Goal: Task Accomplishment & Management: Manage account settings

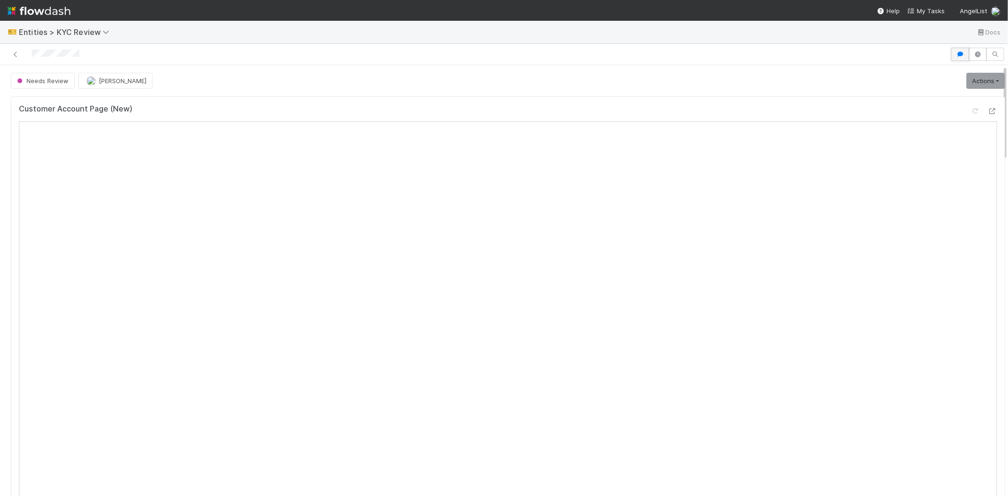
click at [951, 51] on button "button" at bounding box center [960, 54] width 18 height 13
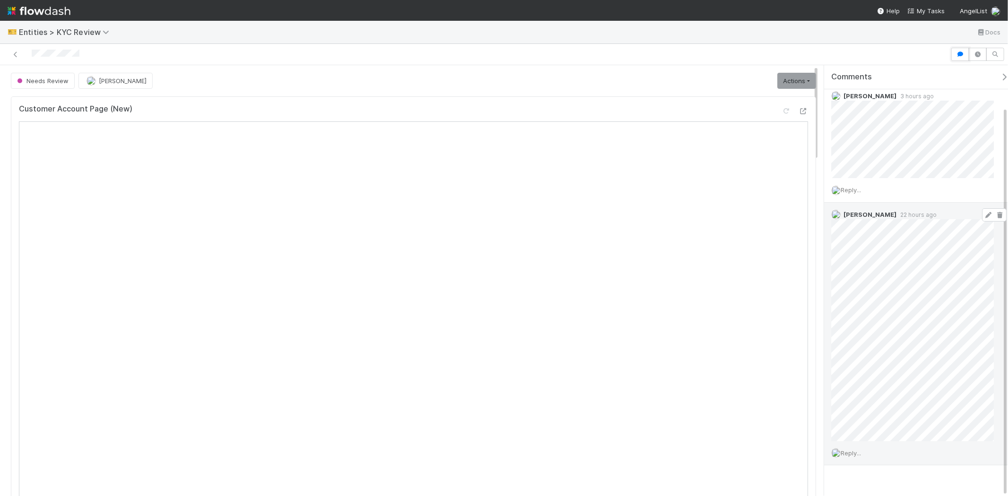
scroll to position [46, 0]
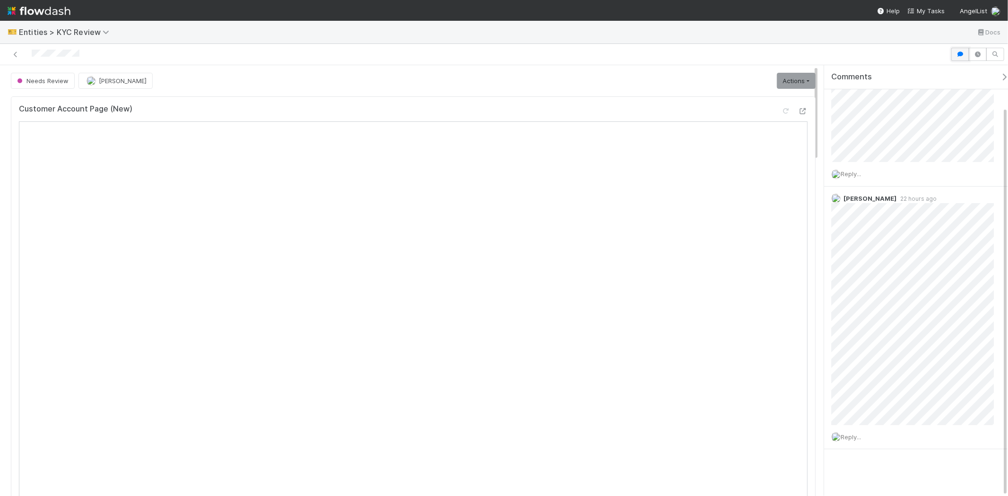
click at [960, 52] on icon "button" at bounding box center [959, 55] width 9 height 6
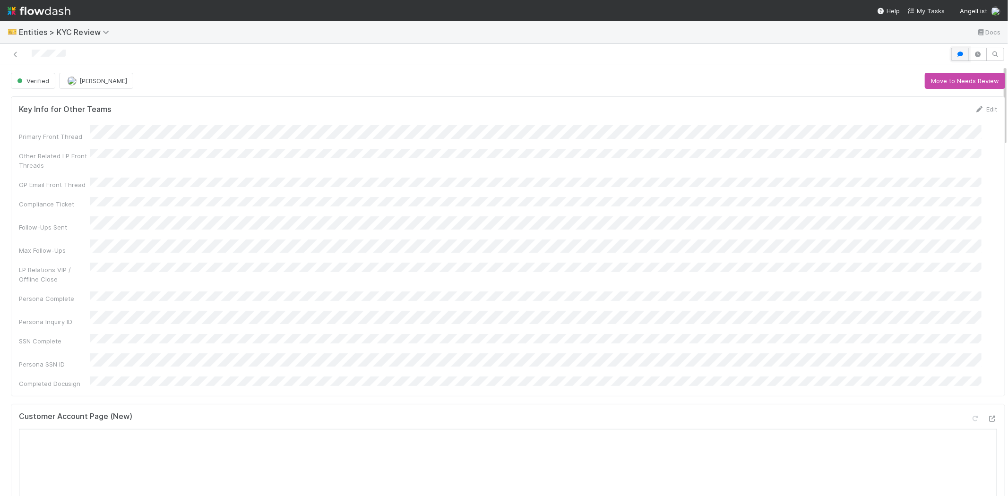
click at [955, 52] on icon "button" at bounding box center [959, 55] width 9 height 6
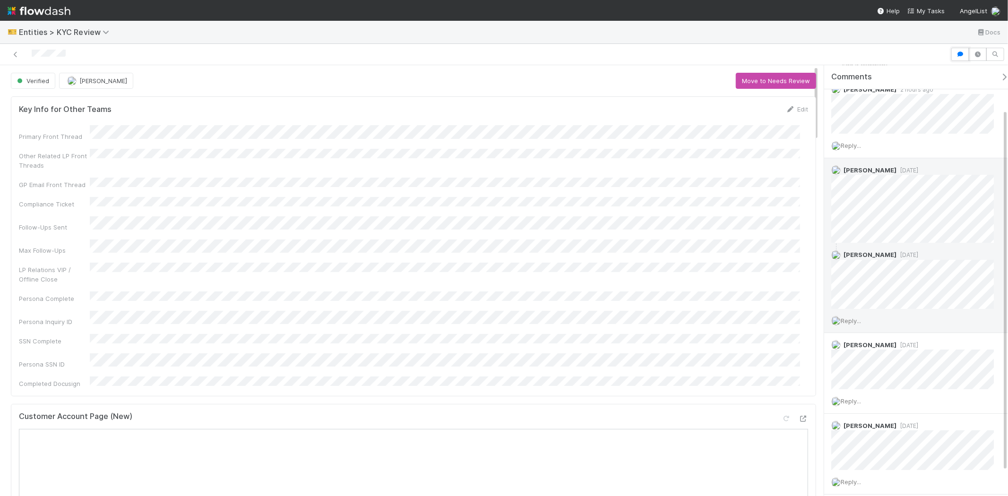
scroll to position [52, 0]
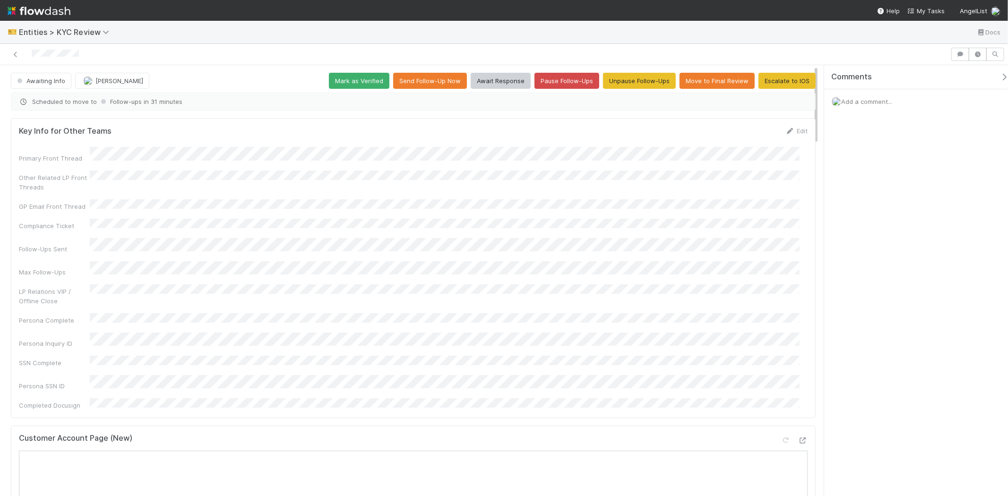
click at [999, 78] on icon "button" at bounding box center [1003, 77] width 9 height 8
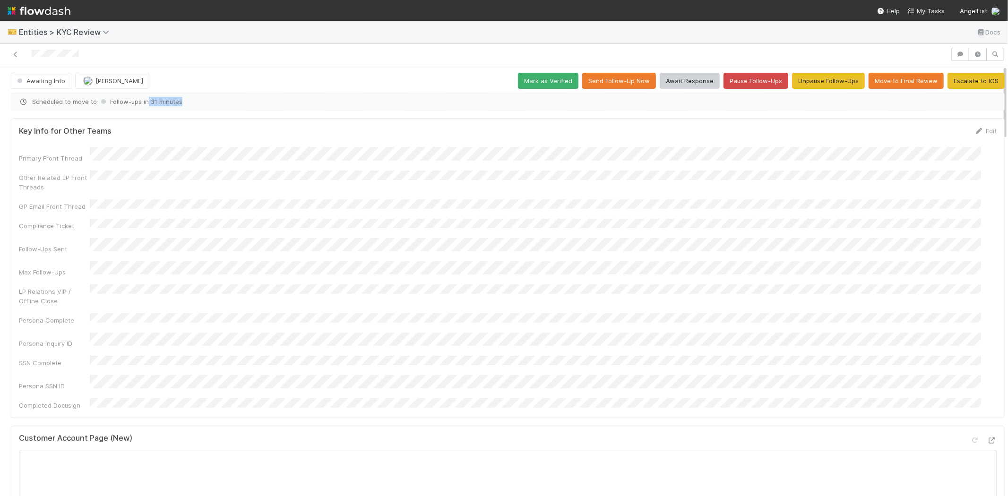
drag, startPoint x: 146, startPoint y: 103, endPoint x: 189, endPoint y: 102, distance: 43.5
click at [189, 102] on span "Scheduled to move to Follow-ups in 31 minutes" at bounding box center [508, 101] width 978 height 9
click at [111, 244] on div "Primary Front Thread Other Related LP Front Threads GP Email Front Thread Compl…" at bounding box center [508, 278] width 978 height 263
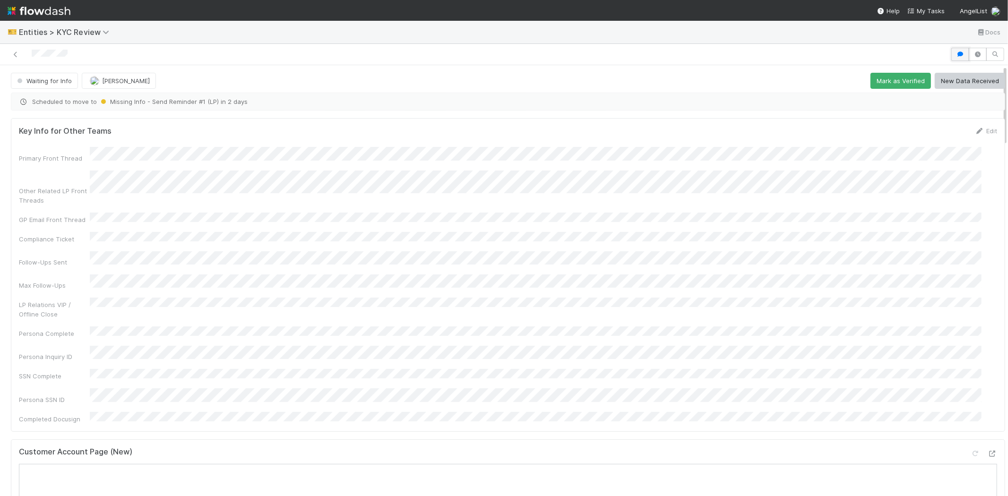
click at [955, 52] on icon "button" at bounding box center [959, 55] width 9 height 6
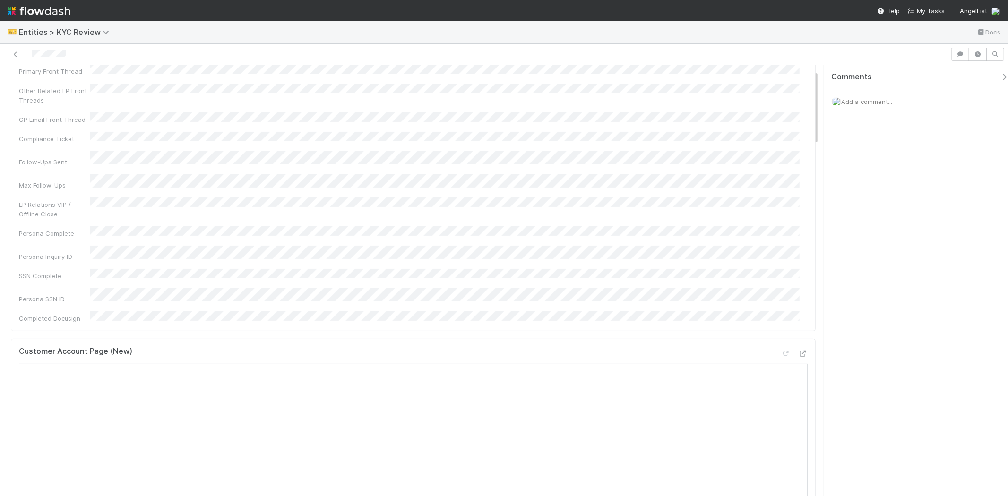
scroll to position [157, 0]
click at [961, 55] on icon "button" at bounding box center [959, 55] width 9 height 6
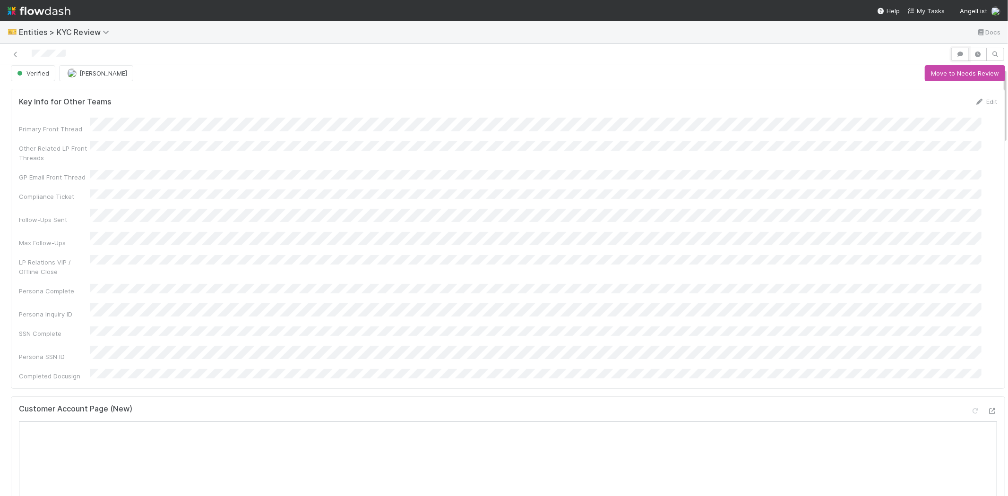
scroll to position [0, 0]
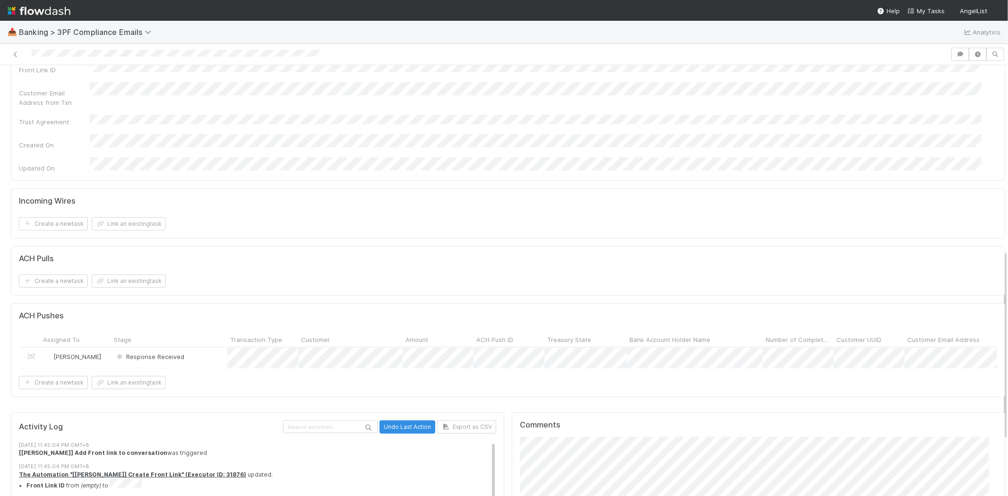
scroll to position [420, 0]
click at [210, 347] on div "Response Received" at bounding box center [169, 357] width 116 height 20
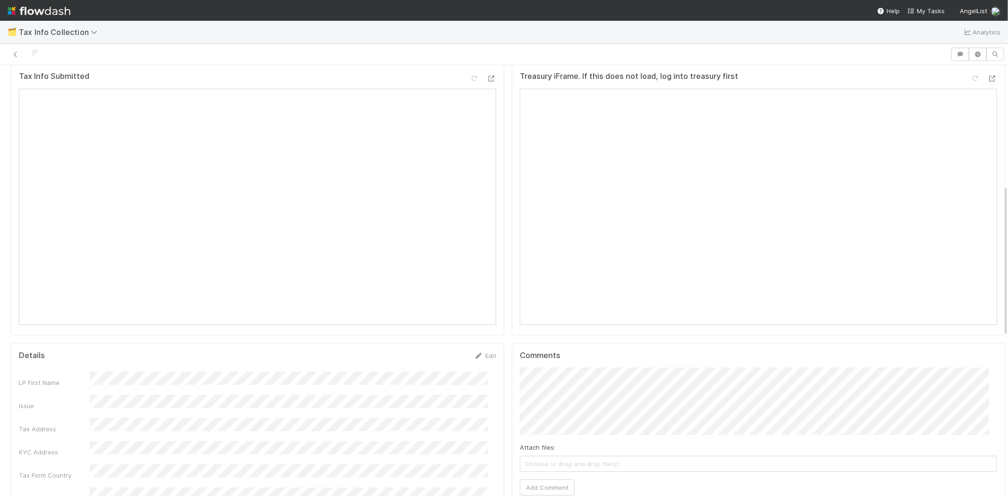
scroll to position [296, 0]
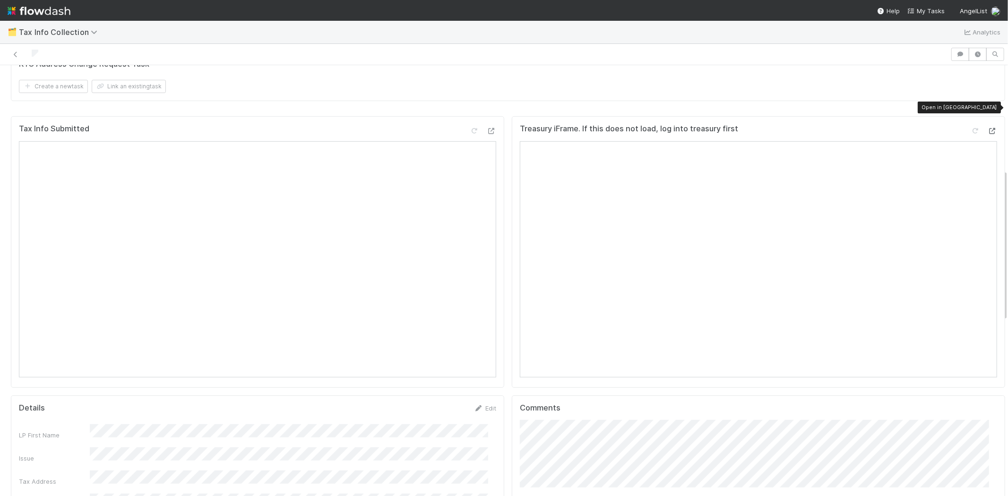
click at [988, 128] on icon at bounding box center [992, 131] width 9 height 6
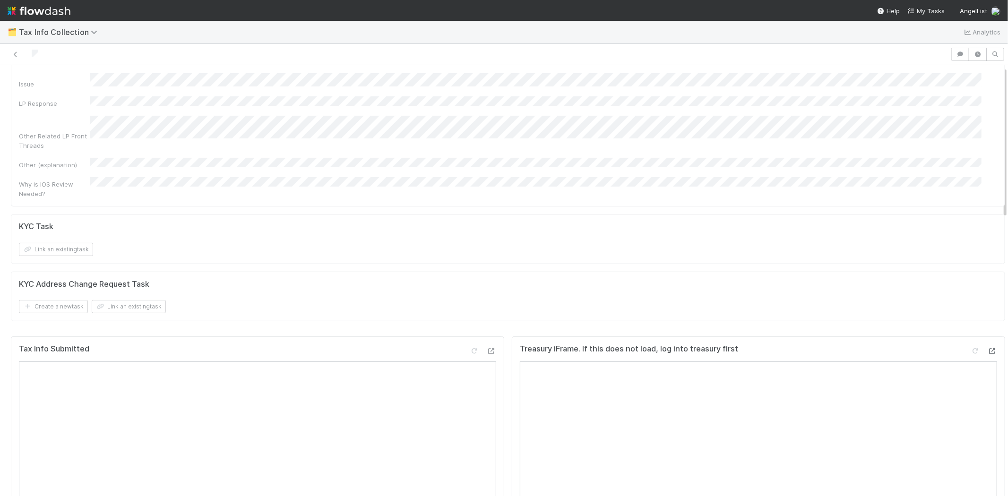
scroll to position [0, 0]
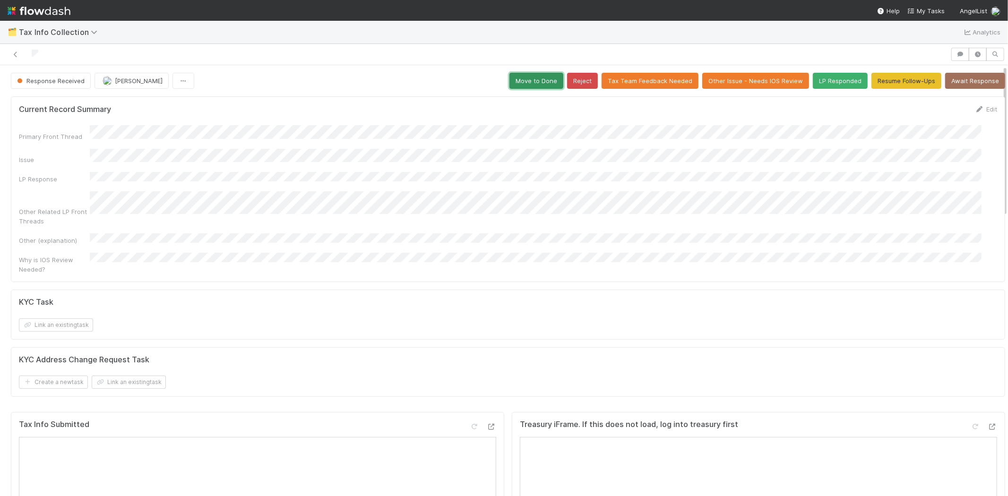
click at [516, 73] on button "Move to Done" at bounding box center [536, 81] width 54 height 16
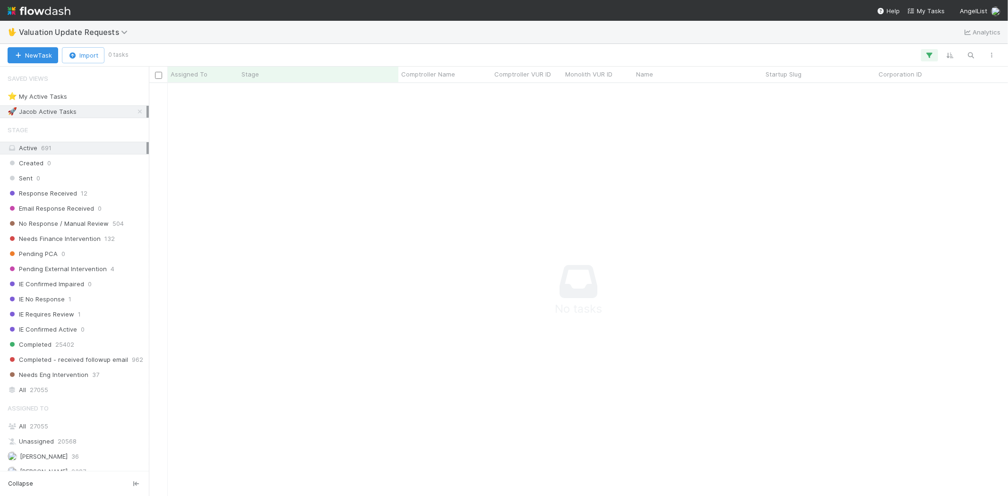
scroll to position [8, 8]
click at [932, 52] on icon "button" at bounding box center [929, 55] width 9 height 9
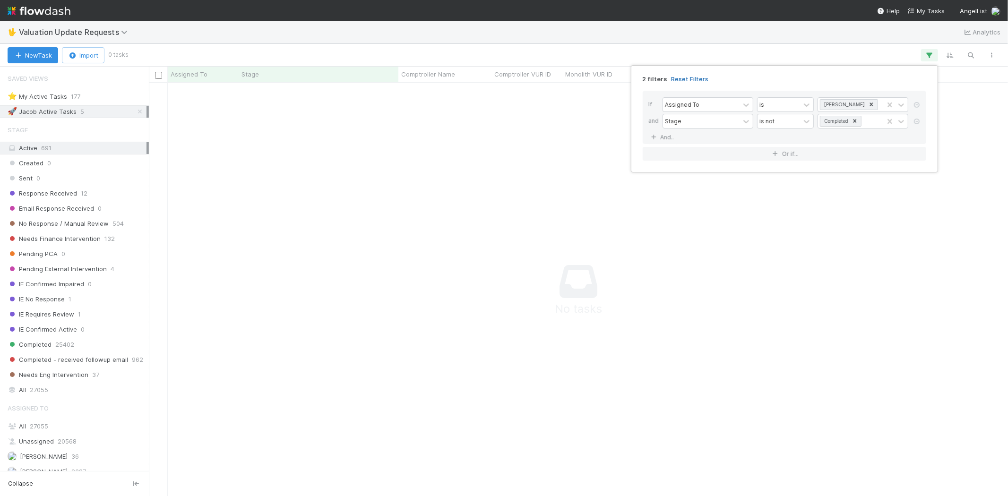
click at [688, 77] on link "Reset Filters" at bounding box center [689, 79] width 37 height 8
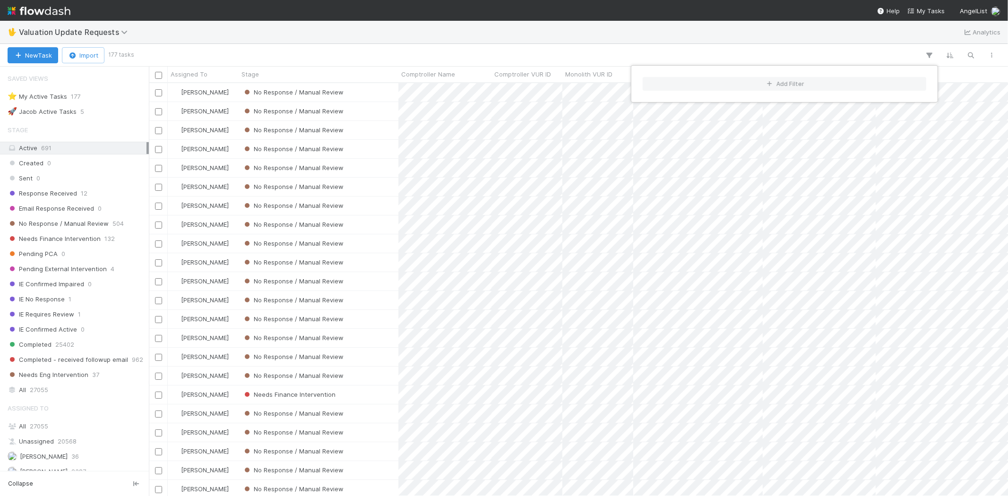
scroll to position [405, 851]
click at [502, 46] on div "Add Filter" at bounding box center [504, 248] width 1008 height 496
click at [373, 38] on div "Add Filter" at bounding box center [504, 248] width 1008 height 496
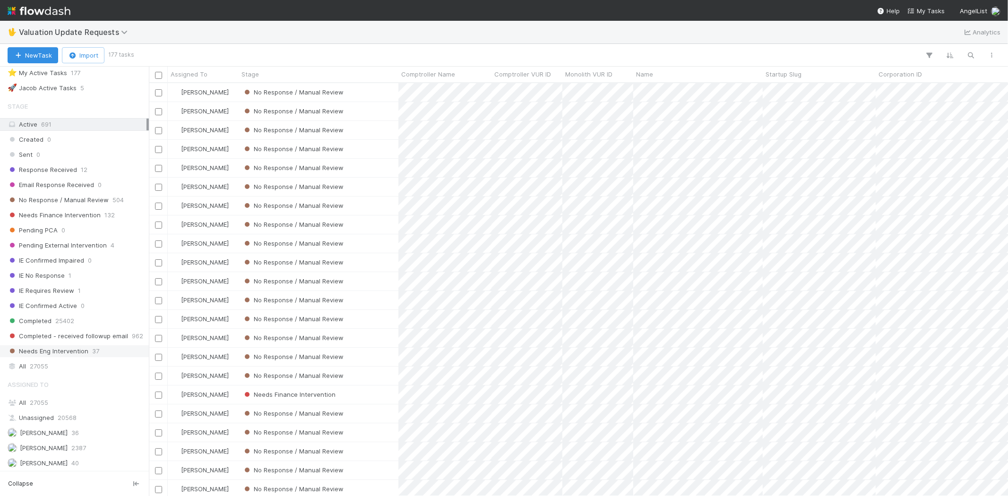
scroll to position [7, 0]
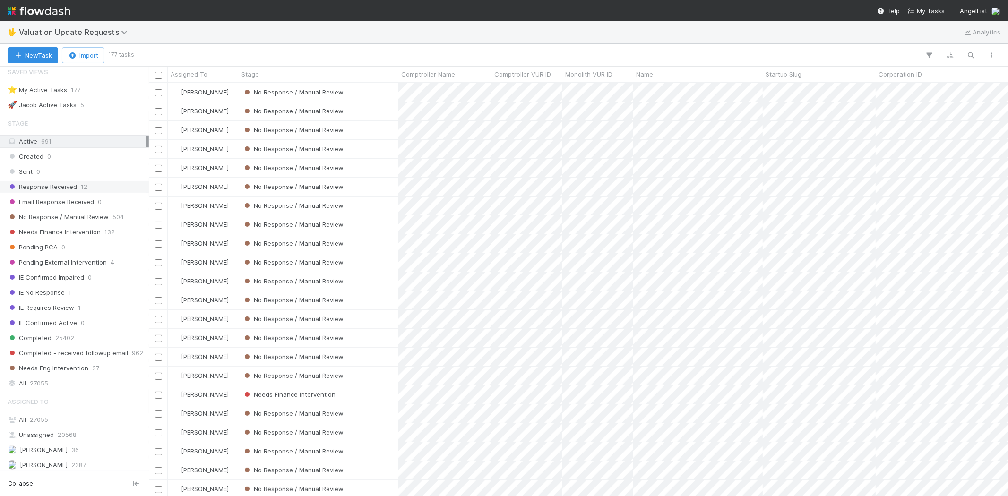
click at [81, 185] on span "12" at bounding box center [84, 187] width 7 height 12
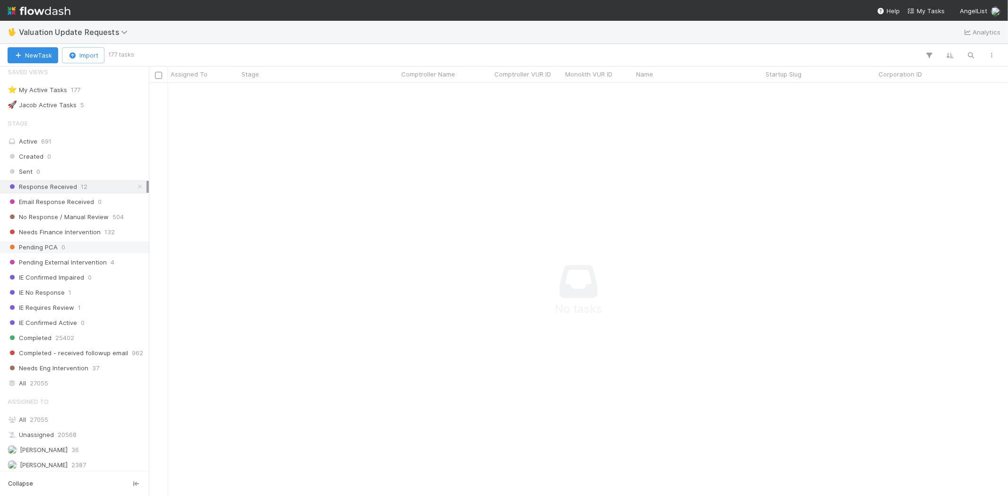
scroll to position [397, 843]
click at [83, 216] on span "No Response / Manual Review" at bounding box center [58, 217] width 101 height 12
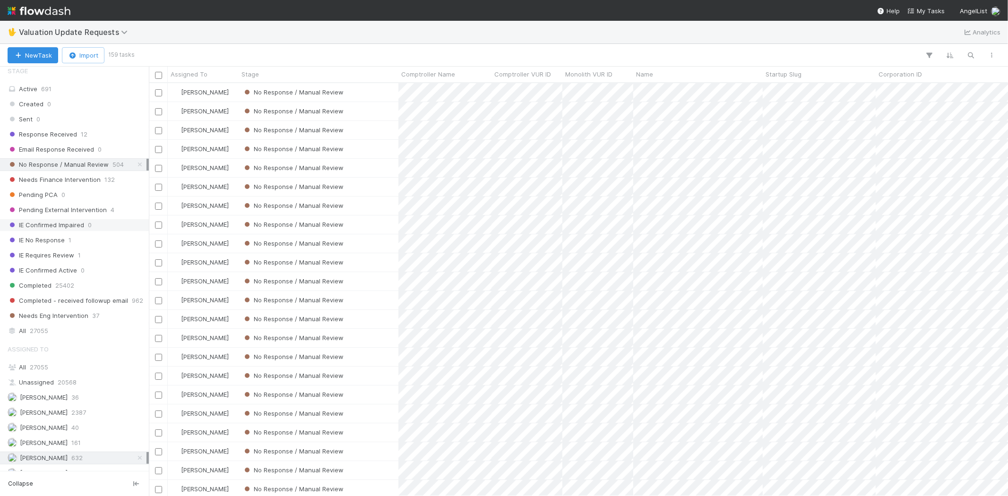
scroll to position [112, 0]
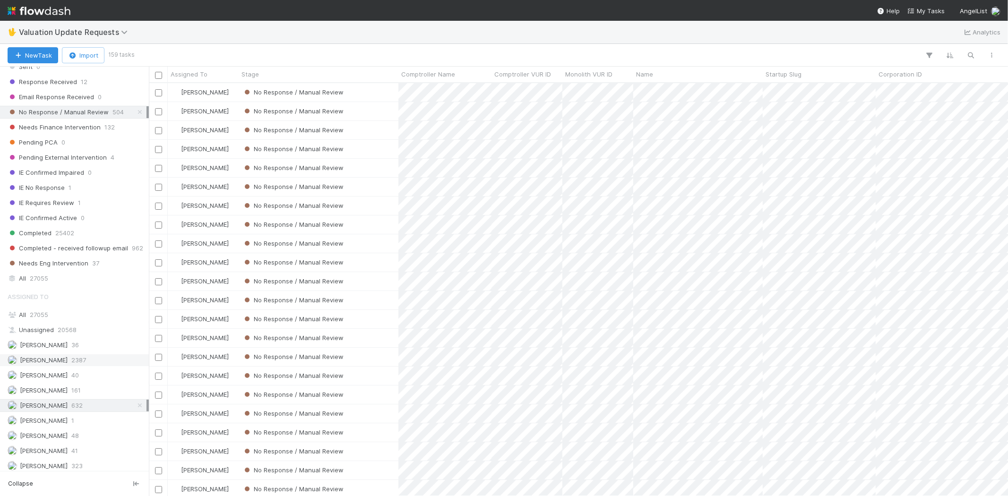
click at [64, 361] on span "Febbie Cervantes" at bounding box center [44, 360] width 48 height 8
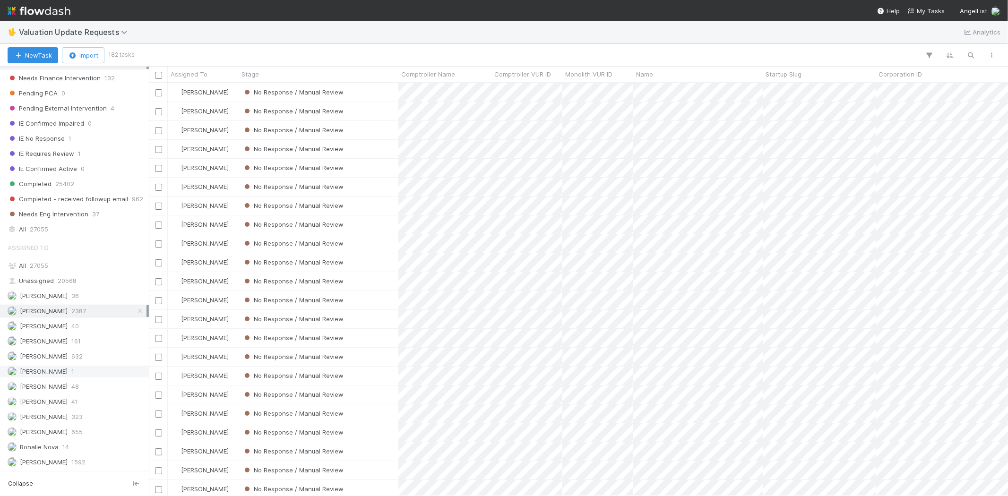
scroll to position [164, 0]
click at [93, 353] on div "Karen Jane Salcedo 632" at bounding box center [77, 357] width 139 height 12
click at [72, 432] on div "Michael Capilitan 655" at bounding box center [77, 432] width 139 height 12
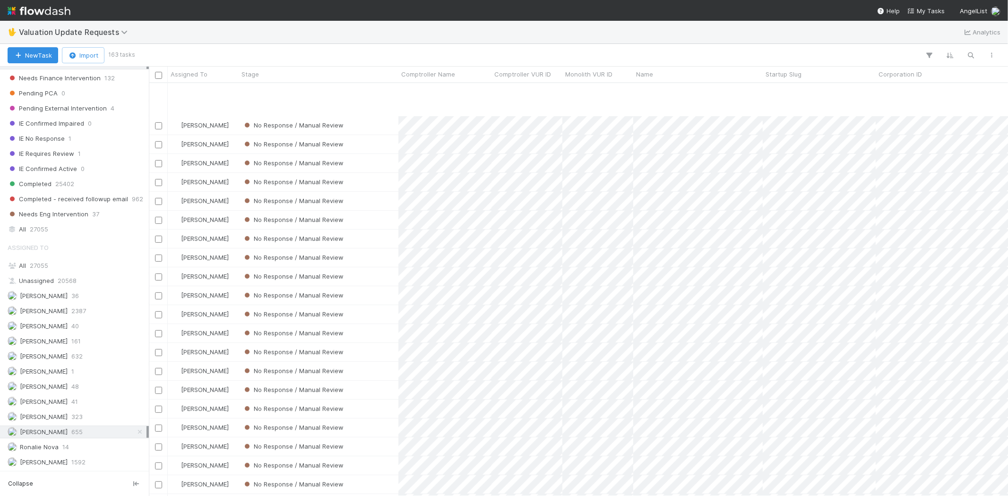
scroll to position [473, 0]
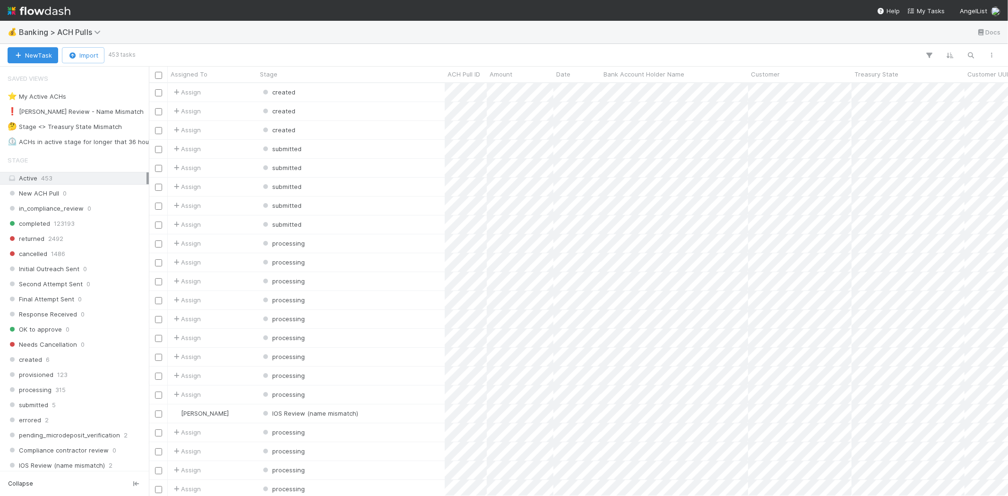
scroll to position [405, 851]
click at [76, 110] on div "❗ [PERSON_NAME] Review - Name Mismatch" at bounding box center [76, 112] width 136 height 12
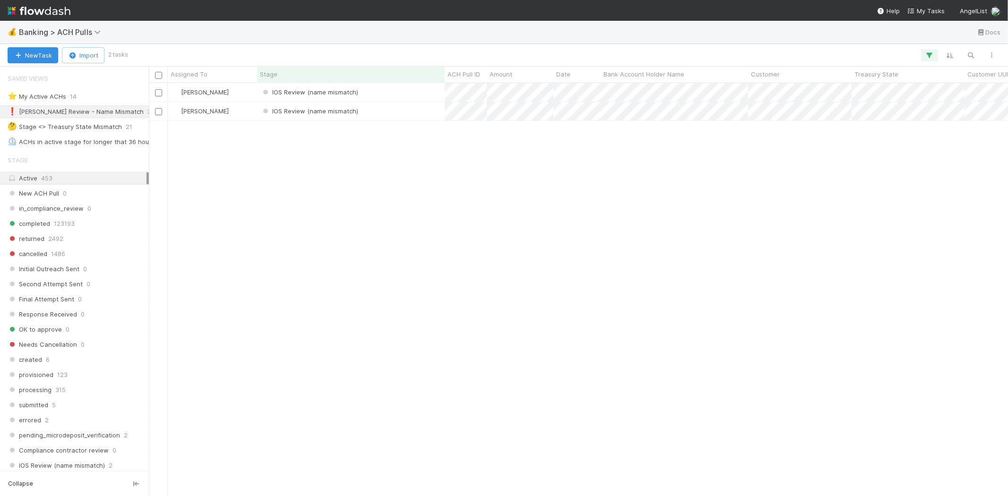
scroll to position [405, 851]
drag, startPoint x: 318, startPoint y: 225, endPoint x: 343, endPoint y: 183, distance: 48.5
click at [319, 225] on div "Karen Jane Salcedo IOS Review (name mismatch) 8/26/25, 3:49:44 AM 8/26/25, 3:49…" at bounding box center [578, 289] width 859 height 413
click at [370, 91] on div "IOS Review (name mismatch)" at bounding box center [351, 92] width 188 height 18
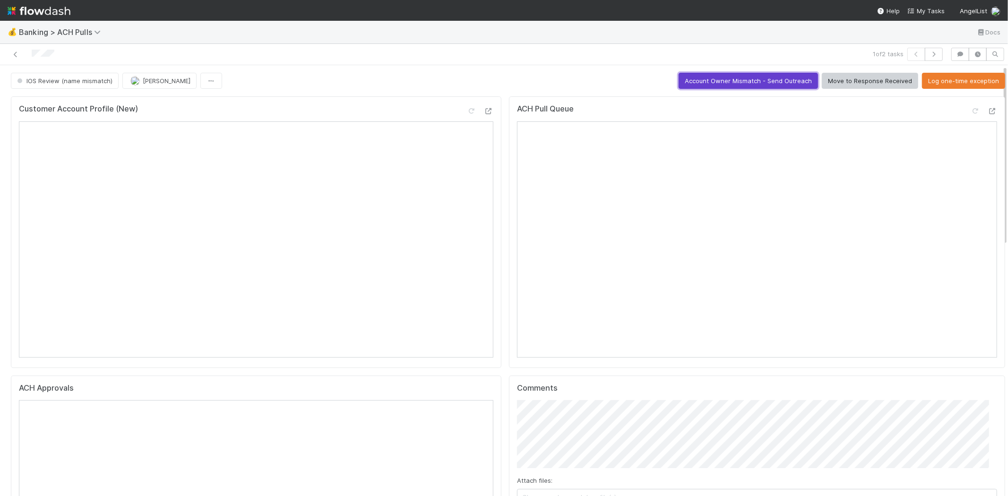
click at [703, 73] on button "Account Owner Mismatch - Send Outreach" at bounding box center [748, 81] width 139 height 16
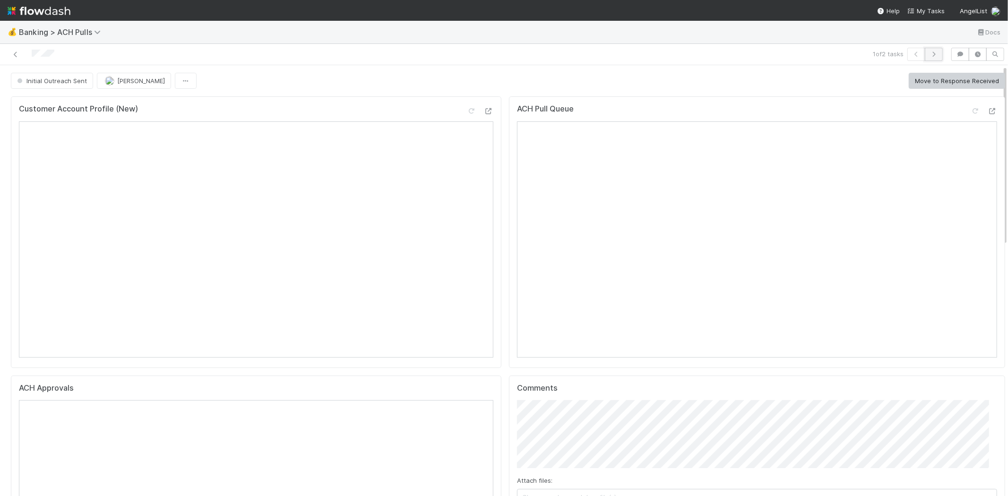
click at [929, 50] on button "button" at bounding box center [934, 54] width 18 height 13
click at [73, 31] on span "Banking > ACH Pulls" at bounding box center [62, 31] width 86 height 9
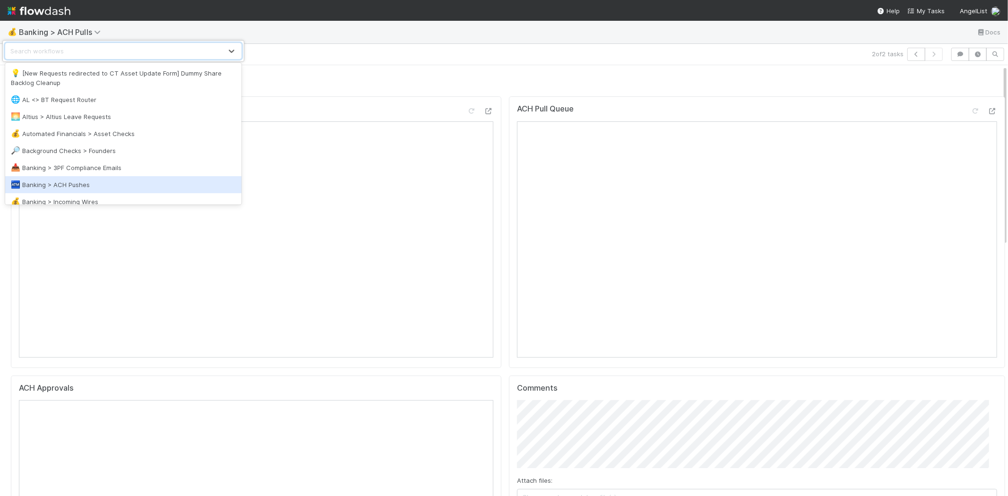
click at [89, 182] on div "🏧 Banking > ACH Pushes" at bounding box center [123, 184] width 225 height 9
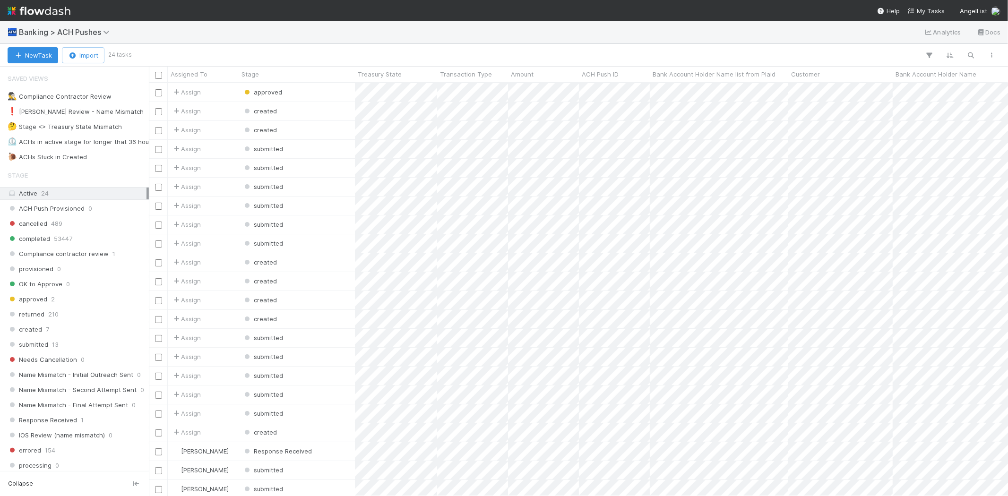
scroll to position [405, 851]
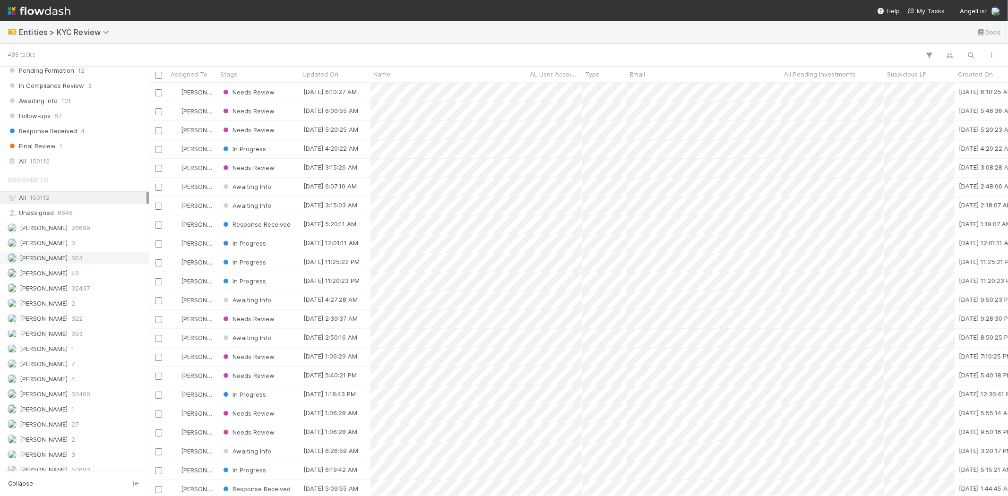
scroll to position [712, 0]
click at [83, 325] on span "393" at bounding box center [76, 326] width 11 height 12
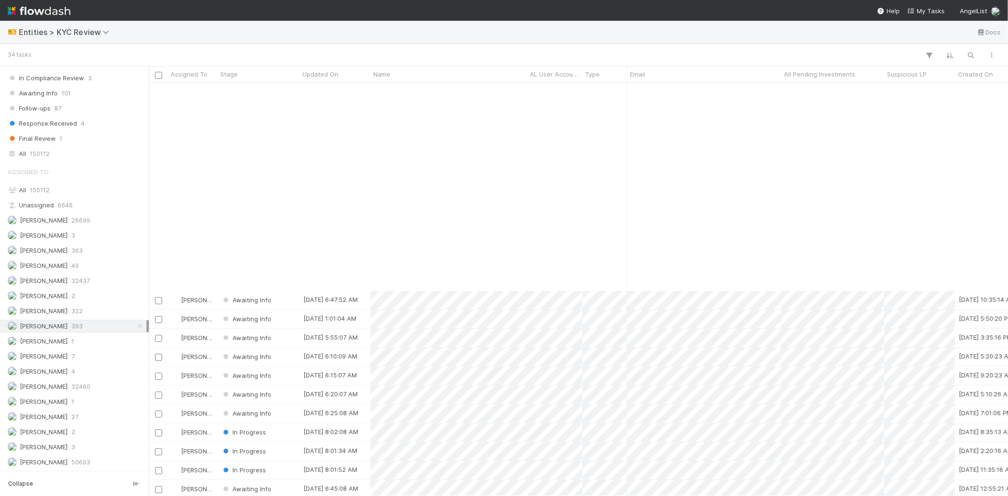
scroll to position [238, 0]
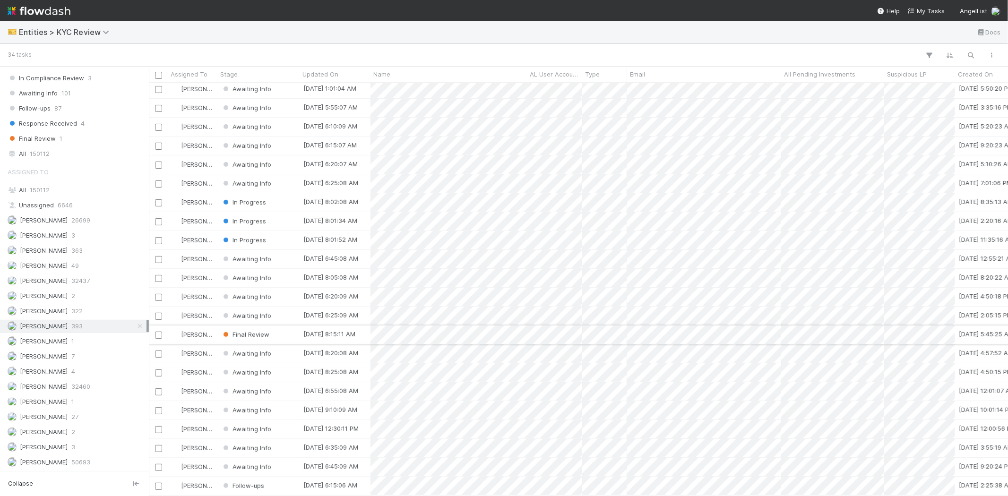
click at [279, 327] on div "Final Review" at bounding box center [258, 335] width 82 height 18
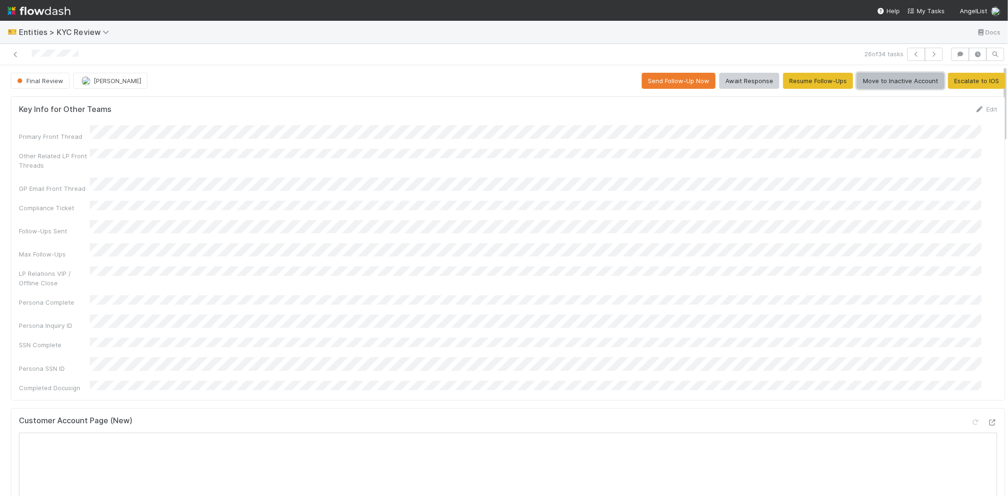
click at [885, 83] on button "Move to Inactive Account" at bounding box center [900, 81] width 87 height 16
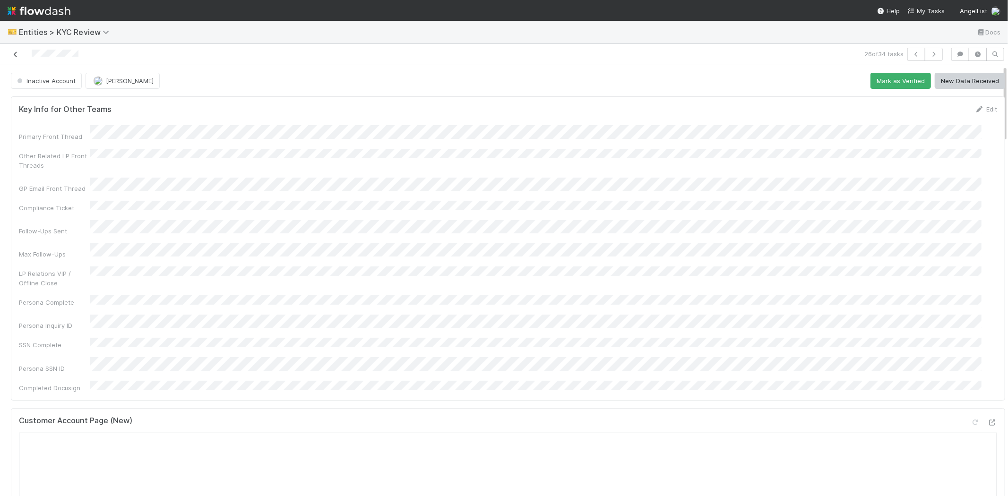
click at [17, 56] on icon at bounding box center [15, 55] width 9 height 6
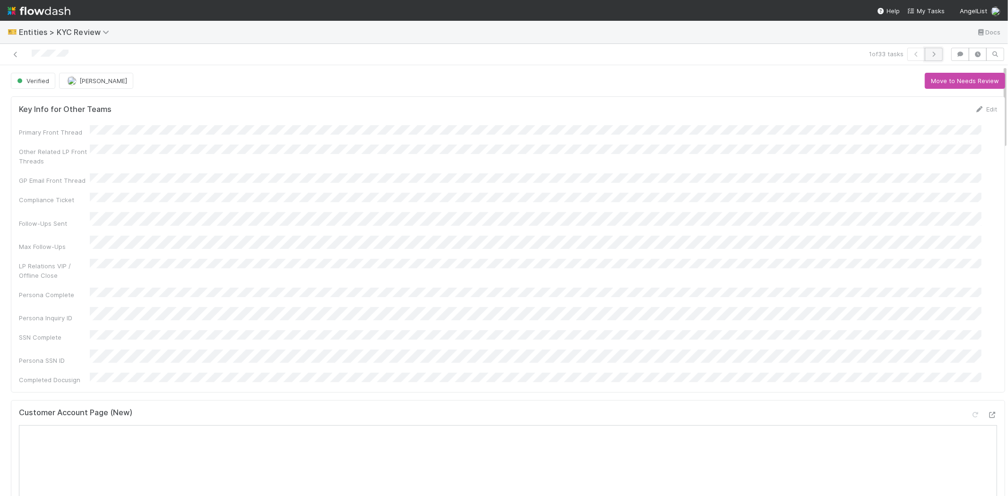
click at [929, 53] on icon "button" at bounding box center [933, 55] width 9 height 6
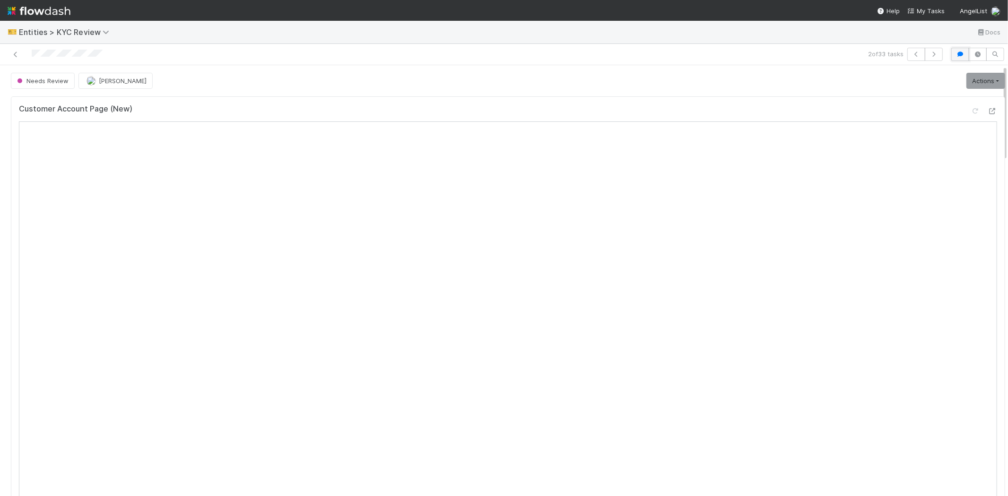
click at [955, 53] on icon "button" at bounding box center [959, 55] width 9 height 6
click at [999, 73] on icon "button" at bounding box center [1003, 77] width 9 height 8
click at [966, 79] on link "Actions" at bounding box center [985, 81] width 39 height 16
click at [844, 87] on div "Needs Review Karen Jane Salcedo Actions Mark as Verified New Info Requested Mov…" at bounding box center [508, 81] width 994 height 16
click at [955, 54] on icon "button" at bounding box center [959, 55] width 9 height 6
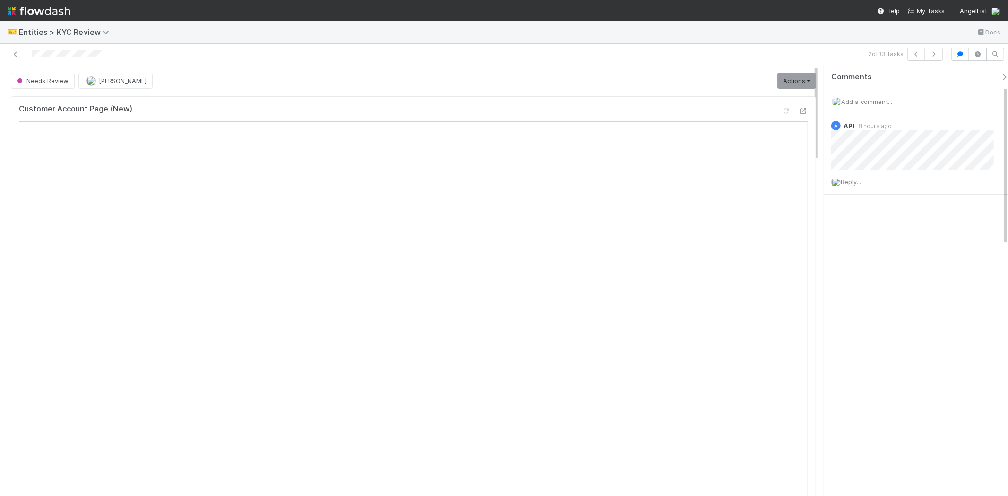
click at [861, 102] on span "Add a comment..." at bounding box center [866, 102] width 51 height 8
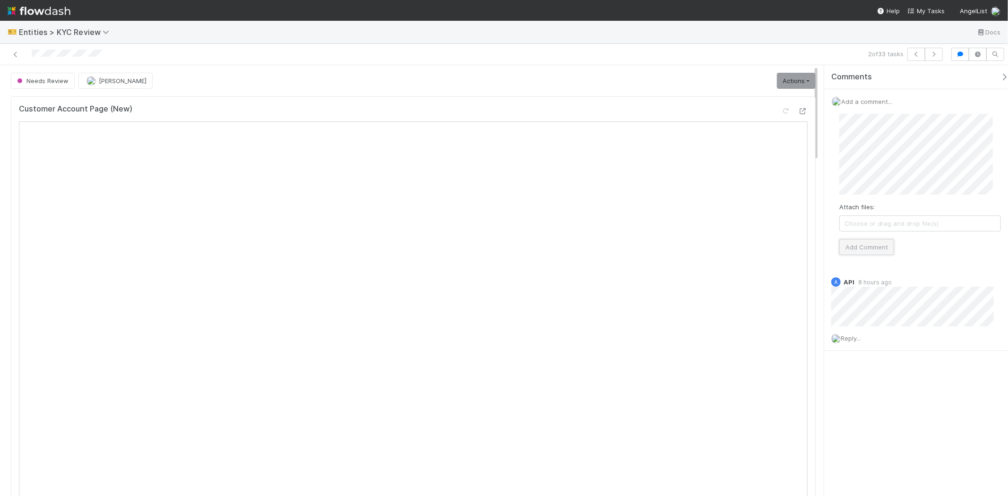
click at [862, 241] on button "Add Comment" at bounding box center [866, 247] width 55 height 16
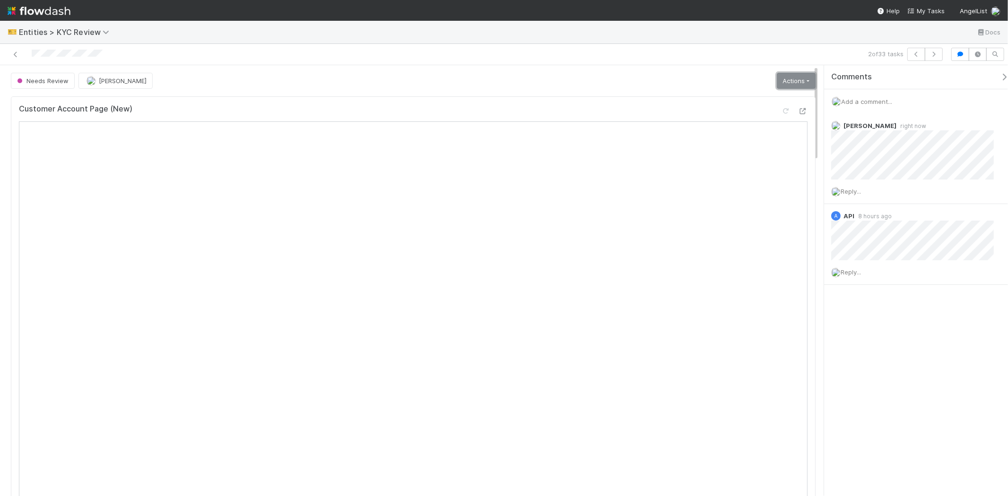
click at [783, 81] on link "Actions" at bounding box center [796, 81] width 39 height 16
click at [761, 195] on button "Escalate to IOS" at bounding box center [765, 193] width 104 height 13
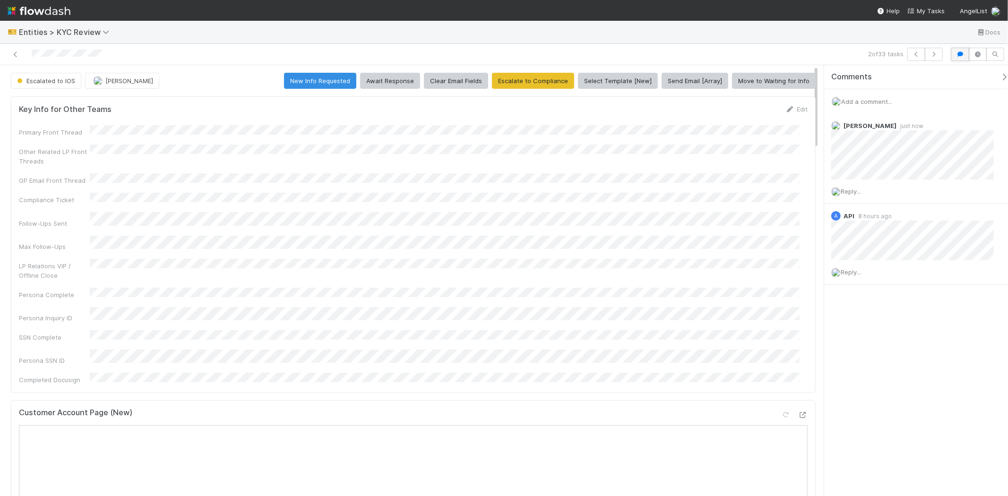
click at [960, 53] on icon "button" at bounding box center [959, 55] width 9 height 6
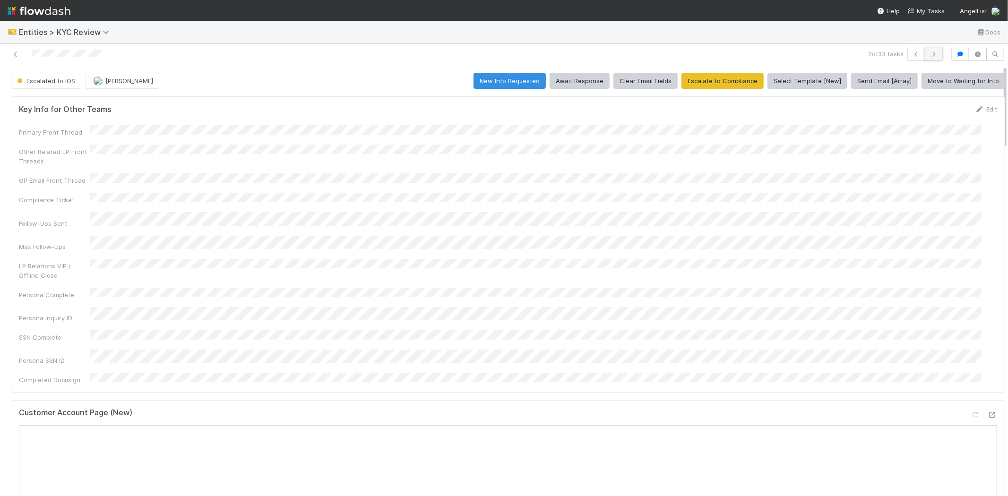
click at [929, 53] on icon "button" at bounding box center [933, 55] width 9 height 6
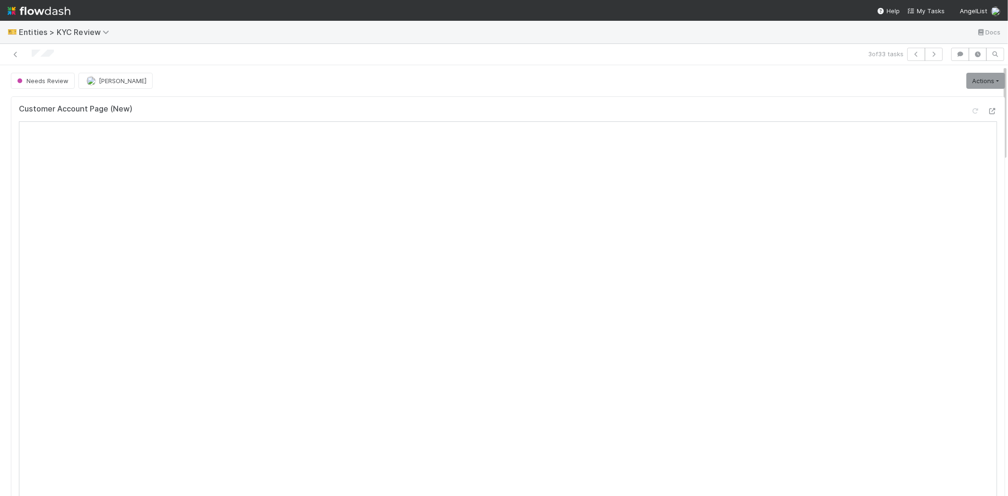
click at [963, 81] on div "Actions Mark as Verified New Info Requested Move to Pending Formation Clear Ema…" at bounding box center [984, 81] width 43 height 16
click at [966, 81] on link "Actions" at bounding box center [985, 81] width 39 height 16
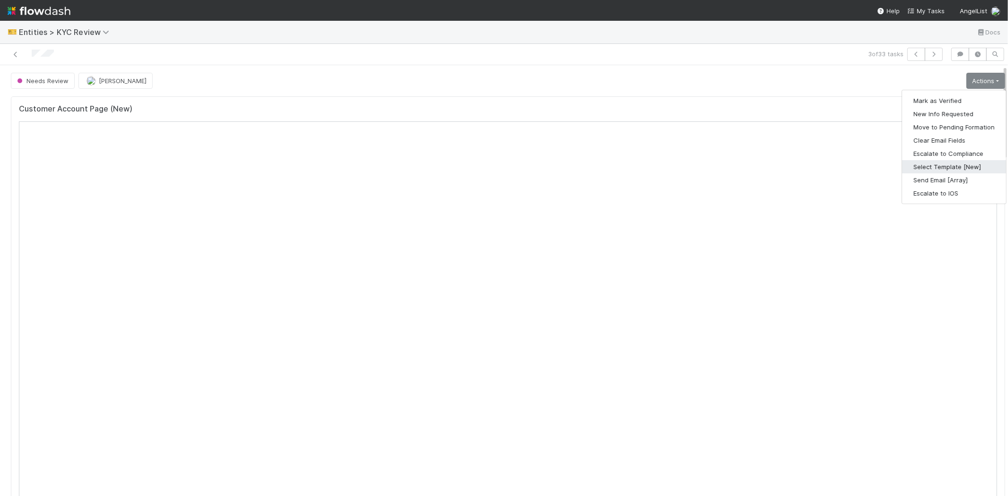
click at [919, 168] on button "Select Template [New]" at bounding box center [954, 166] width 104 height 13
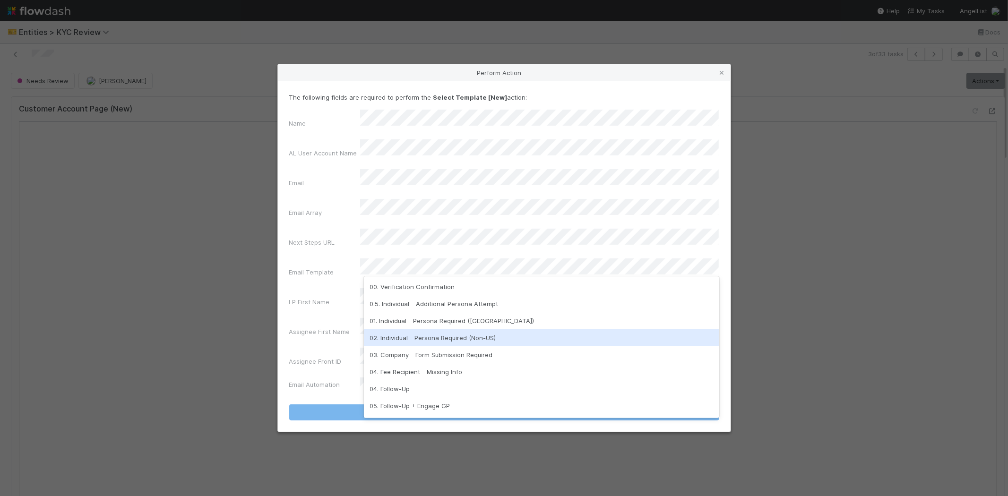
click at [418, 331] on div "02. Individual - Persona Required (Non-US)" at bounding box center [541, 337] width 355 height 17
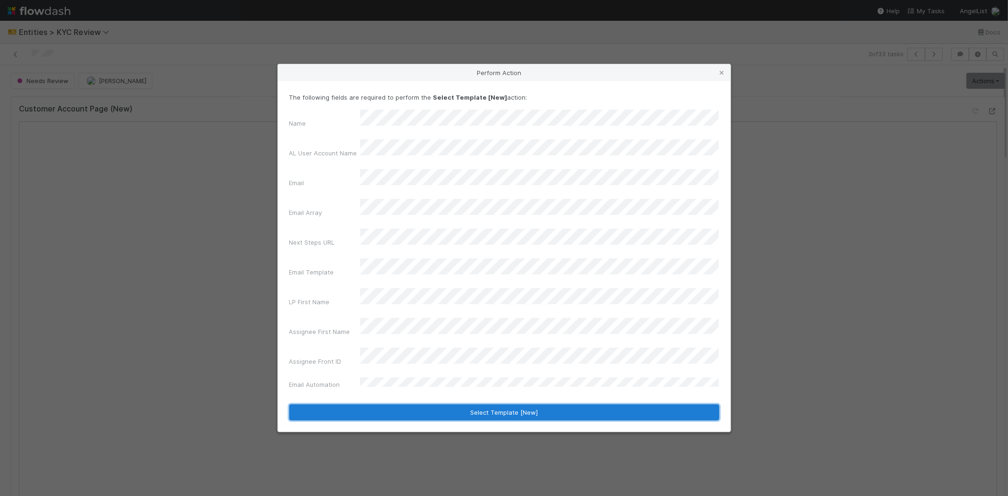
click at [347, 405] on button "Select Template [New]" at bounding box center [504, 413] width 430 height 16
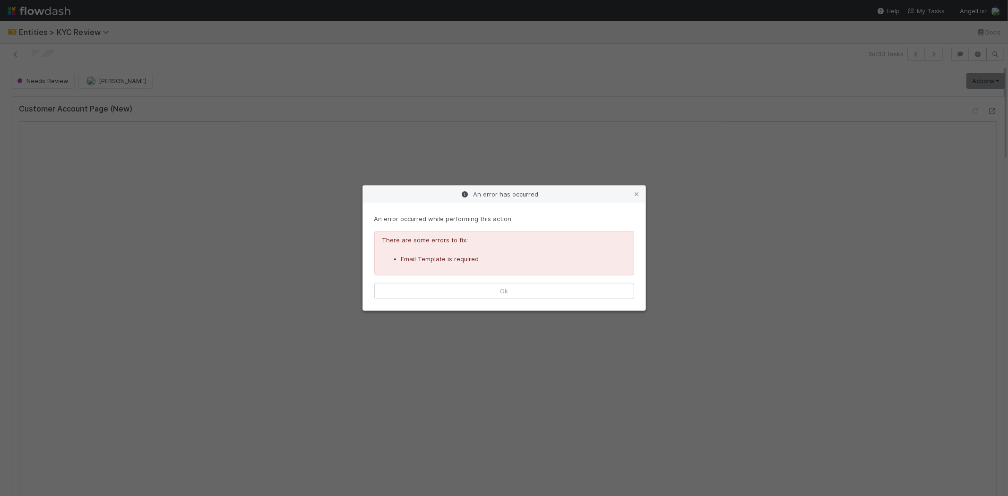
click at [439, 282] on div "An error occurred while performing this action: There are some errors to fix: E…" at bounding box center [504, 257] width 283 height 108
click at [437, 294] on button "Ok" at bounding box center [504, 291] width 260 height 16
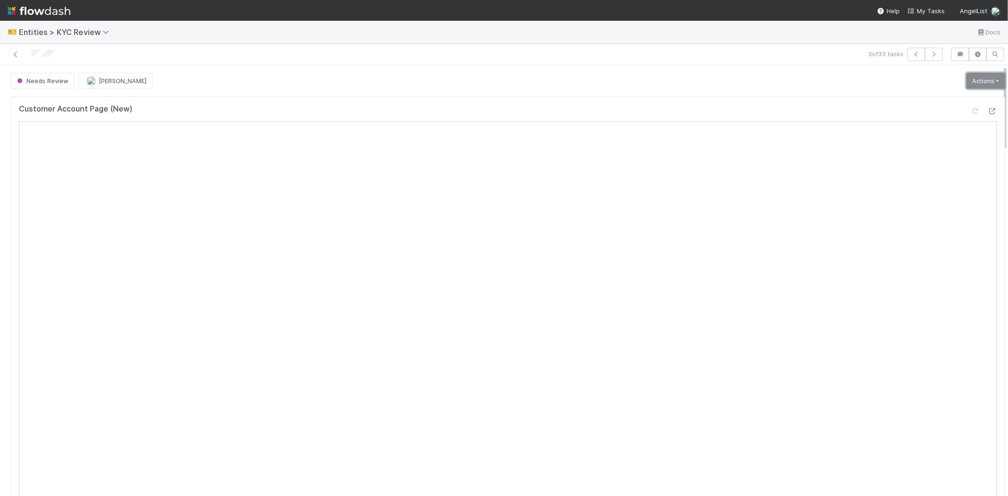
click at [966, 86] on link "Actions" at bounding box center [985, 81] width 39 height 16
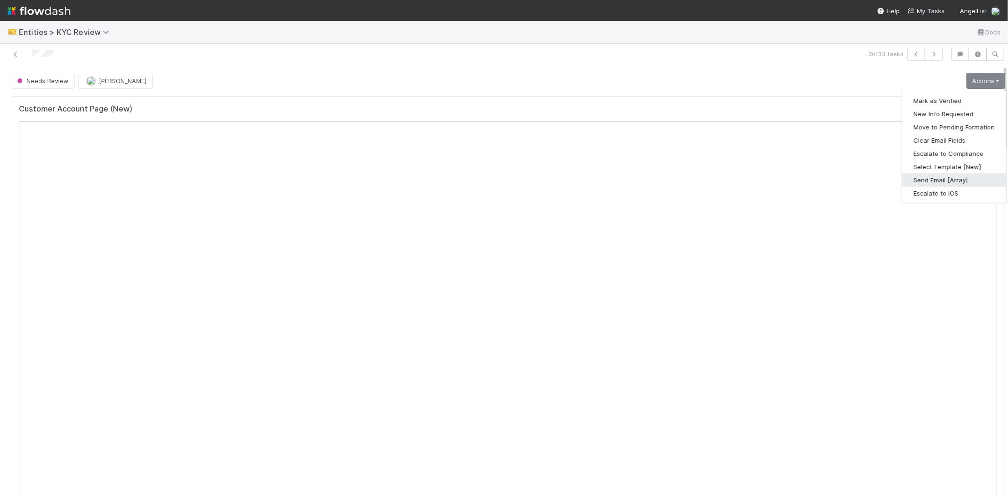
click at [908, 179] on button "Send Email [Array]" at bounding box center [954, 179] width 104 height 13
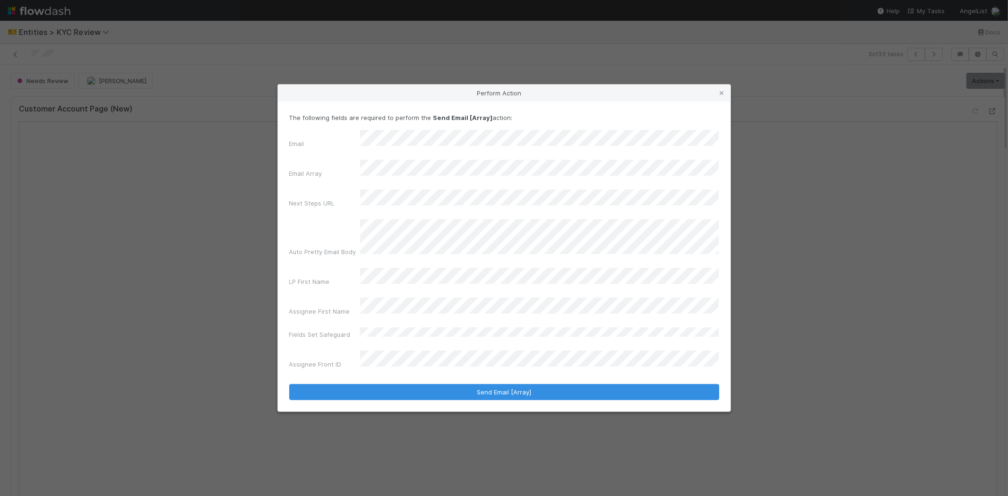
click at [358, 360] on form "The following fields are required to perform the Send Email [Array] action: Ema…" at bounding box center [504, 256] width 430 height 287
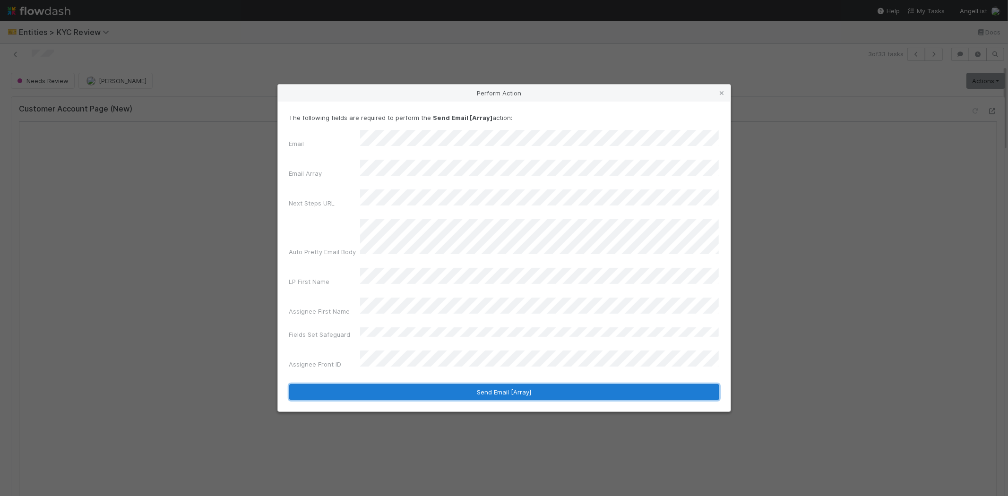
click at [353, 384] on button "Send Email [Array]" at bounding box center [504, 392] width 430 height 16
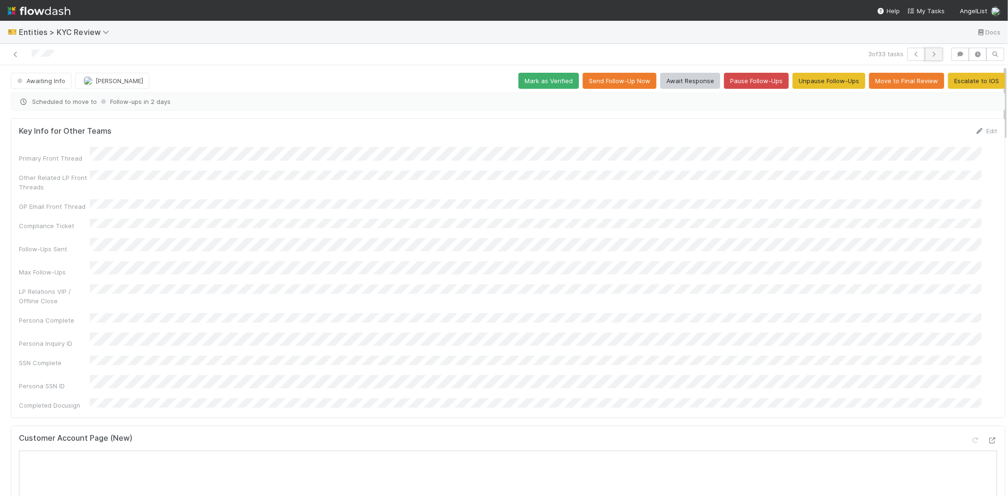
click at [930, 50] on button "button" at bounding box center [934, 54] width 18 height 13
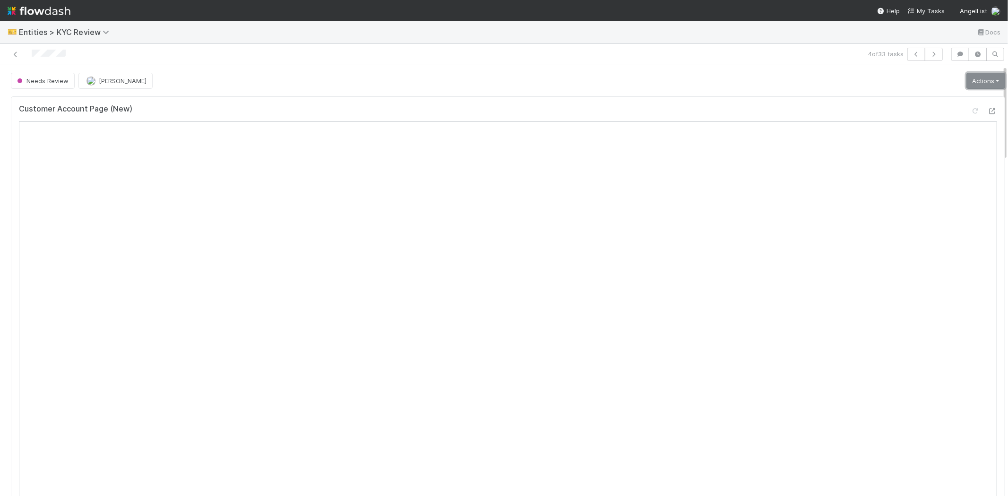
click at [971, 84] on link "Actions" at bounding box center [985, 81] width 39 height 16
click at [921, 167] on button "Select Template [New]" at bounding box center [954, 166] width 104 height 13
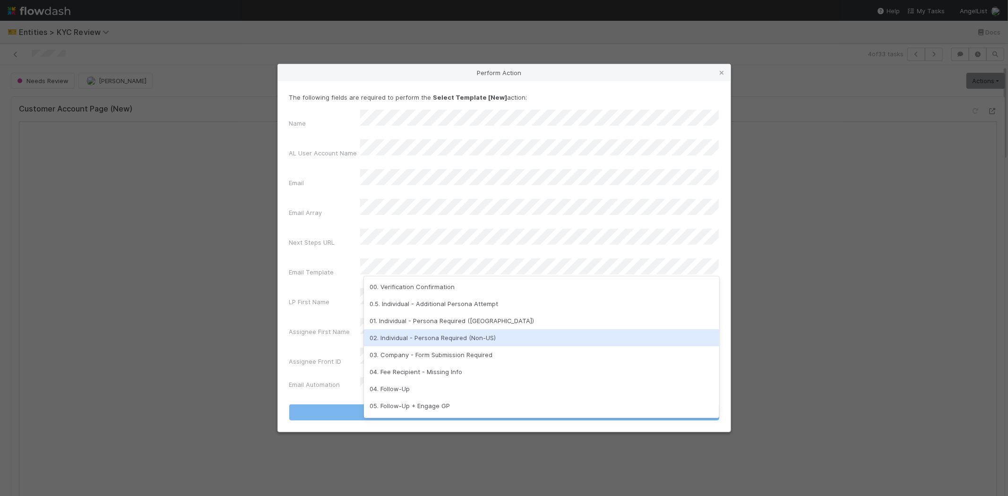
click at [406, 339] on div "02. Individual - Persona Required (Non-US)" at bounding box center [541, 337] width 355 height 17
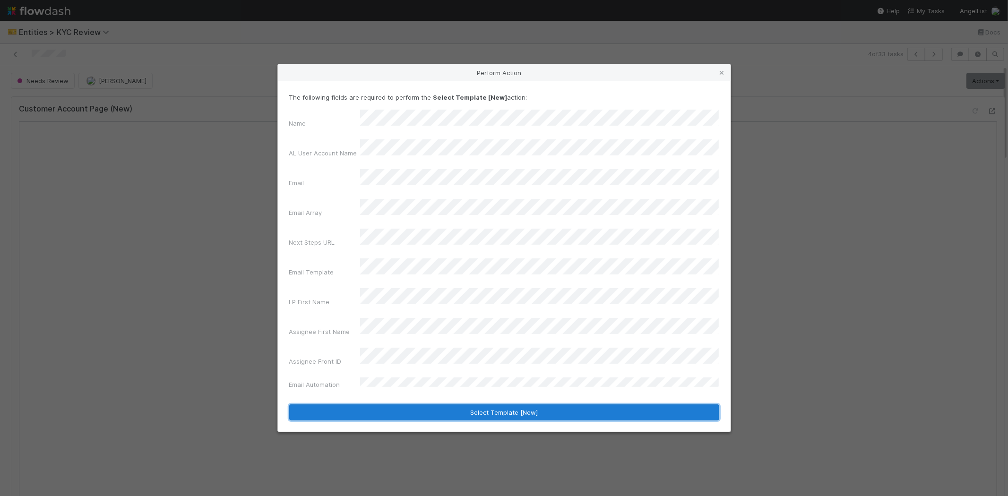
click at [329, 405] on button "Select Template [New]" at bounding box center [504, 413] width 430 height 16
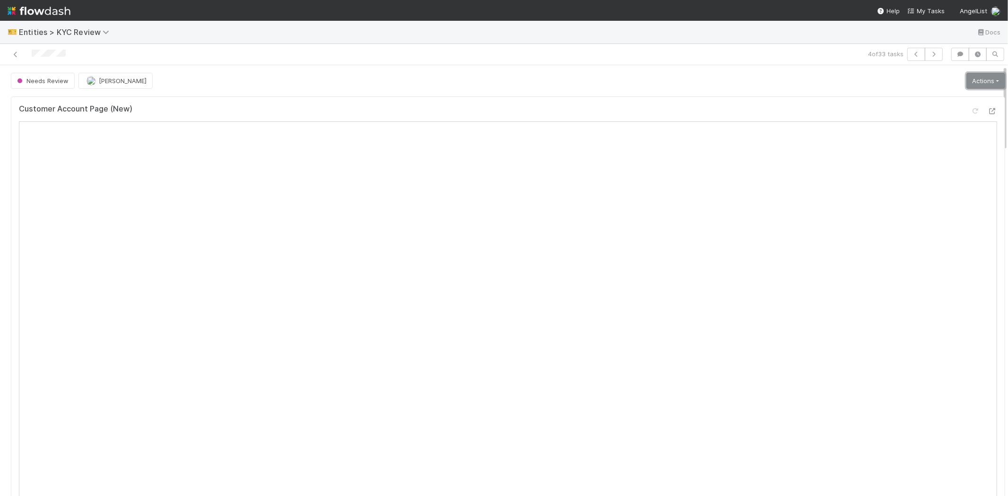
click at [969, 77] on link "Actions" at bounding box center [985, 81] width 39 height 16
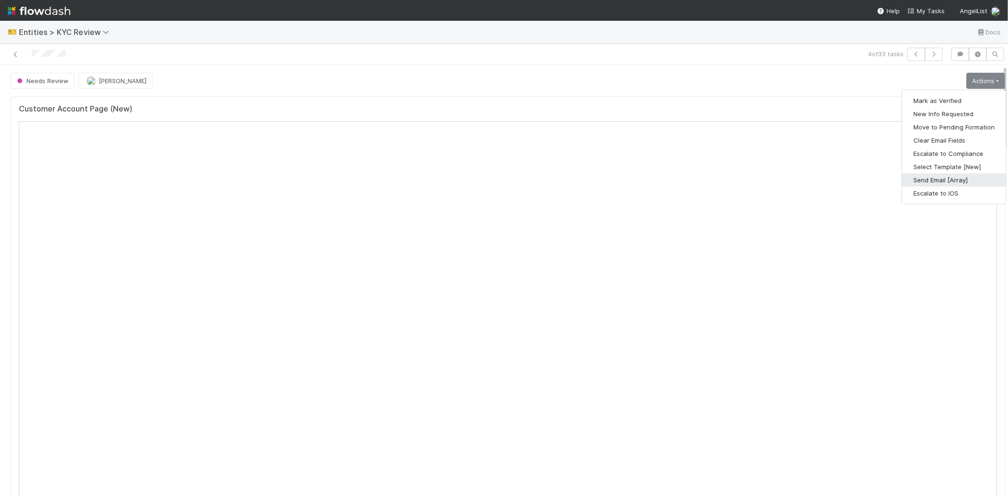
click at [909, 177] on button "Send Email [Array]" at bounding box center [954, 179] width 104 height 13
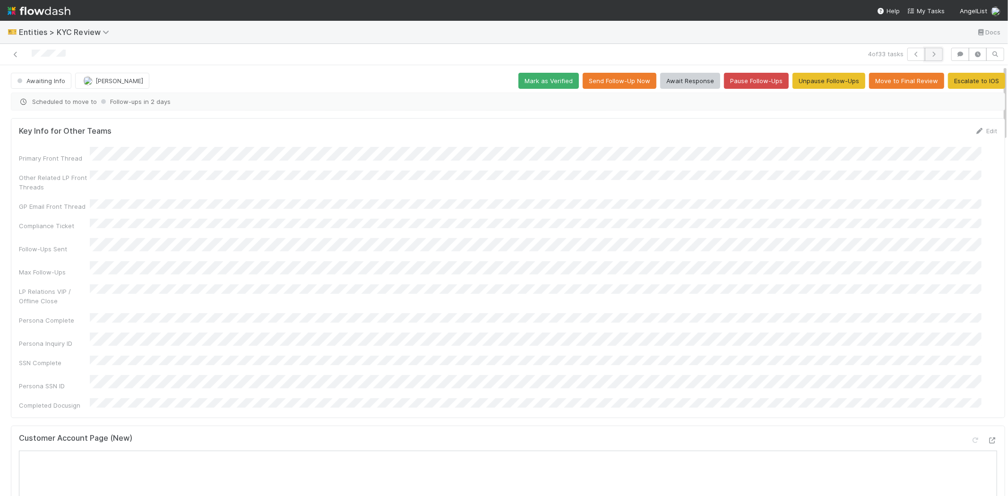
click at [931, 53] on button "button" at bounding box center [934, 54] width 18 height 13
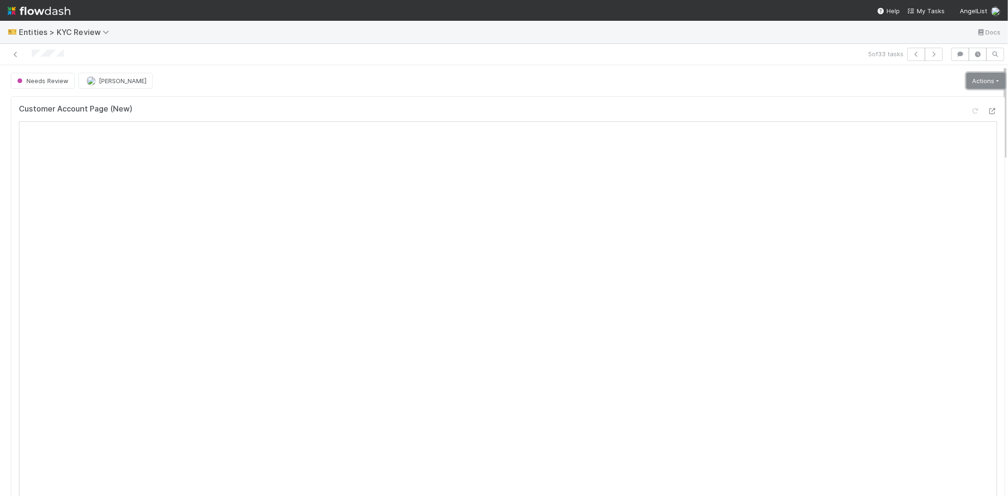
click at [966, 84] on link "Actions" at bounding box center [985, 81] width 39 height 16
click at [926, 163] on button "Select Template [New]" at bounding box center [954, 166] width 104 height 13
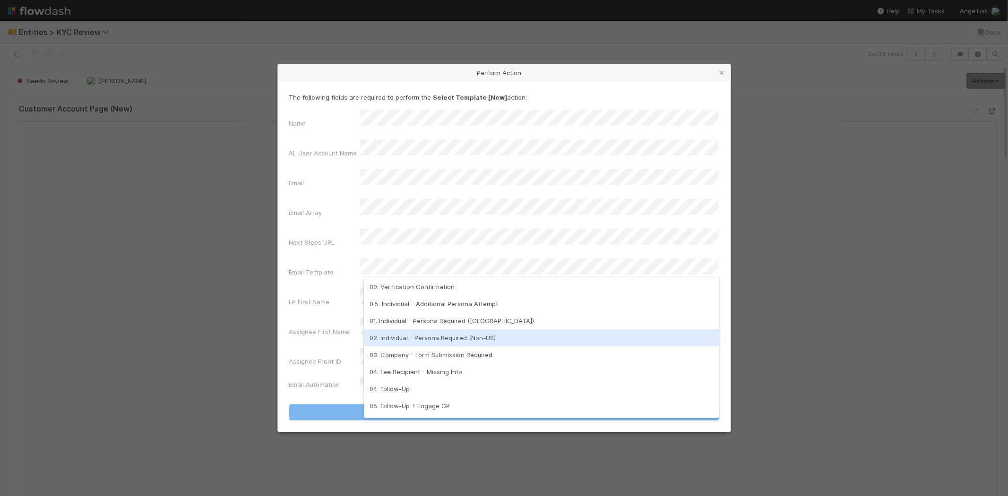
click at [415, 345] on div "02. Individual - Persona Required (Non-US)" at bounding box center [541, 337] width 355 height 17
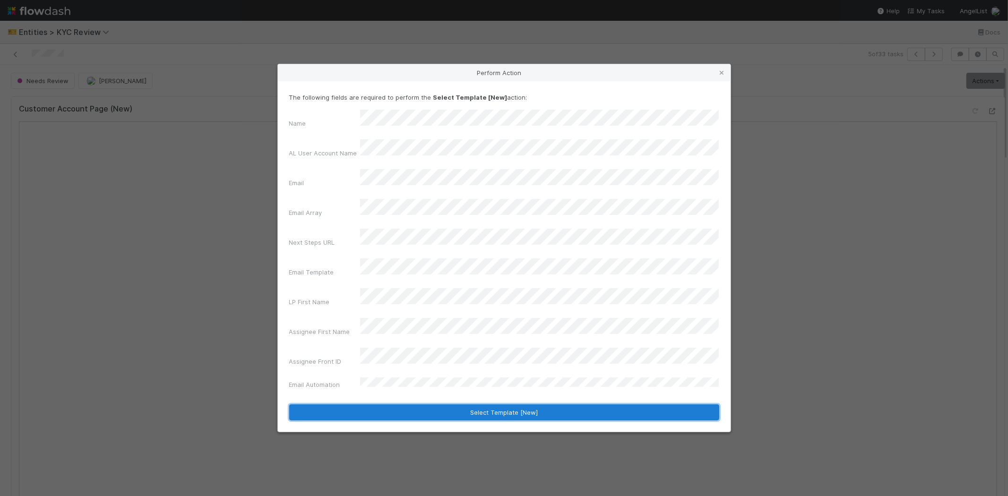
click at [347, 405] on button "Select Template [New]" at bounding box center [504, 413] width 430 height 16
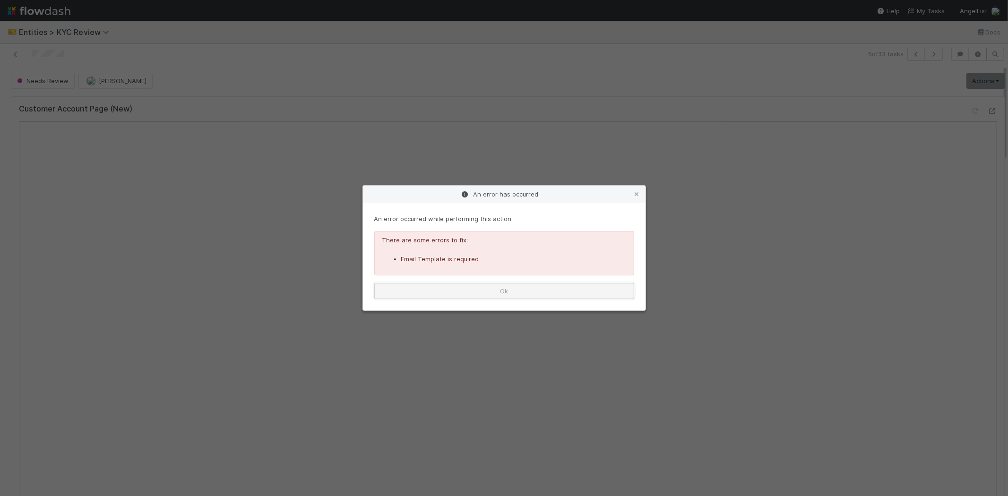
click at [456, 295] on button "Ok" at bounding box center [504, 291] width 260 height 16
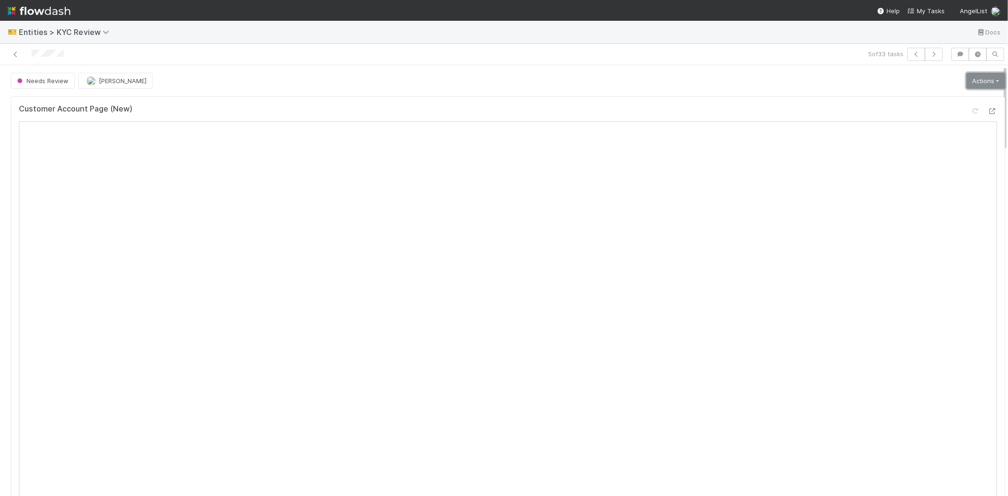
click at [966, 80] on link "Actions" at bounding box center [985, 81] width 39 height 16
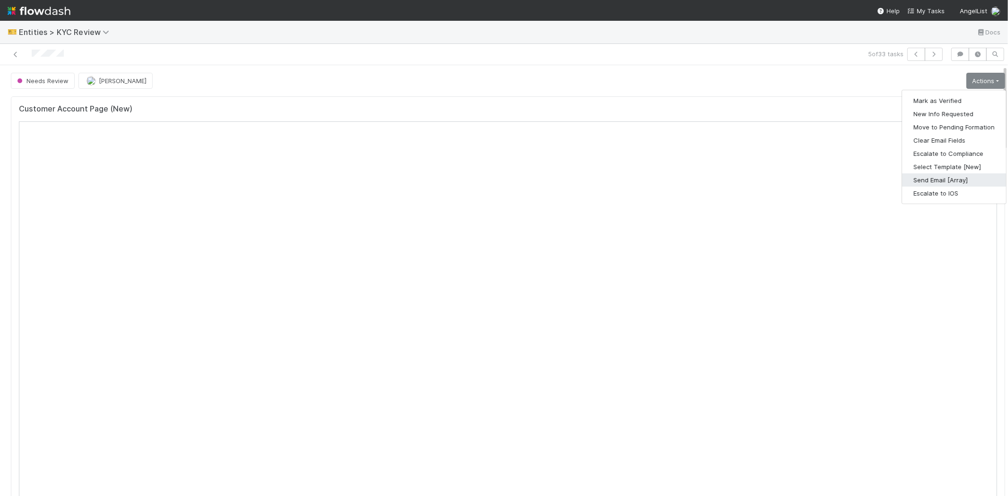
click at [933, 179] on button "Send Email [Array]" at bounding box center [954, 179] width 104 height 13
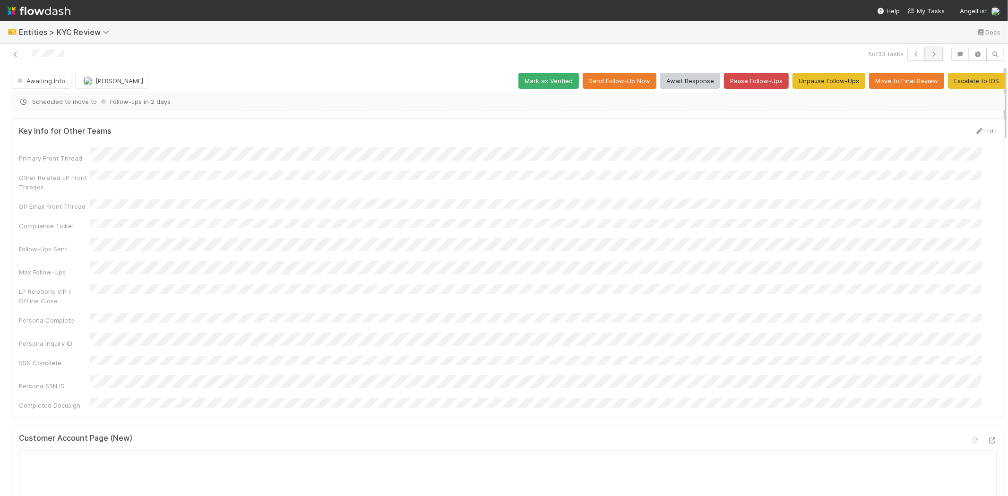
click at [931, 51] on button "button" at bounding box center [934, 54] width 18 height 13
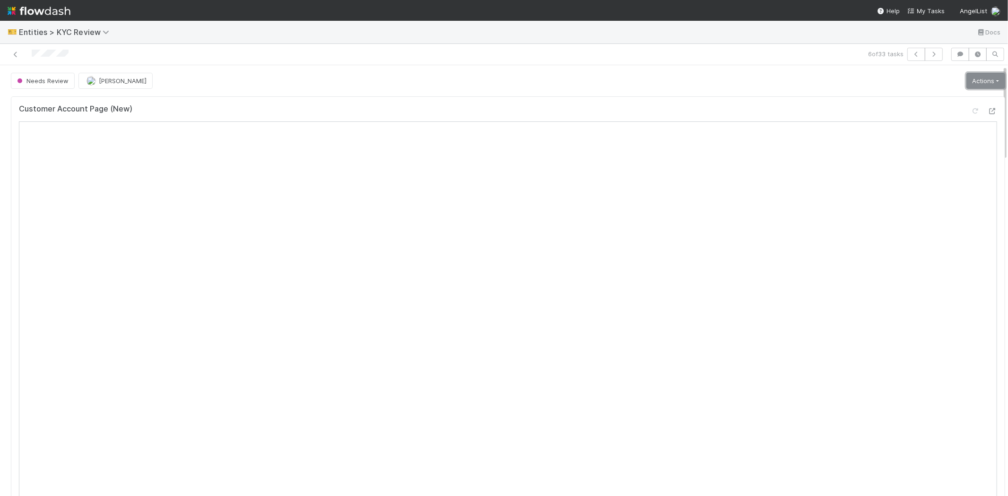
click at [966, 83] on link "Actions" at bounding box center [985, 81] width 39 height 16
click at [930, 165] on button "Select Template [New]" at bounding box center [954, 166] width 104 height 13
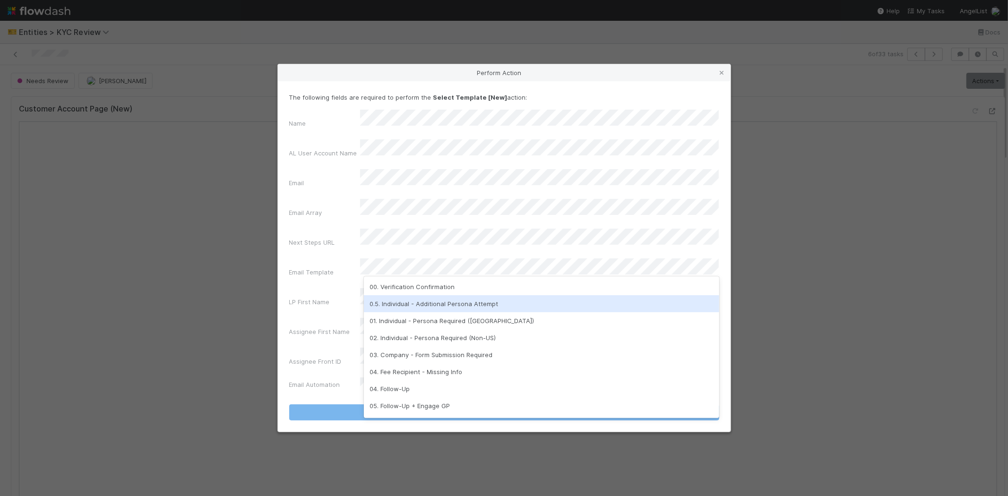
click at [410, 304] on div "0.5. Individual - Additional Persona Attempt" at bounding box center [541, 303] width 355 height 17
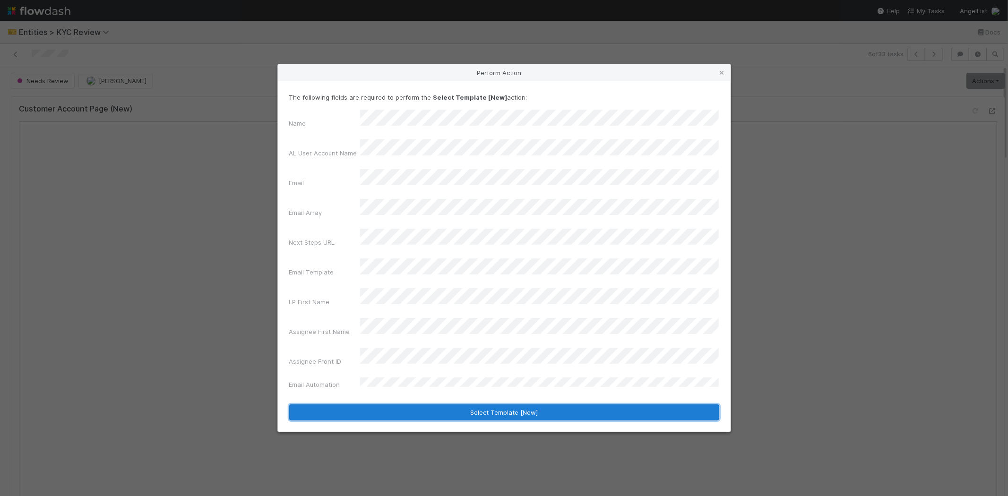
click at [353, 405] on button "Select Template [New]" at bounding box center [504, 413] width 430 height 16
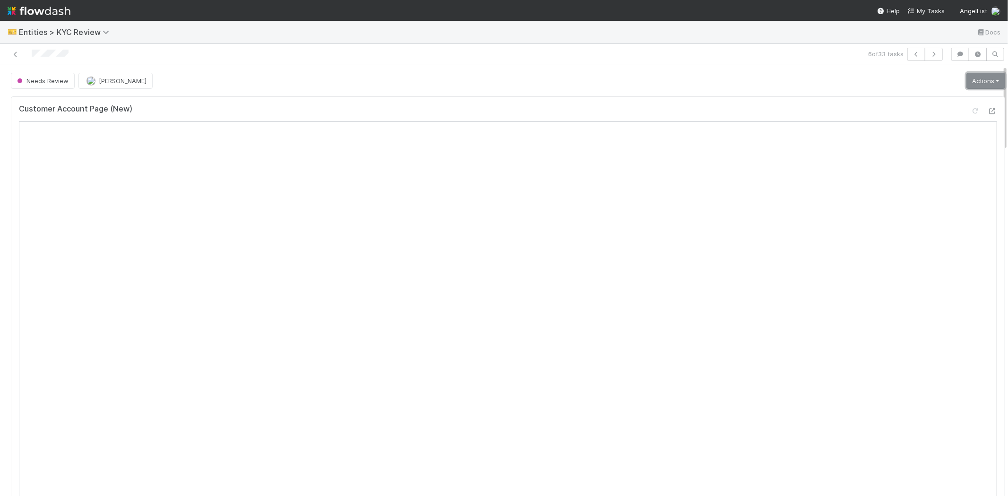
click at [966, 82] on link "Actions" at bounding box center [985, 81] width 39 height 16
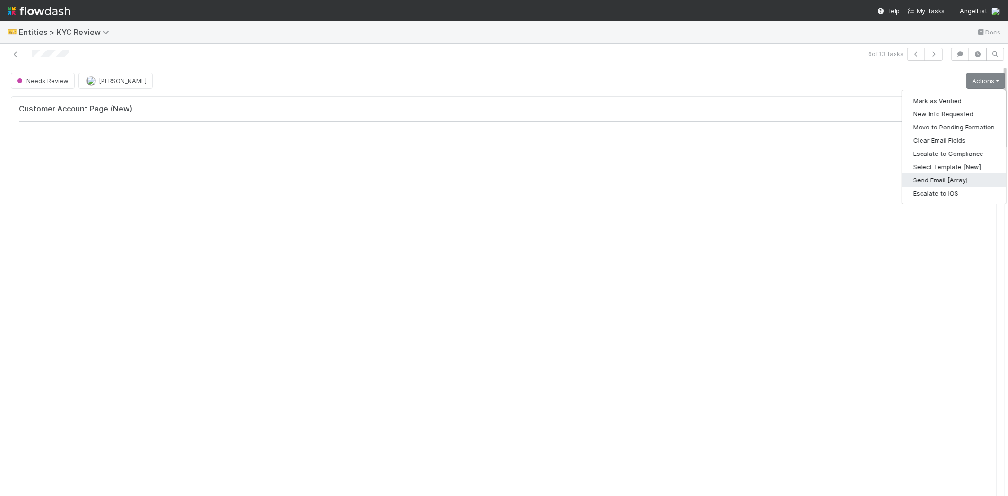
click at [927, 179] on button "Send Email [Array]" at bounding box center [954, 179] width 104 height 13
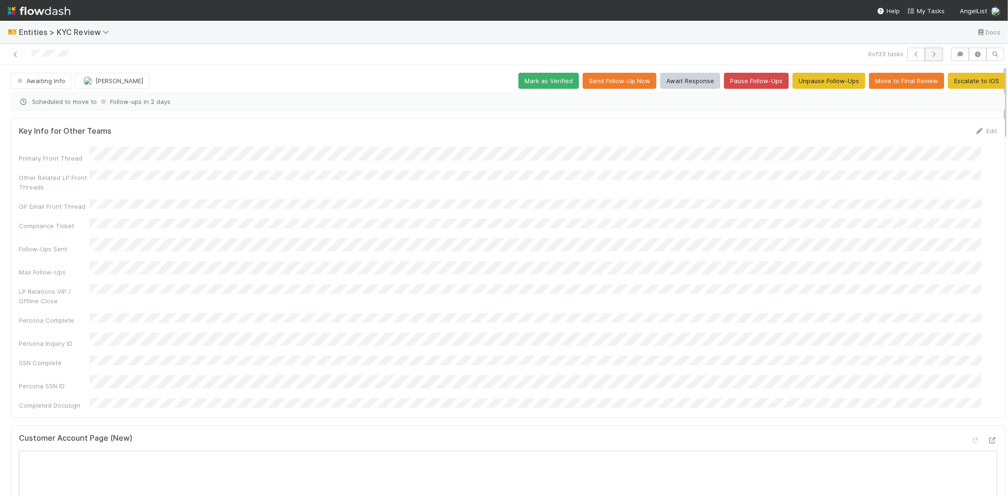
click at [929, 53] on icon "button" at bounding box center [933, 55] width 9 height 6
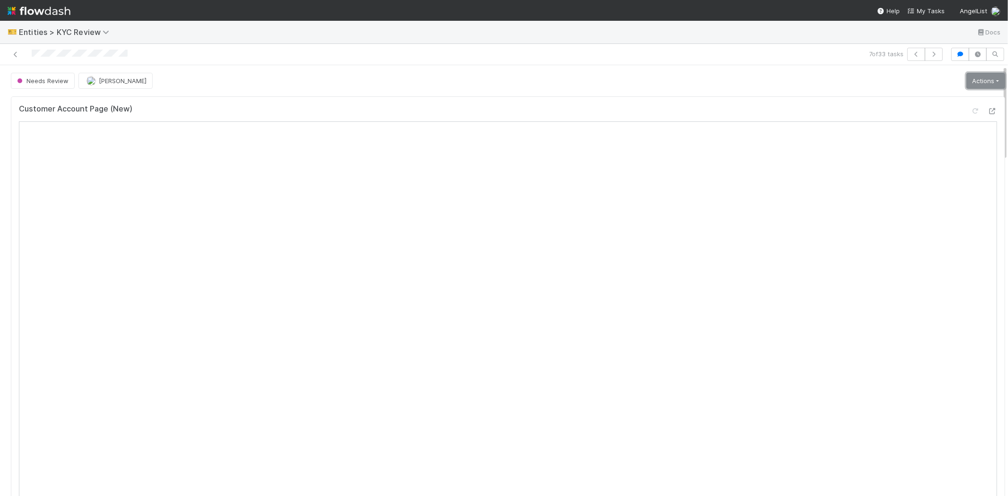
click at [966, 73] on link "Actions" at bounding box center [985, 81] width 39 height 16
click at [881, 88] on div "Needs Review Karen Jane Salcedo Actions Mark as Verified New Info Requested Mov…" at bounding box center [508, 81] width 994 height 16
click at [955, 54] on icon "button" at bounding box center [959, 55] width 9 height 6
click at [868, 94] on div "Add a comment..." at bounding box center [920, 101] width 192 height 25
click at [865, 97] on div "Add a comment..." at bounding box center [920, 101] width 192 height 25
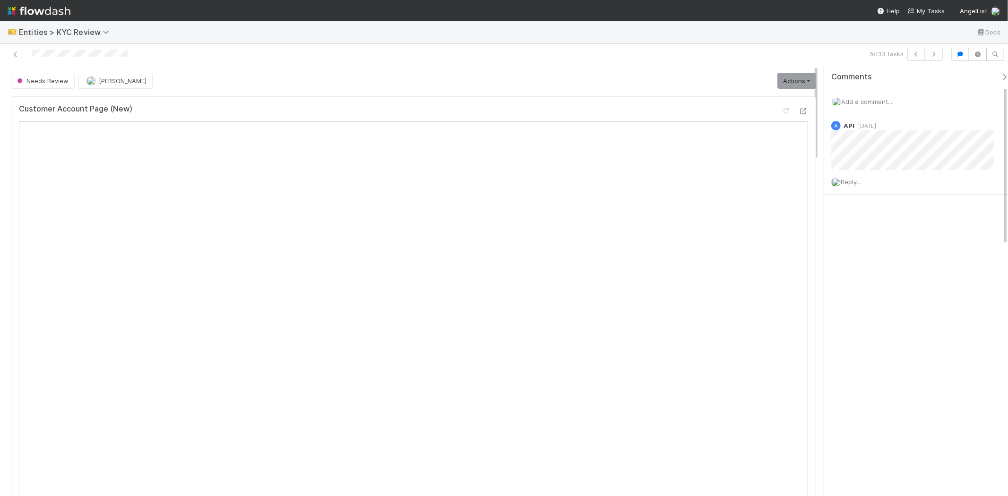
click at [865, 101] on span "Add a comment..." at bounding box center [866, 102] width 51 height 8
click at [878, 249] on button "Add Comment" at bounding box center [866, 247] width 55 height 16
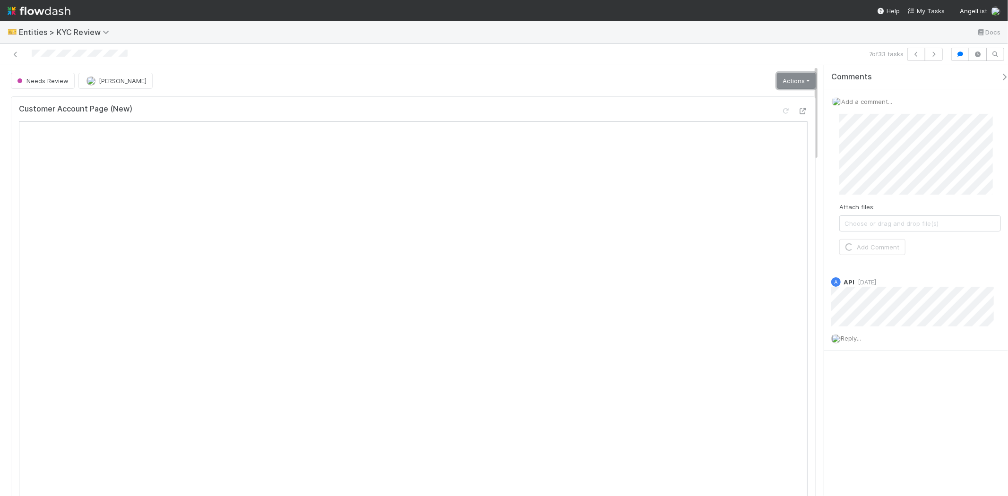
click at [777, 83] on link "Actions" at bounding box center [796, 81] width 39 height 16
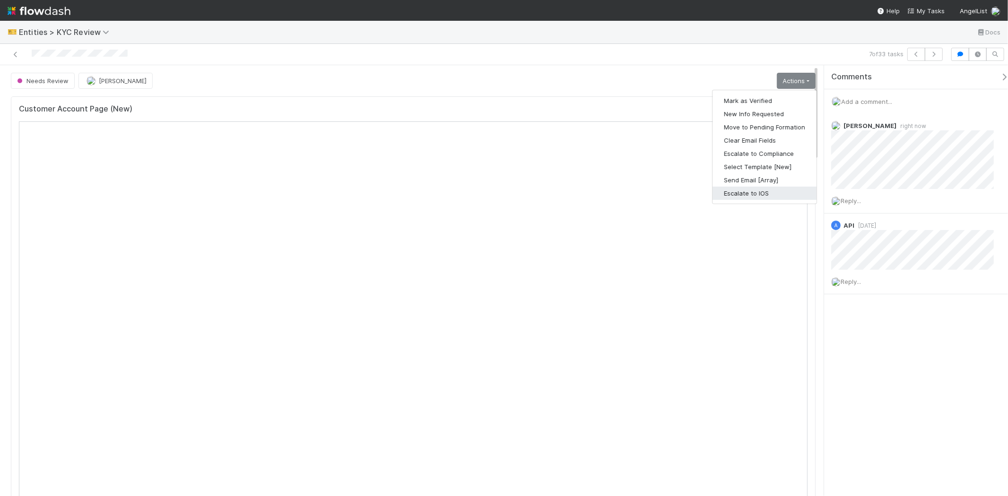
click at [742, 197] on button "Escalate to IOS" at bounding box center [765, 193] width 104 height 13
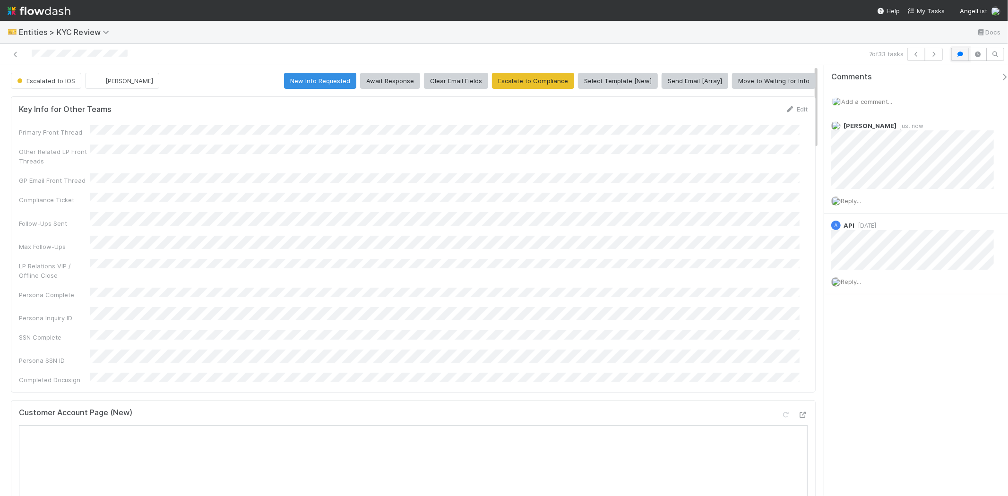
click at [959, 53] on icon "button" at bounding box center [959, 55] width 9 height 6
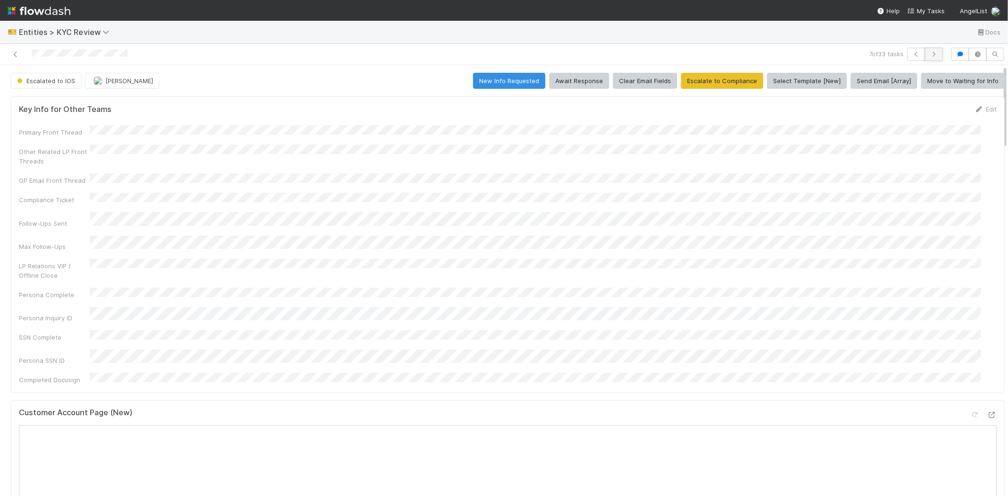
click at [929, 50] on button "button" at bounding box center [934, 54] width 18 height 13
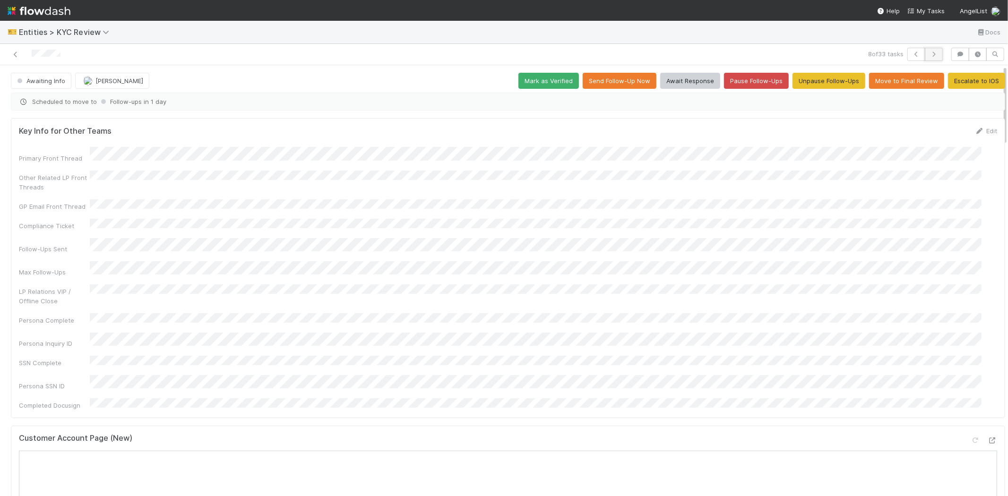
click at [929, 52] on icon "button" at bounding box center [933, 55] width 9 height 6
click at [14, 52] on icon at bounding box center [15, 55] width 9 height 6
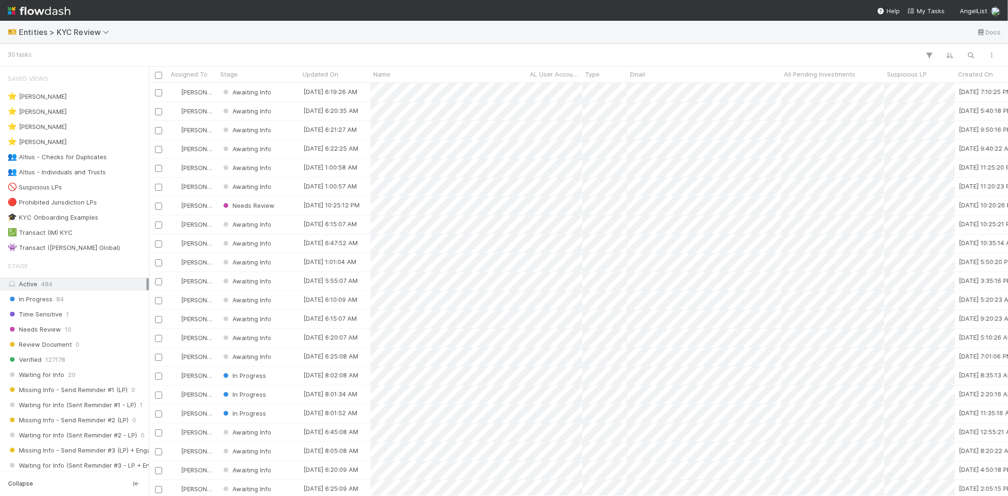
scroll to position [405, 851]
click at [289, 206] on div "Needs Review" at bounding box center [258, 206] width 82 height 18
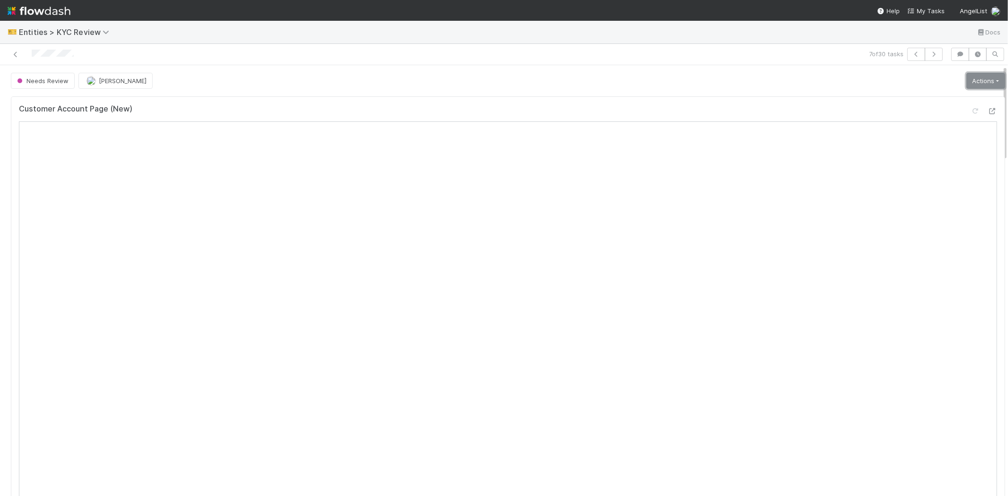
click at [966, 84] on link "Actions" at bounding box center [985, 81] width 39 height 16
click at [917, 164] on button "Select Template [New]" at bounding box center [954, 166] width 104 height 13
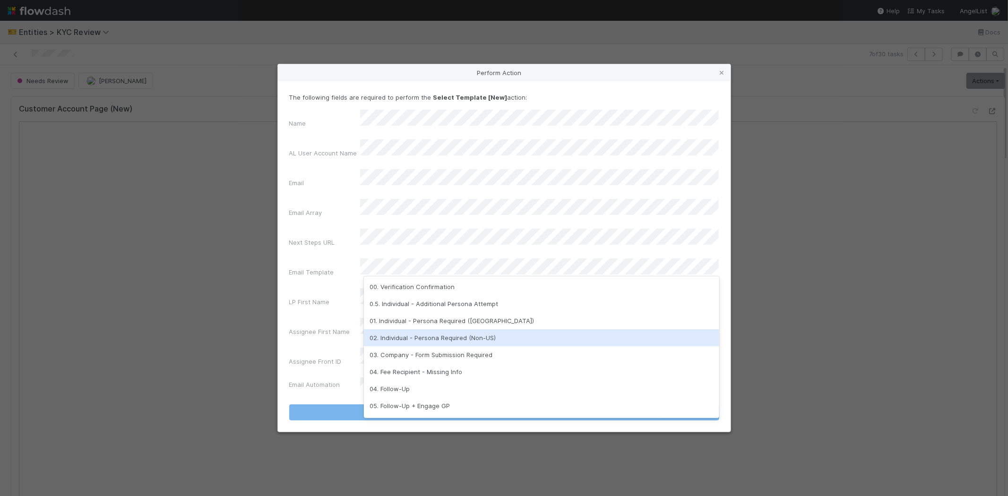
click at [433, 336] on div "02. Individual - Persona Required (Non-US)" at bounding box center [541, 337] width 355 height 17
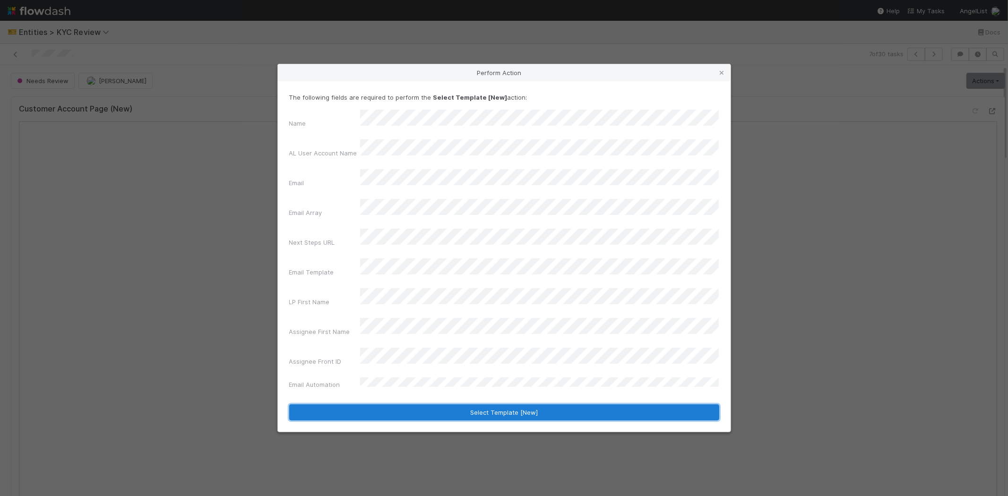
click at [422, 405] on button "Select Template [New]" at bounding box center [504, 413] width 430 height 16
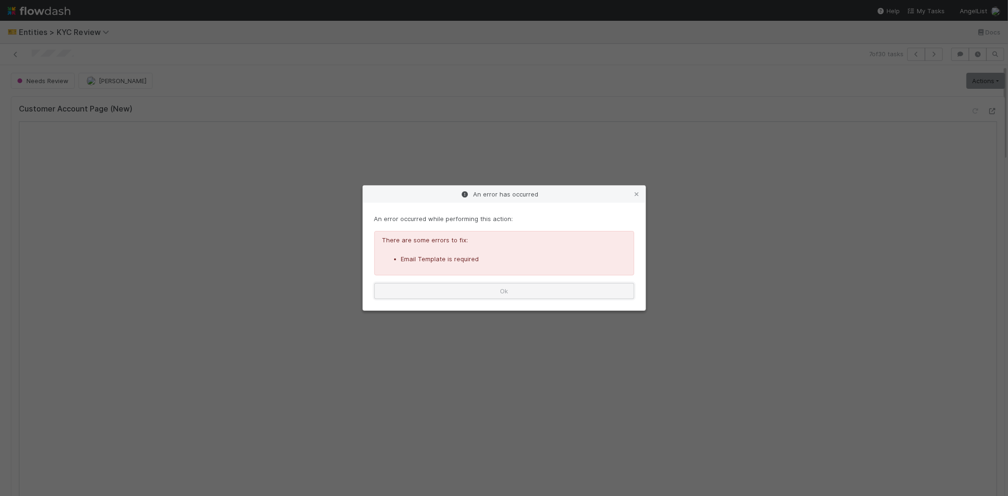
click at [464, 294] on button "Ok" at bounding box center [504, 291] width 260 height 16
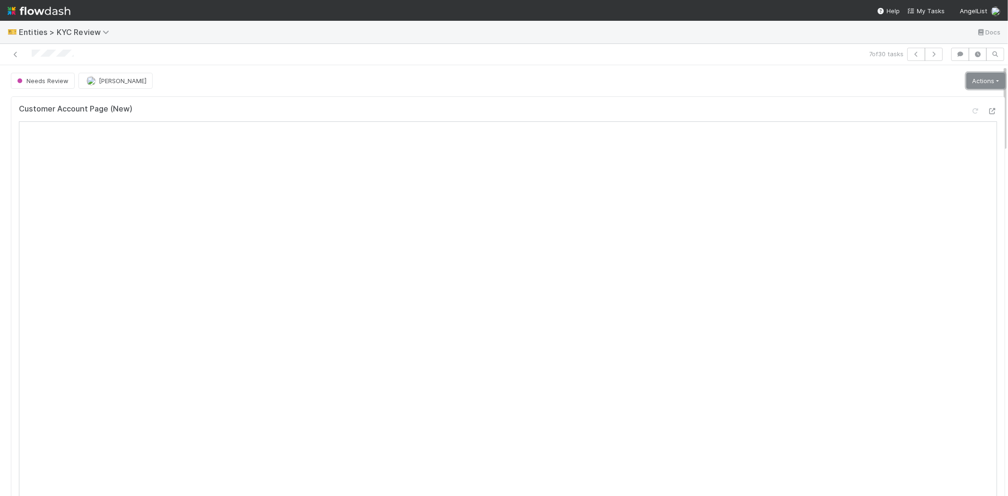
click at [974, 79] on link "Actions" at bounding box center [985, 81] width 39 height 16
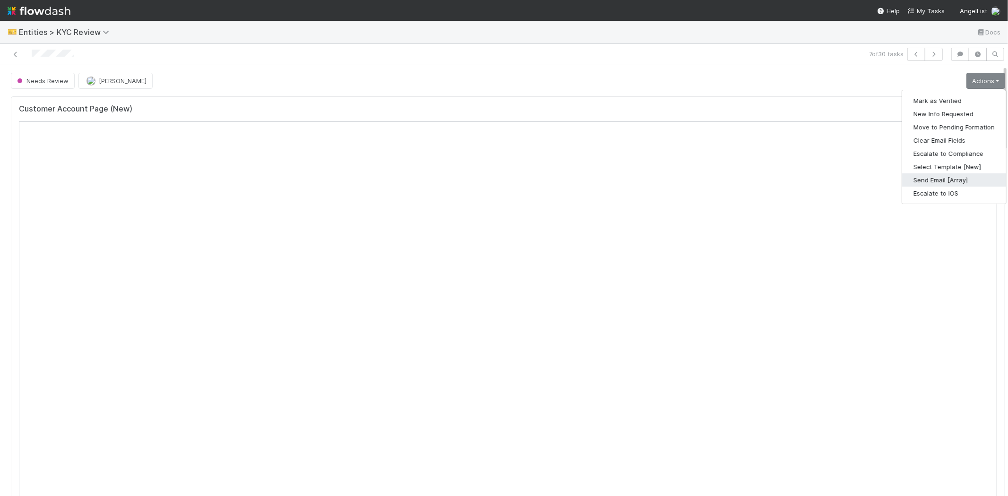
click at [936, 180] on button "Send Email [Array]" at bounding box center [954, 179] width 104 height 13
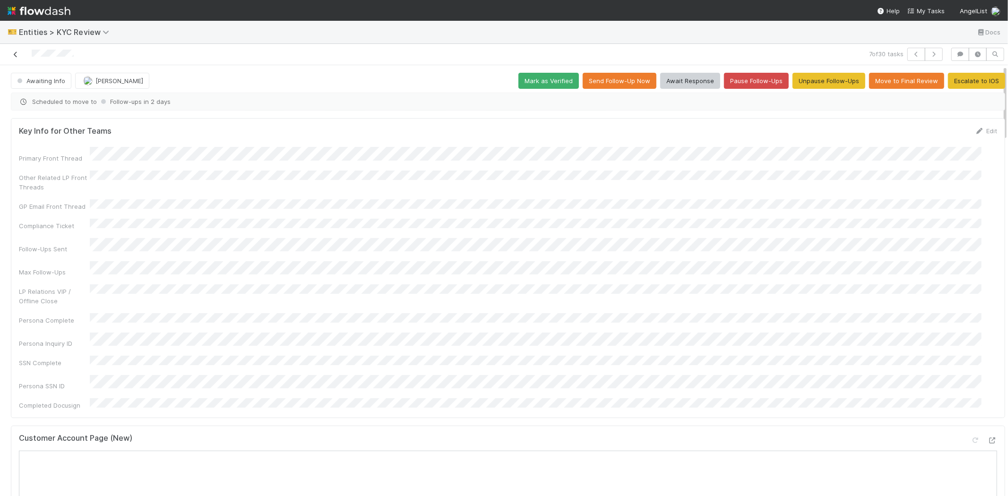
click at [17, 52] on icon at bounding box center [15, 55] width 9 height 6
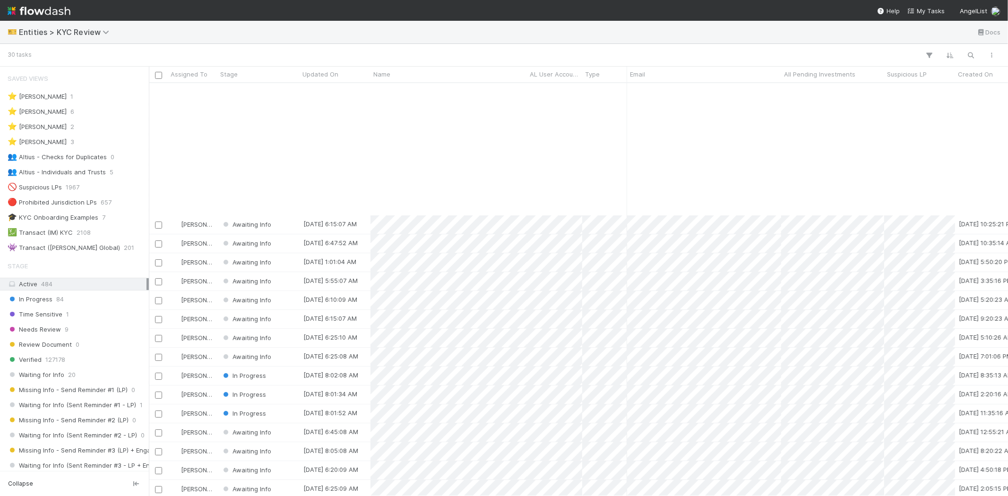
scroll to position [162, 0]
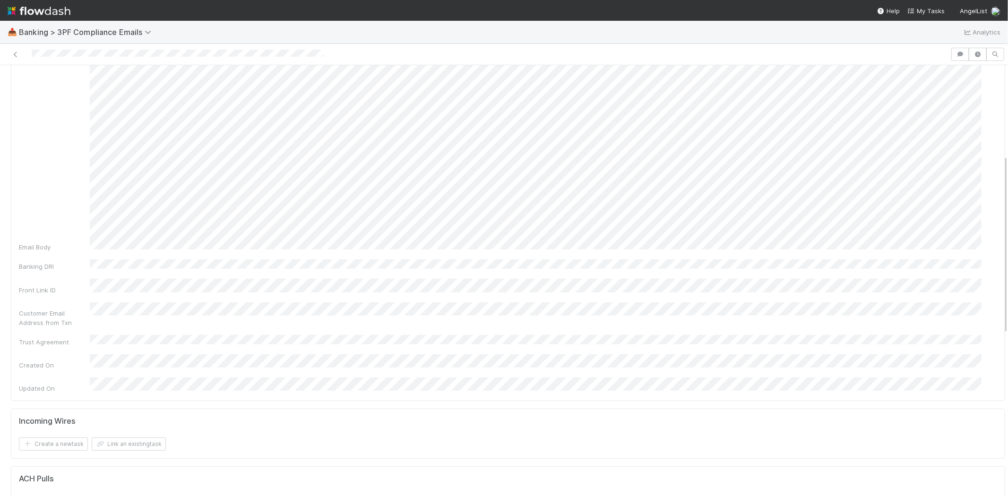
scroll to position [420, 0]
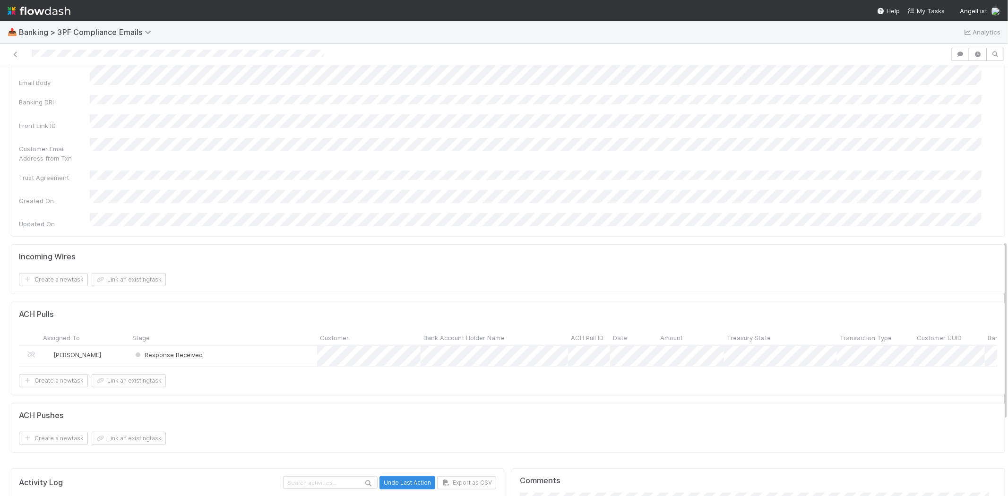
click at [240, 346] on div "Response Received" at bounding box center [223, 356] width 188 height 20
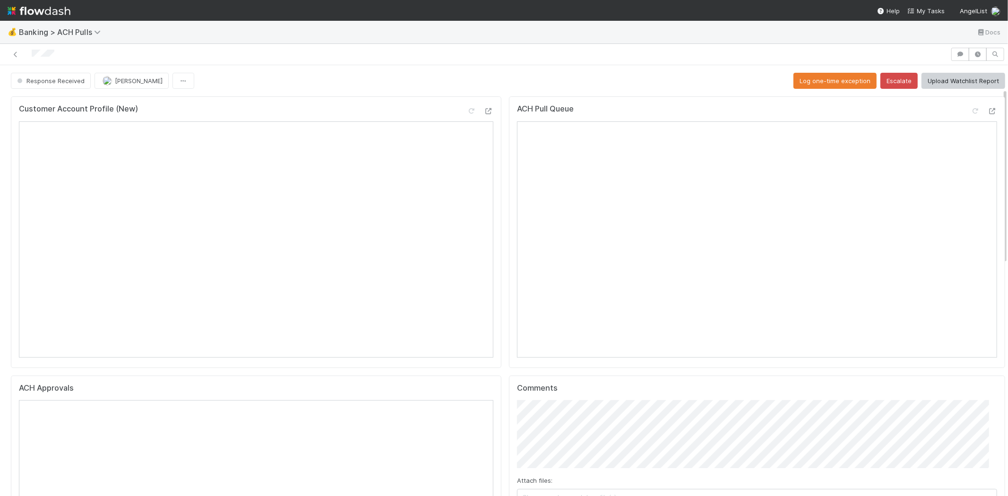
scroll to position [8, 0]
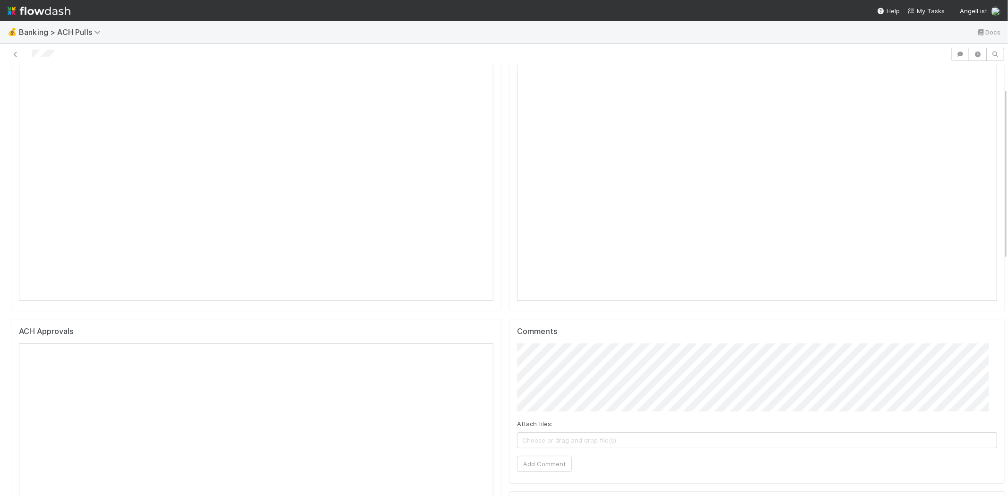
click at [613, 442] on div "Attach files: Choose or drag and drop file(s) Add Comment" at bounding box center [757, 408] width 480 height 128
click at [612, 433] on span "Choose or drag and drop file(s)" at bounding box center [756, 440] width 479 height 15
click at [542, 456] on button "Add Comment" at bounding box center [544, 464] width 55 height 16
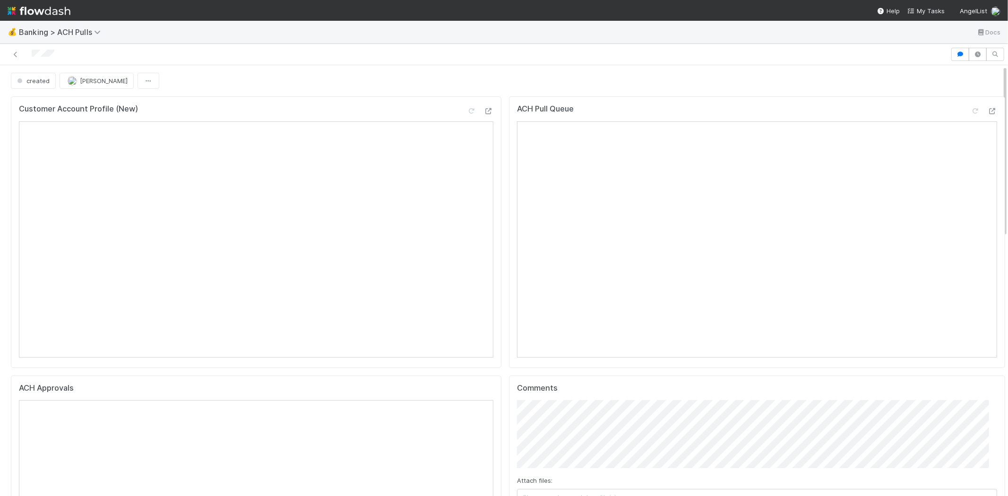
scroll to position [0, 0]
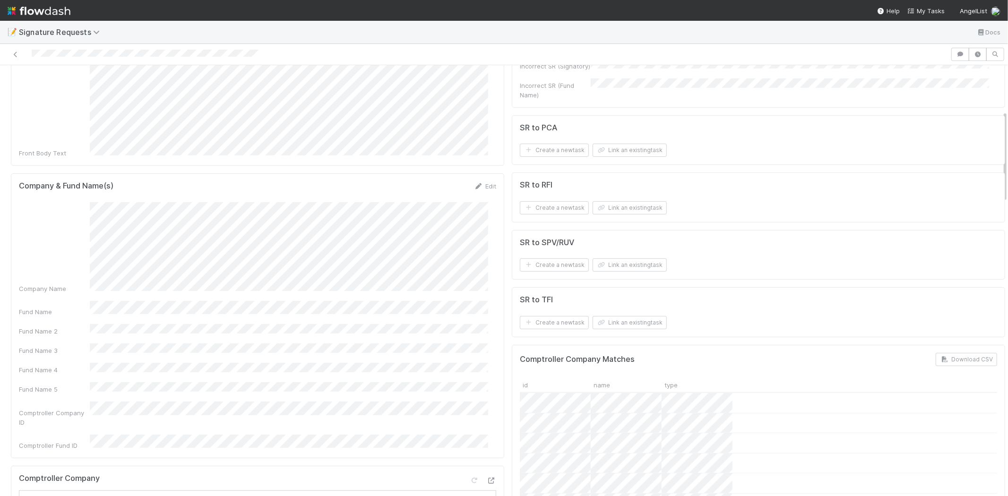
scroll to position [210, 0]
click at [480, 182] on link "Edit" at bounding box center [485, 186] width 22 height 8
click at [432, 181] on button "Save" at bounding box center [445, 189] width 27 height 16
click at [630, 149] on button "Link an existing task" at bounding box center [630, 149] width 74 height 13
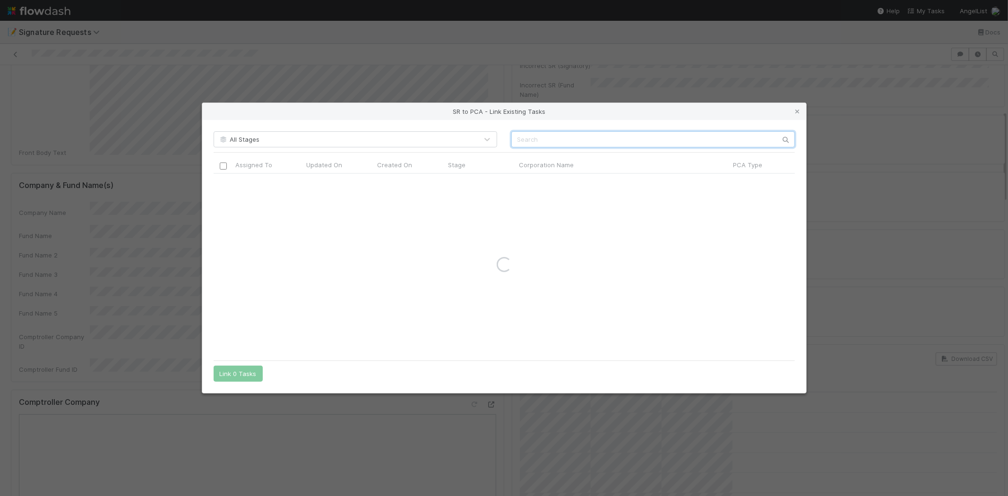
click at [570, 139] on input "text" at bounding box center [653, 139] width 284 height 16
paste input "Sila Inc."
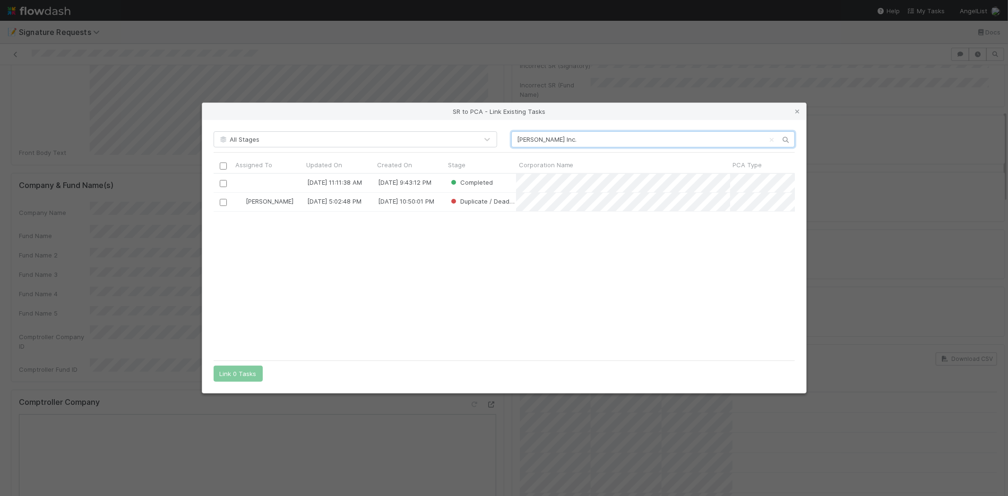
scroll to position [174, 573]
type input "Sila Inc."
drag, startPoint x: 541, startPoint y: 238, endPoint x: 828, endPoint y: 120, distance: 310.6
click at [542, 238] on div "6/14/24, 11:11:38 AM 3/13/24, 9:43:12 PM Completed Zachary Conley 9/1/24, 5:02:…" at bounding box center [504, 264] width 581 height 181
drag, startPoint x: 799, startPoint y: 111, endPoint x: 799, endPoint y: 120, distance: 9.0
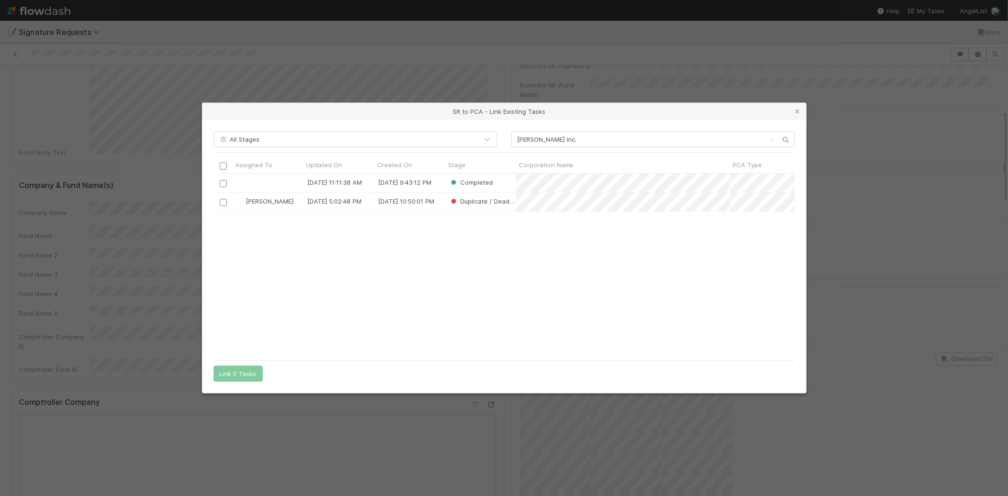
click at [799, 111] on icon at bounding box center [797, 112] width 9 height 6
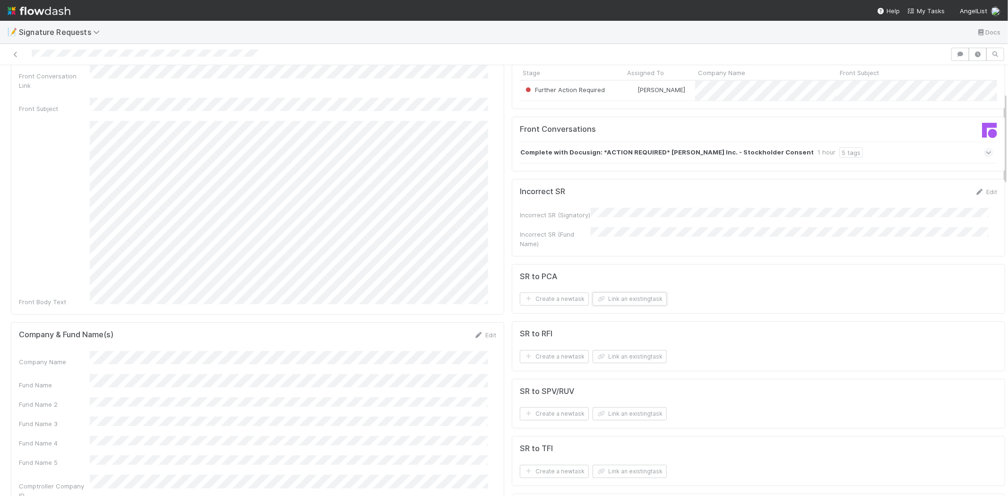
scroll to position [0, 0]
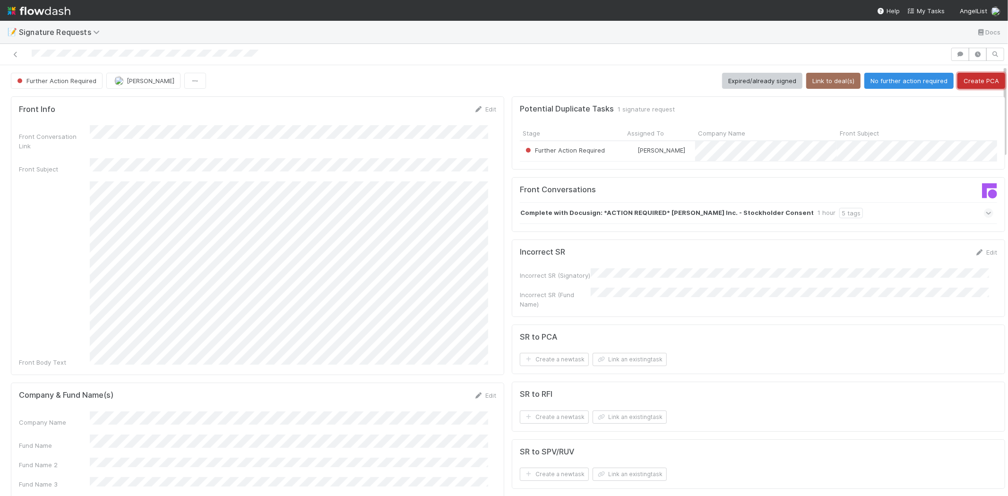
click at [973, 82] on button "Create PCA" at bounding box center [981, 81] width 48 height 16
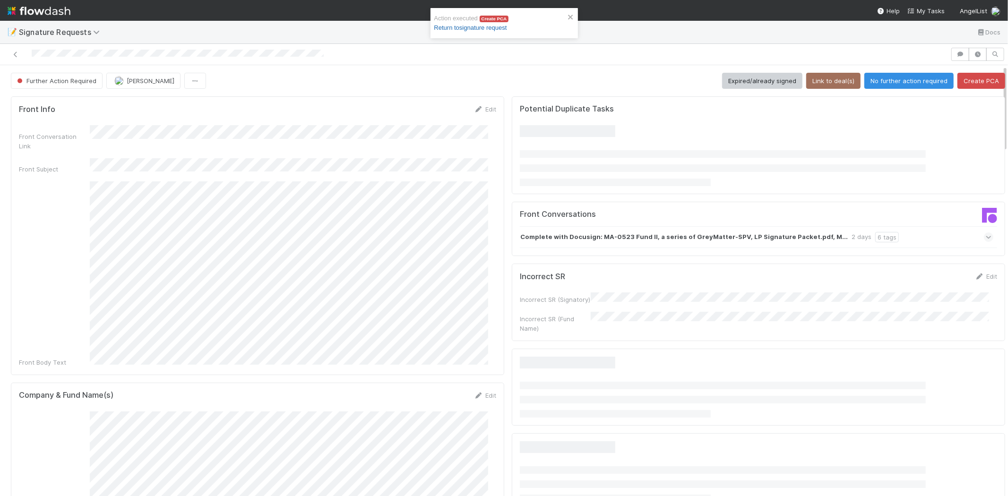
click at [464, 27] on link "Return to signature request" at bounding box center [470, 27] width 73 height 7
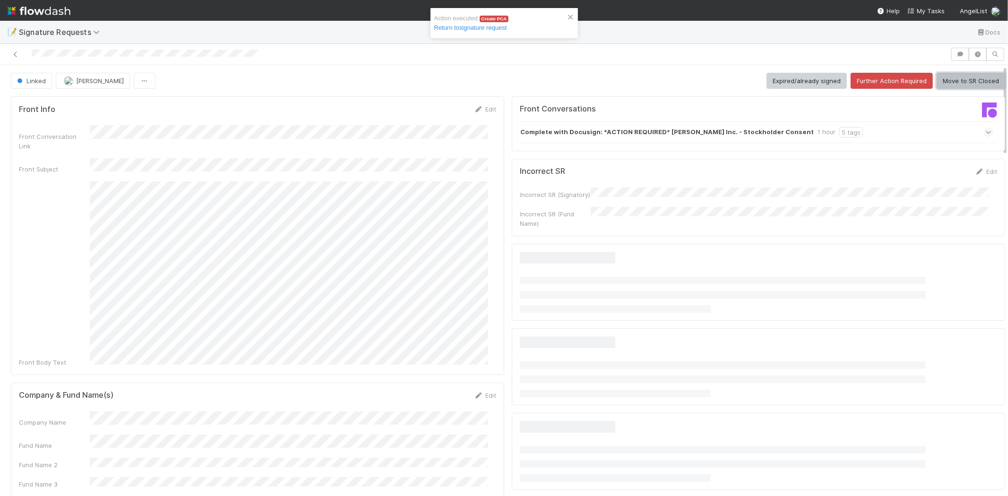
click at [951, 86] on button "Move to SR Closed" at bounding box center [971, 81] width 69 height 16
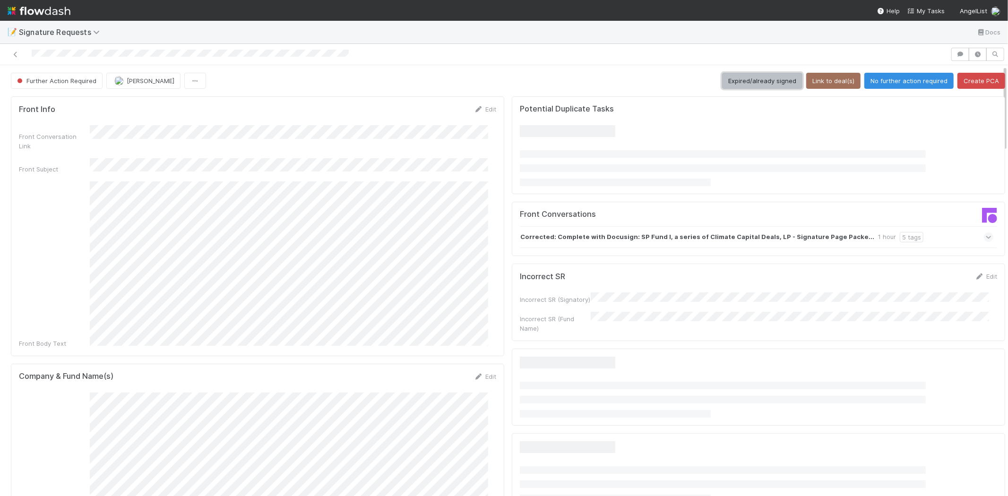
click at [750, 78] on button "Expired/already signed" at bounding box center [762, 81] width 80 height 16
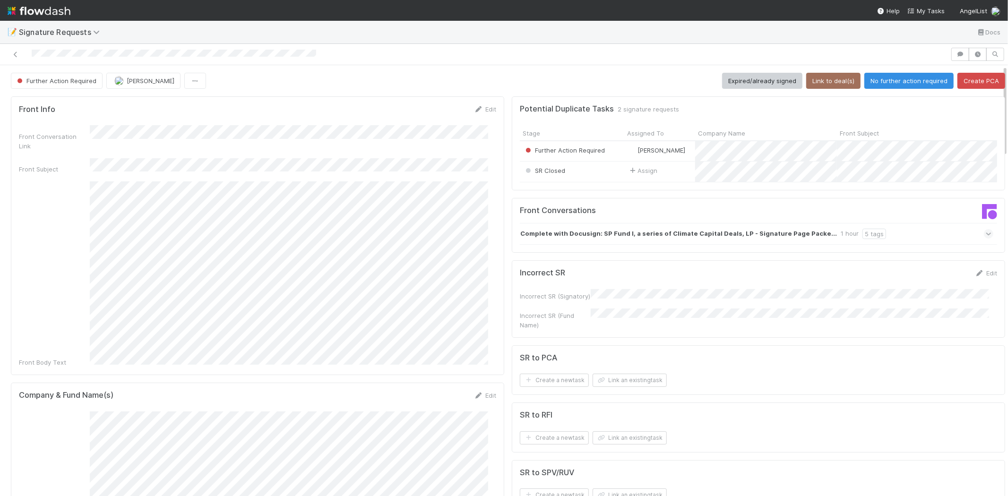
scroll to position [157, 0]
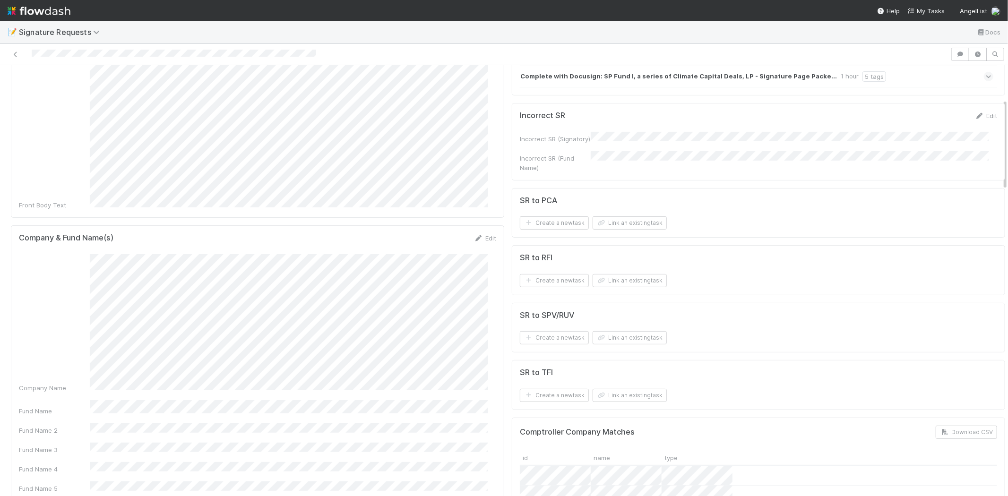
click at [482, 233] on div "Edit" at bounding box center [485, 237] width 22 height 9
click at [476, 234] on link "Edit" at bounding box center [485, 238] width 22 height 8
click at [44, 287] on div "Fund Name" at bounding box center [257, 296] width 477 height 18
click at [436, 233] on button "Save" at bounding box center [445, 241] width 27 height 16
click at [617, 223] on button "Link an existing task" at bounding box center [630, 222] width 74 height 13
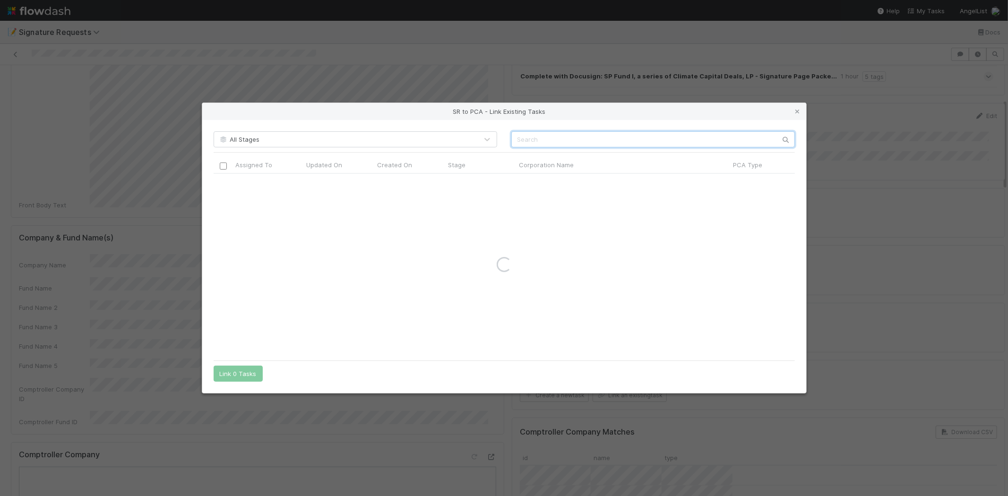
click at [549, 140] on input "text" at bounding box center [653, 139] width 284 height 16
paste input "Spring Free EV, Inc."
drag, startPoint x: 559, startPoint y: 137, endPoint x: 591, endPoint y: 138, distance: 32.6
click at [591, 138] on input "Spring Free EV, Inc." at bounding box center [653, 139] width 284 height 16
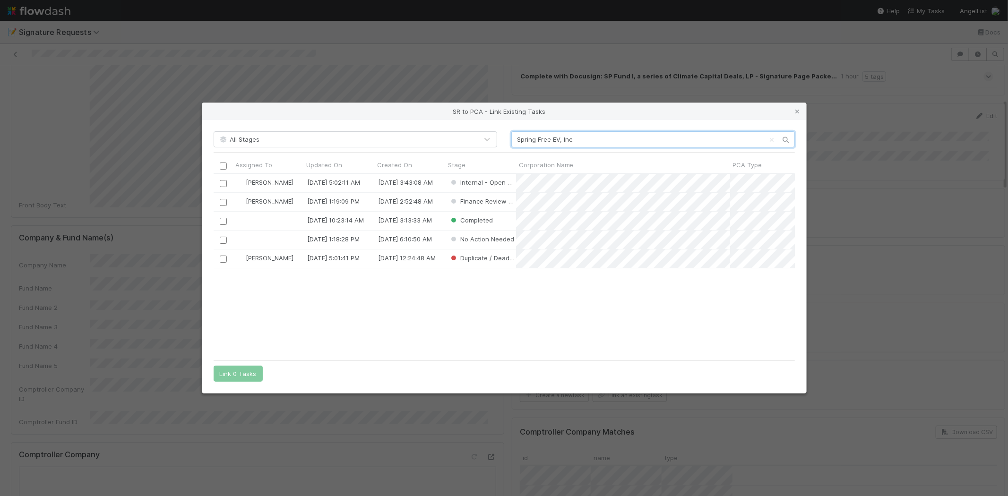
scroll to position [174, 573]
type input "Spring Free EV, Inc."
click at [223, 183] on input "checkbox" at bounding box center [222, 183] width 7 height 7
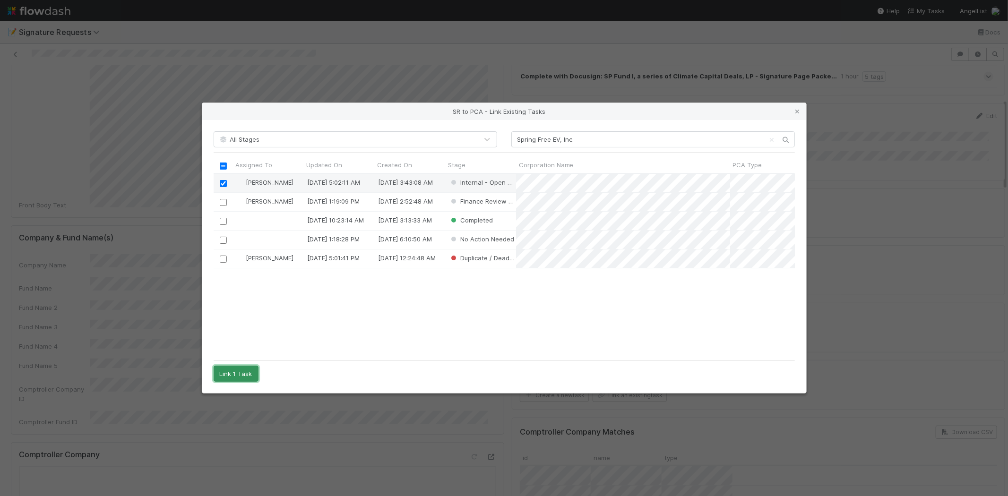
click at [238, 374] on button "Link 1 Task" at bounding box center [236, 374] width 45 height 16
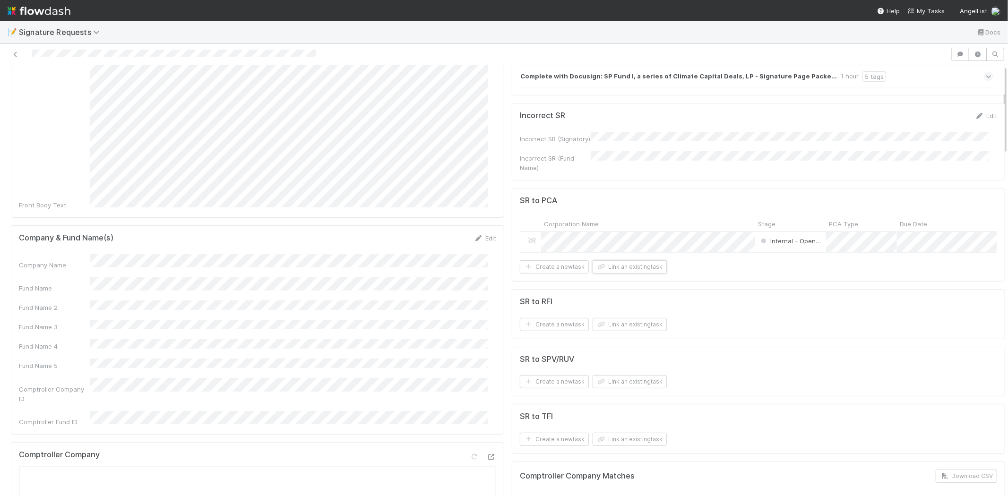
scroll to position [0, 0]
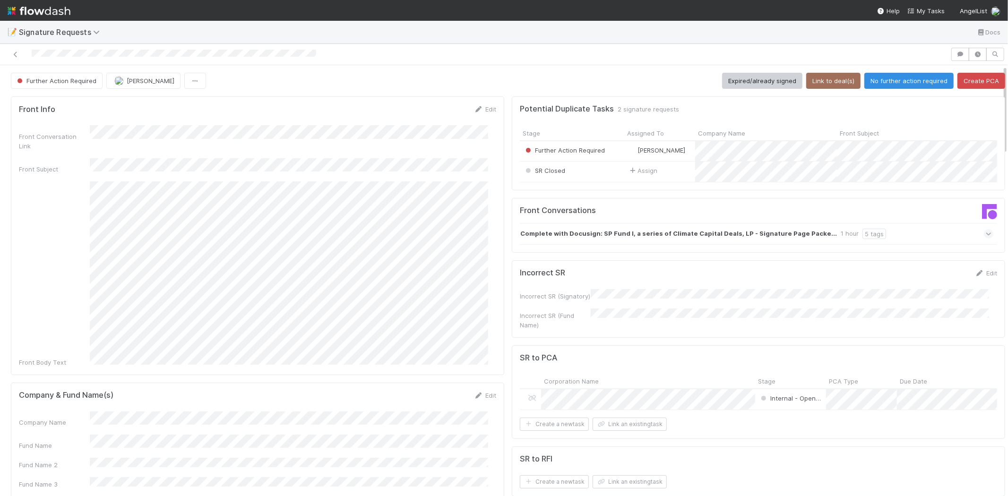
click at [817, 78] on button "Link to deal(s)" at bounding box center [833, 81] width 54 height 16
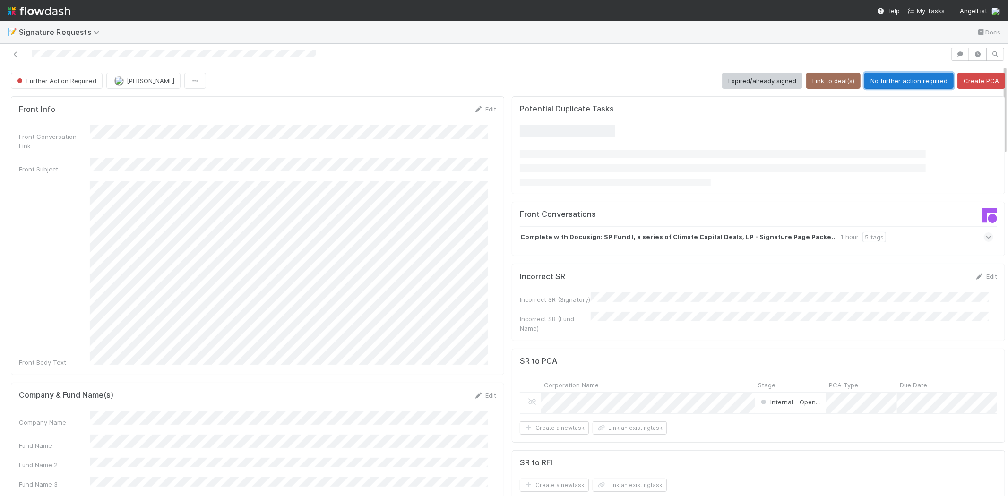
click at [876, 86] on button "No further action required" at bounding box center [908, 81] width 89 height 16
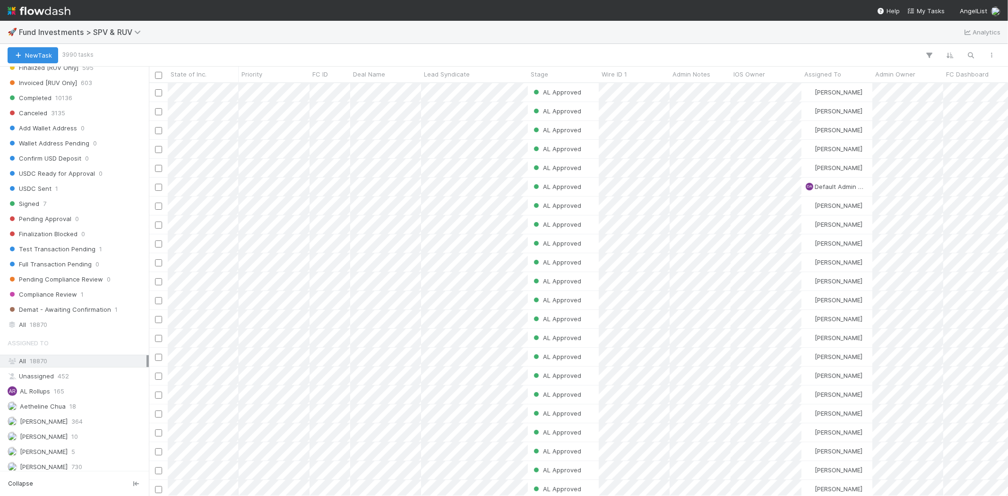
scroll to position [577, 0]
click at [40, 317] on span "18870" at bounding box center [38, 312] width 17 height 12
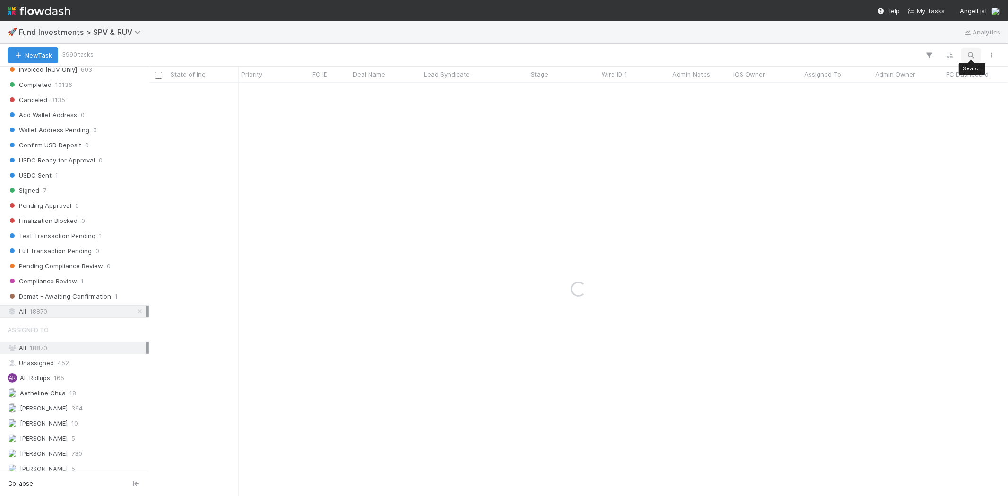
click at [966, 53] on icon "button" at bounding box center [970, 55] width 9 height 9
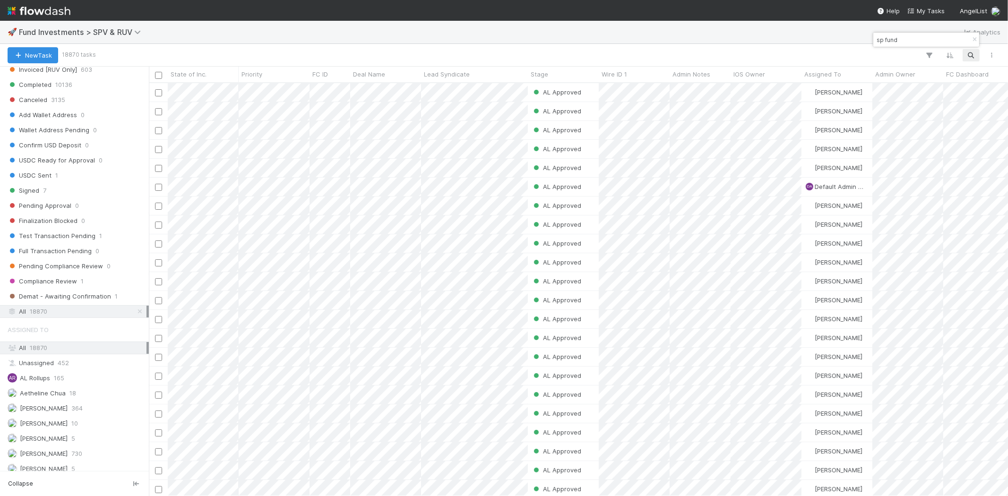
scroll to position [405, 851]
click at [938, 36] on input "sp fund i, a series of" at bounding box center [922, 39] width 95 height 11
click at [554, 70] on div "Stage" at bounding box center [564, 73] width 66 height 9
click at [559, 91] on div "Sort First → Last" at bounding box center [585, 92] width 108 height 14
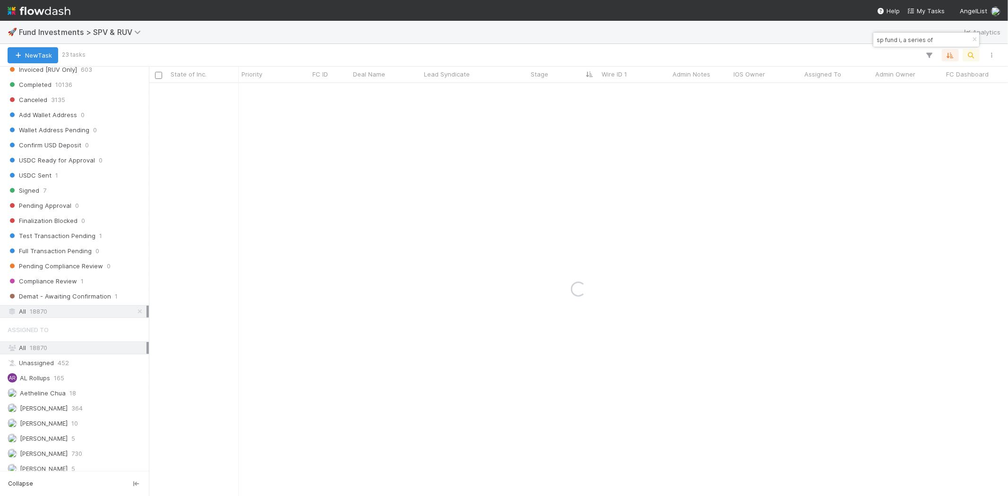
click at [938, 39] on input "sp fund i, a series of" at bounding box center [922, 39] width 95 height 11
type input "sp fund i, a series of climate capital"
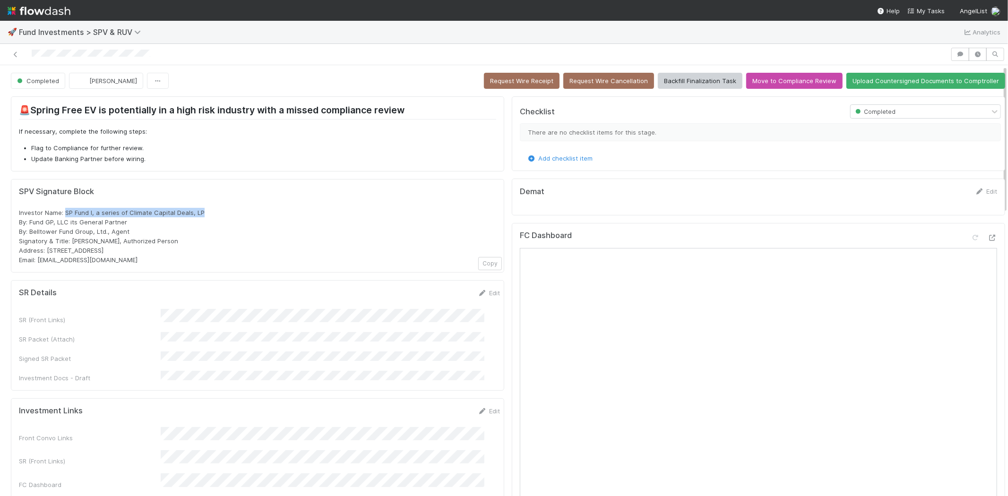
drag, startPoint x: 64, startPoint y: 213, endPoint x: 221, endPoint y: 206, distance: 157.1
click at [221, 206] on div "SPV Signature Block Investor Name: SP Fund I, a series of Climate Capital Deals…" at bounding box center [257, 225] width 477 height 77
copy span "SP Fund I, a series of Climate Capital Deals, LP"
click at [13, 53] on icon at bounding box center [15, 55] width 9 height 6
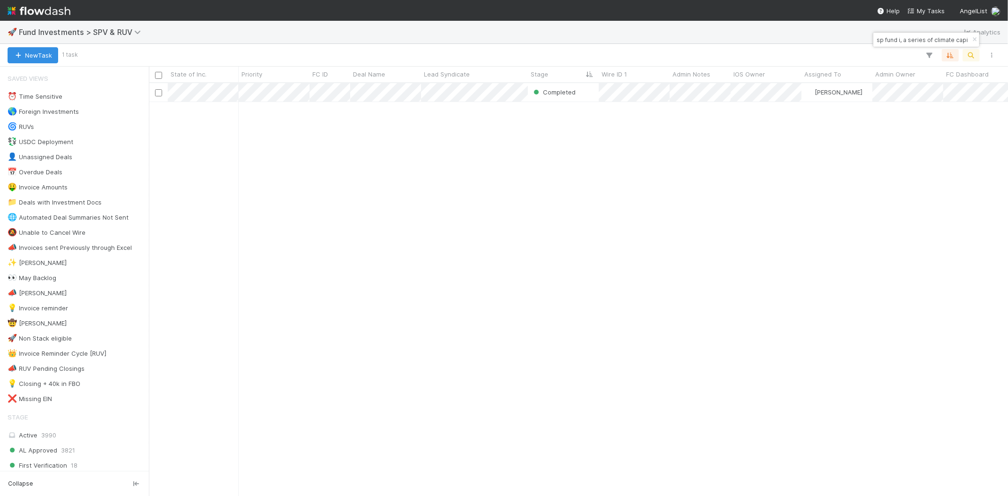
scroll to position [405, 851]
click at [906, 39] on input "sp fund i, a series of climate capital" at bounding box center [922, 39] width 95 height 11
type input "co-0520"
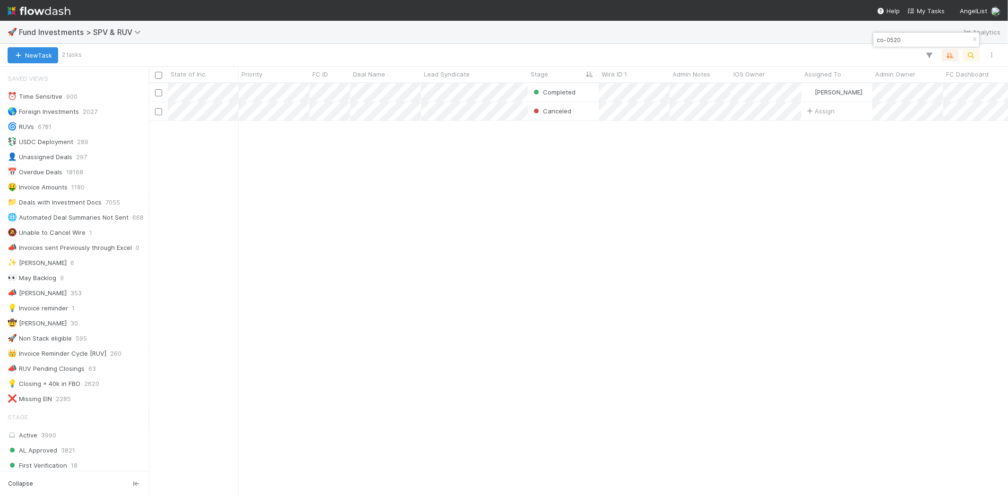
scroll to position [8, 8]
click at [551, 212] on div "Completed Mehul Kumar 5/23/24, 3:03:09 AM 4/10/25, 5:09:05 AM 0 0 1 0 1 Cancele…" at bounding box center [578, 289] width 859 height 413
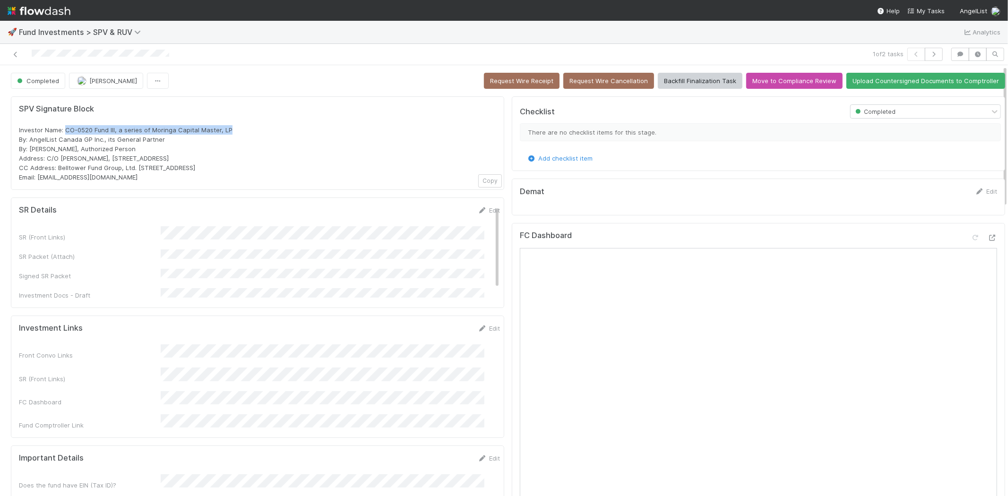
drag, startPoint x: 65, startPoint y: 131, endPoint x: 243, endPoint y: 131, distance: 178.6
click at [243, 131] on div "Investor Name: CO-0520 Fund III, a series of Moringa Capital Master, LP By: Ang…" at bounding box center [257, 153] width 477 height 57
copy span "CO-0520 Fund III, a series of Moringa Capital Master, LP"
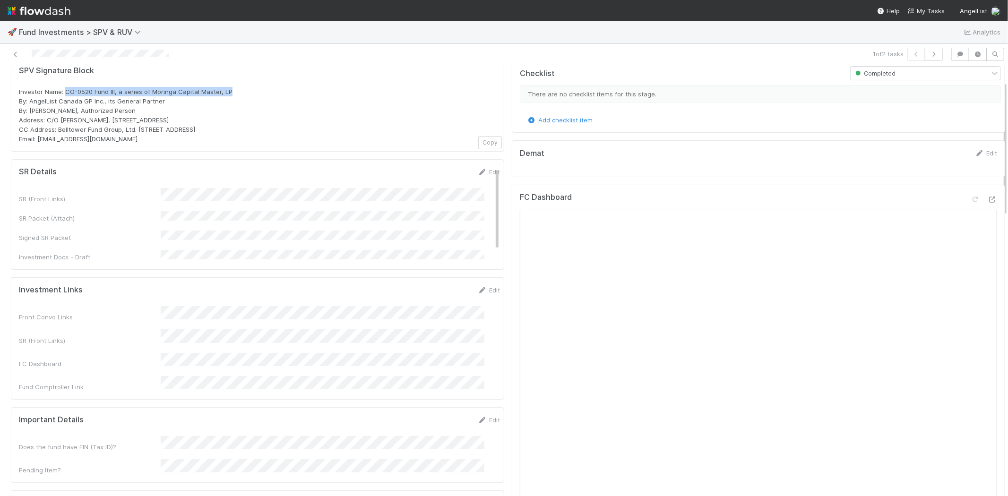
scroll to position [52, 0]
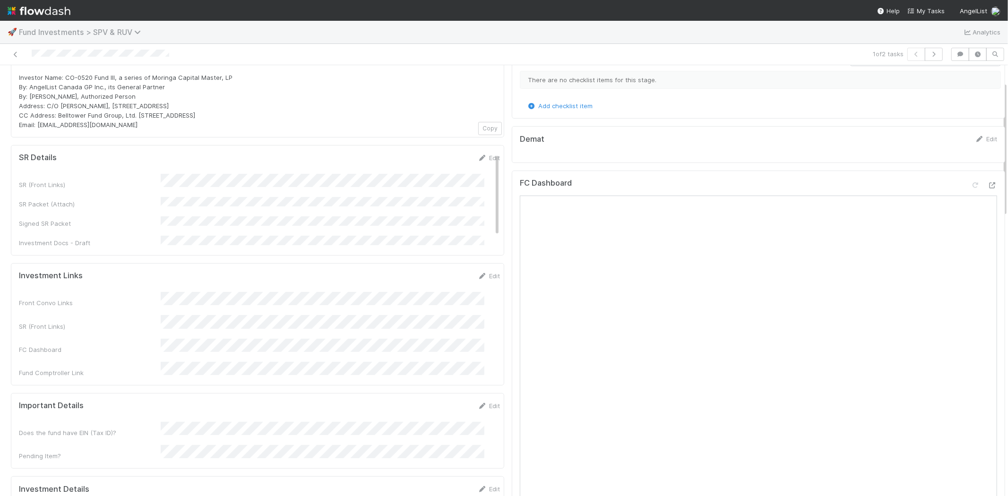
click at [117, 30] on span "Fund Investments > SPV & RUV" at bounding box center [82, 31] width 127 height 9
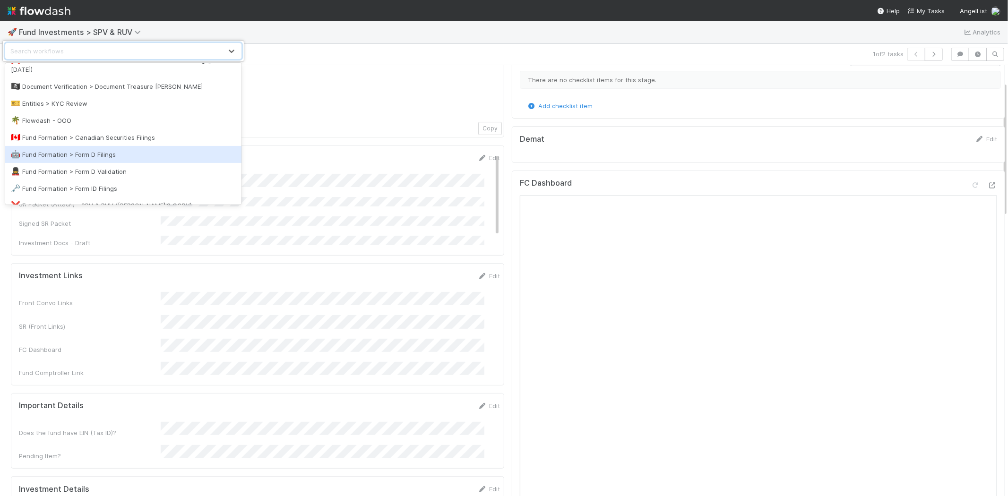
scroll to position [262, 0]
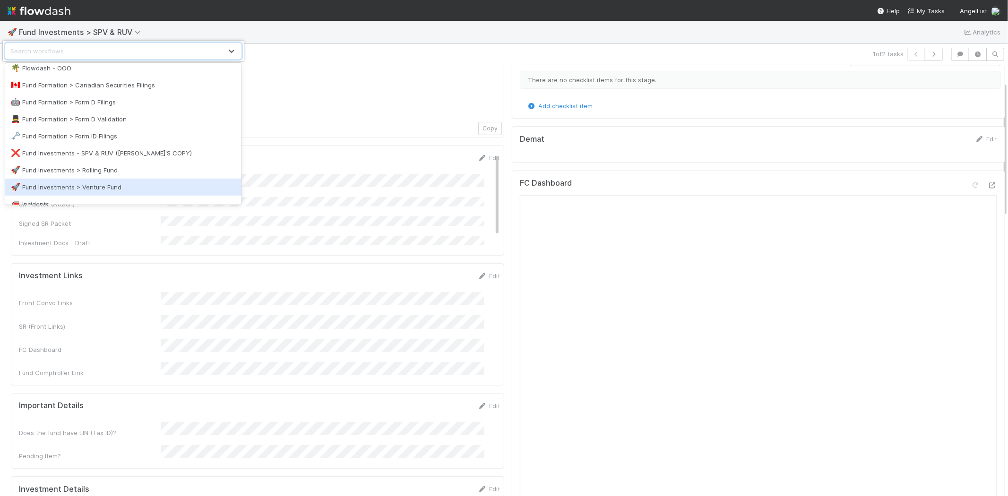
click at [111, 184] on div "🚀 Fund Investments > Venture Fund" at bounding box center [123, 186] width 225 height 9
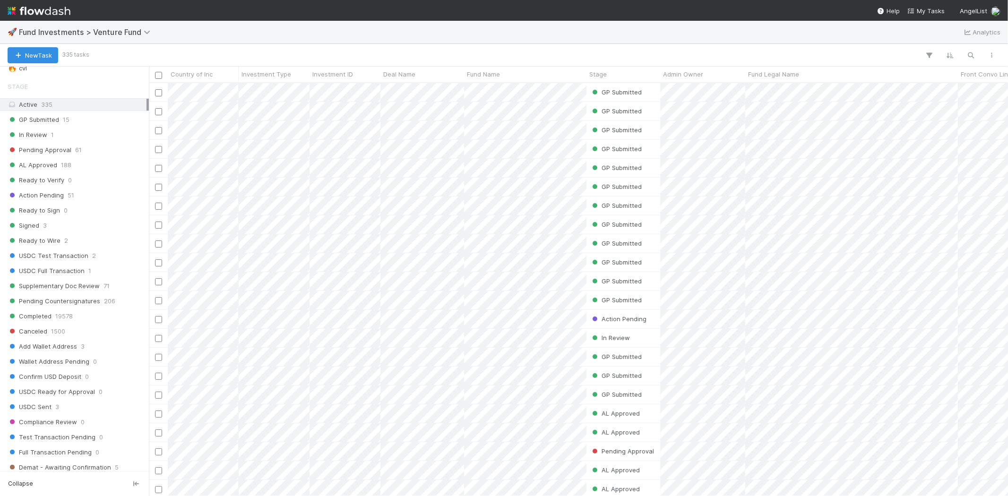
scroll to position [420, 0]
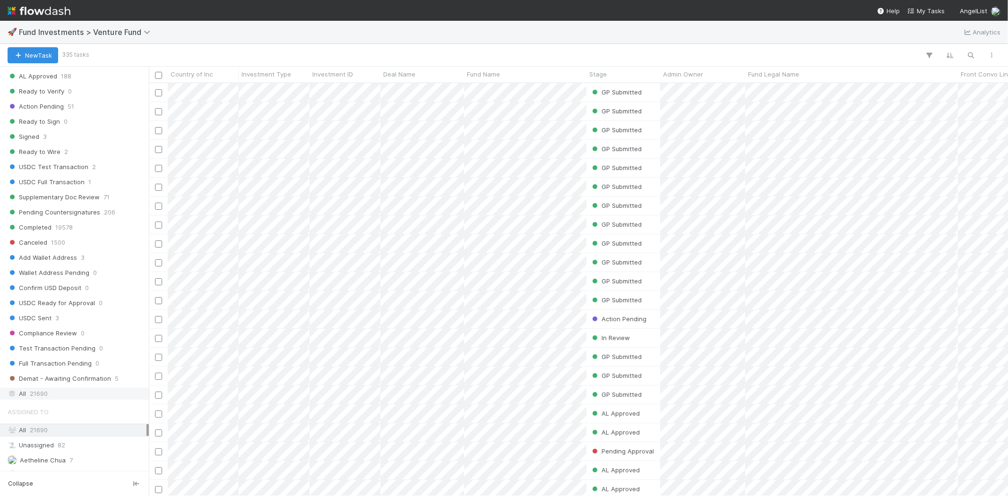
click at [62, 397] on div "All 21690" at bounding box center [77, 394] width 139 height 12
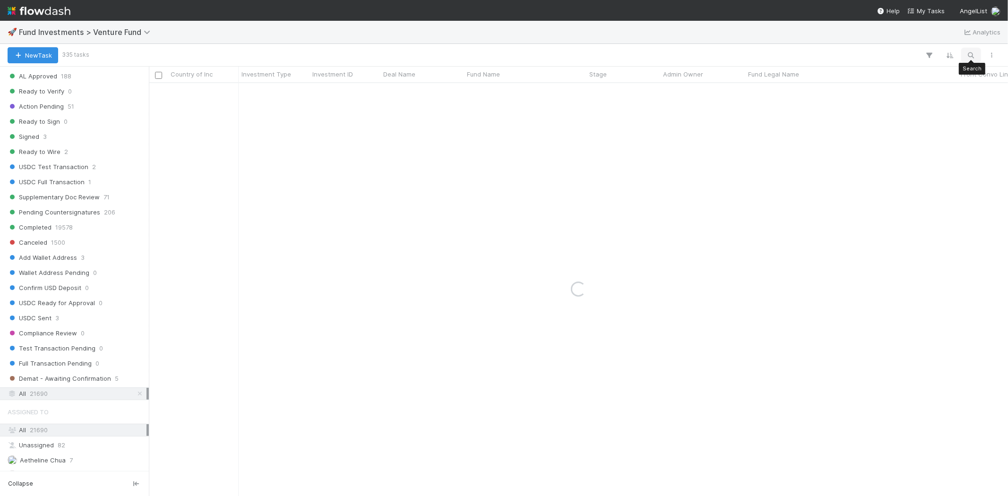
click at [970, 57] on icon "button" at bounding box center [970, 55] width 9 height 9
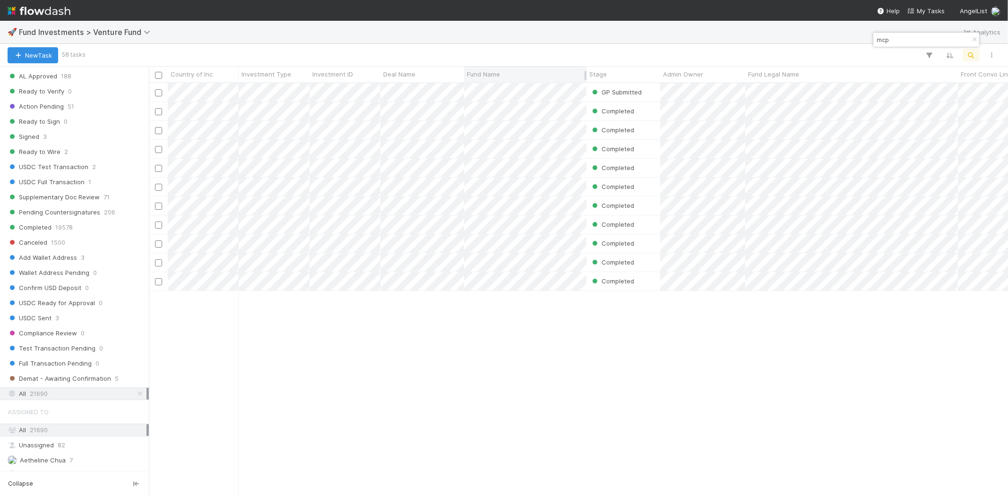
scroll to position [405, 851]
type input "mcp"
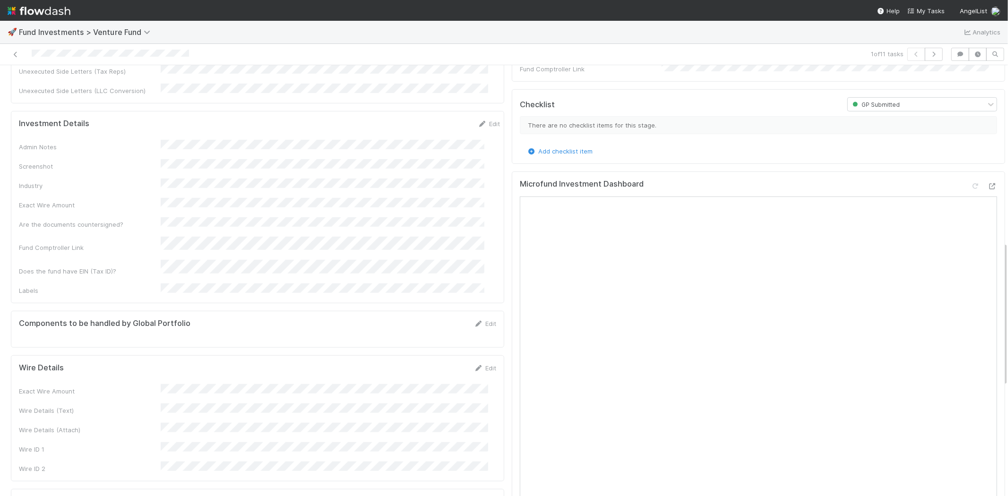
scroll to position [525, 0]
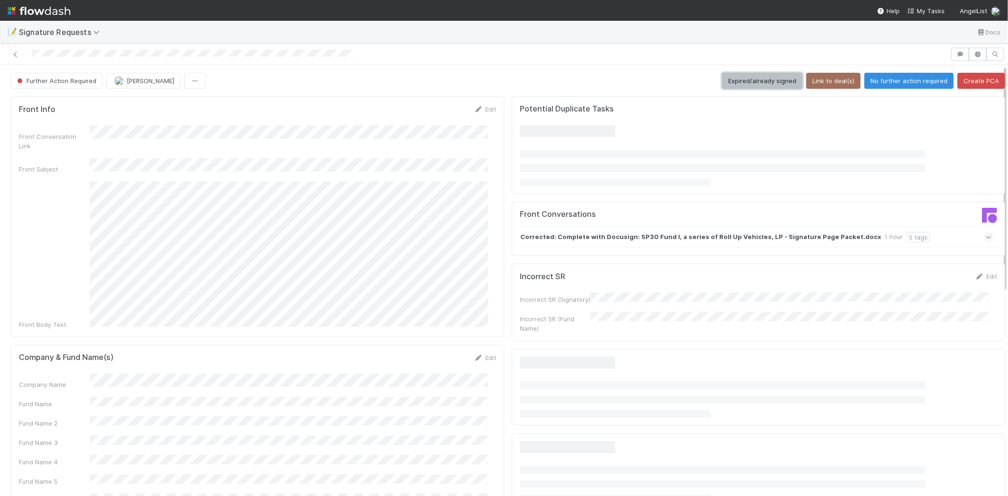
click at [738, 77] on button "Expired/already signed" at bounding box center [762, 81] width 80 height 16
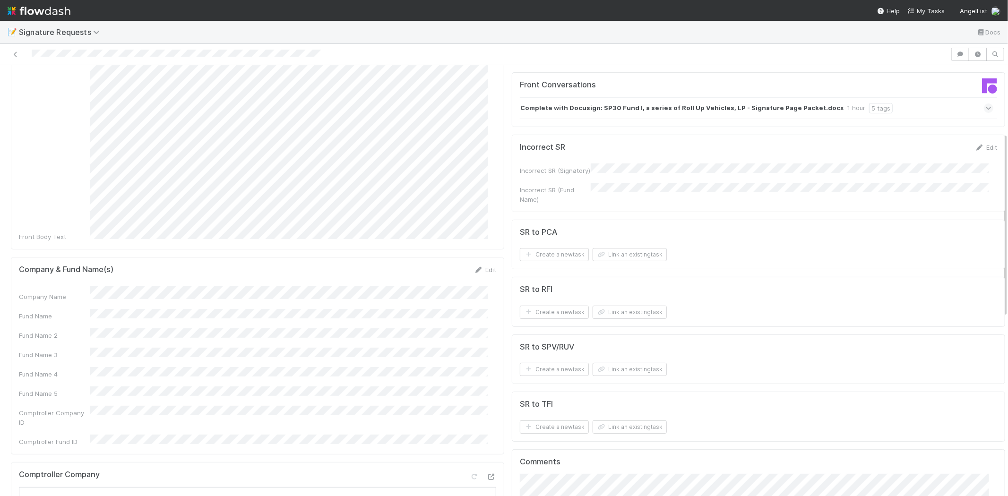
scroll to position [157, 0]
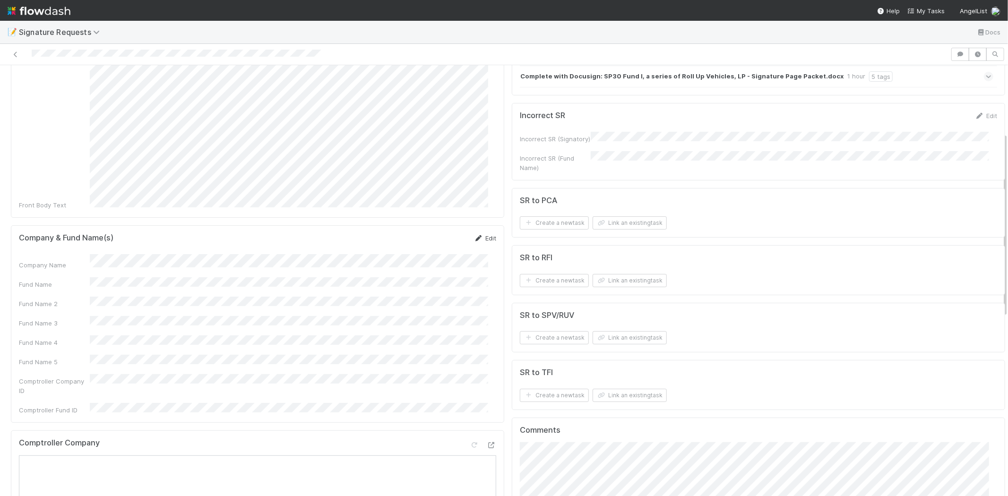
click at [478, 234] on link "Edit" at bounding box center [485, 238] width 22 height 8
click at [433, 233] on button "Save" at bounding box center [445, 241] width 27 height 16
click at [616, 224] on button "Link an existing task" at bounding box center [630, 222] width 74 height 13
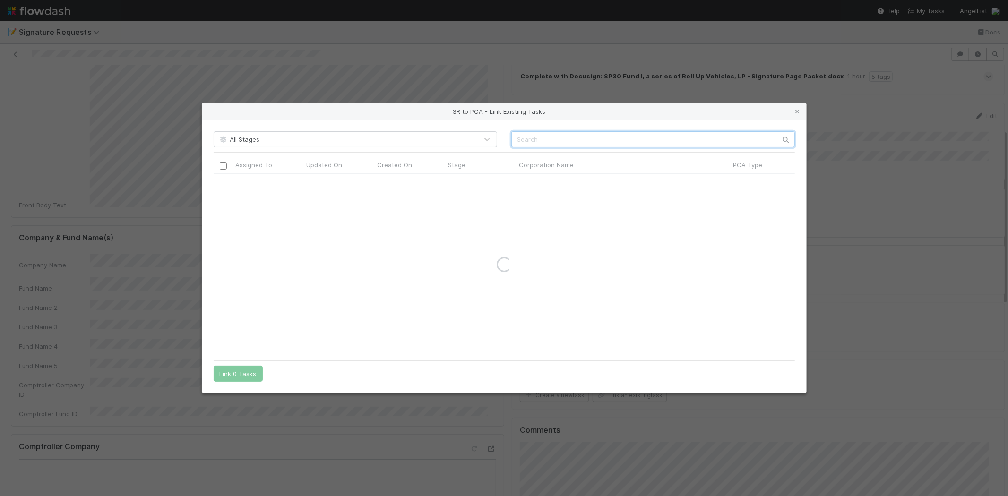
click at [554, 139] on input "text" at bounding box center [653, 139] width 284 height 16
paste input "Spring Free EV, Inc."
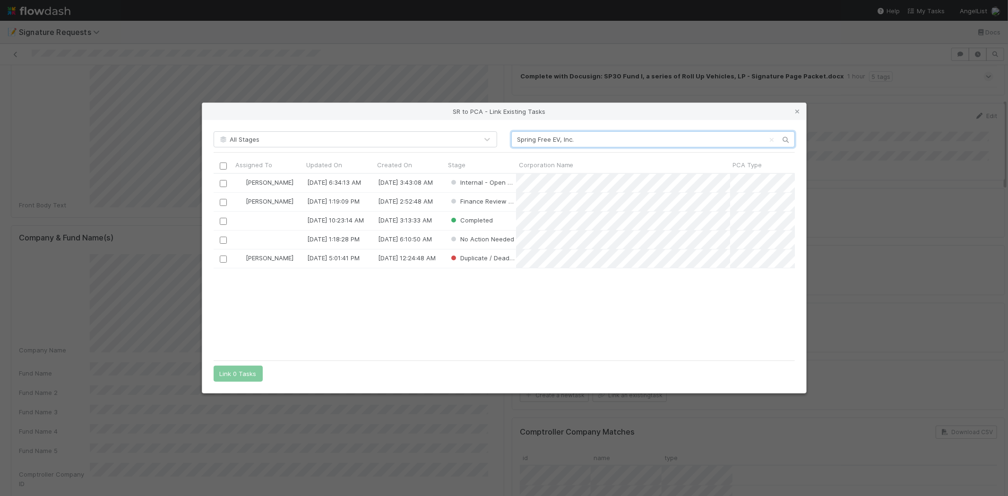
scroll to position [174, 573]
type input "Spring Free EV, Inc."
click at [222, 182] on input "checkbox" at bounding box center [222, 183] width 7 height 7
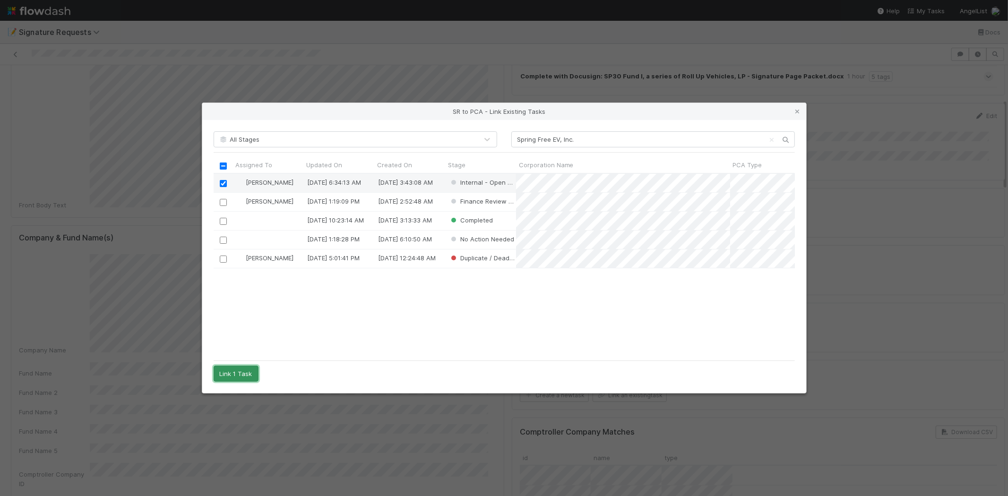
click at [246, 370] on button "Link 1 Task" at bounding box center [236, 374] width 45 height 16
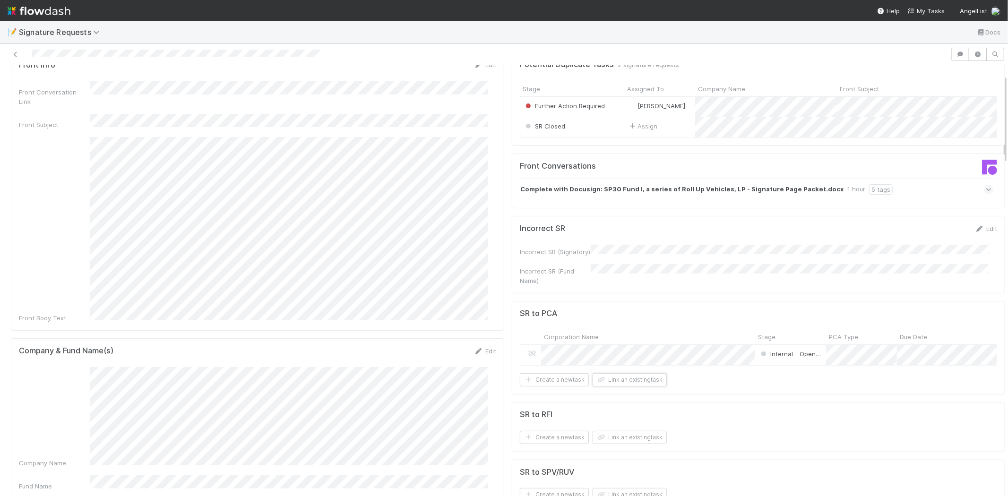
scroll to position [0, 0]
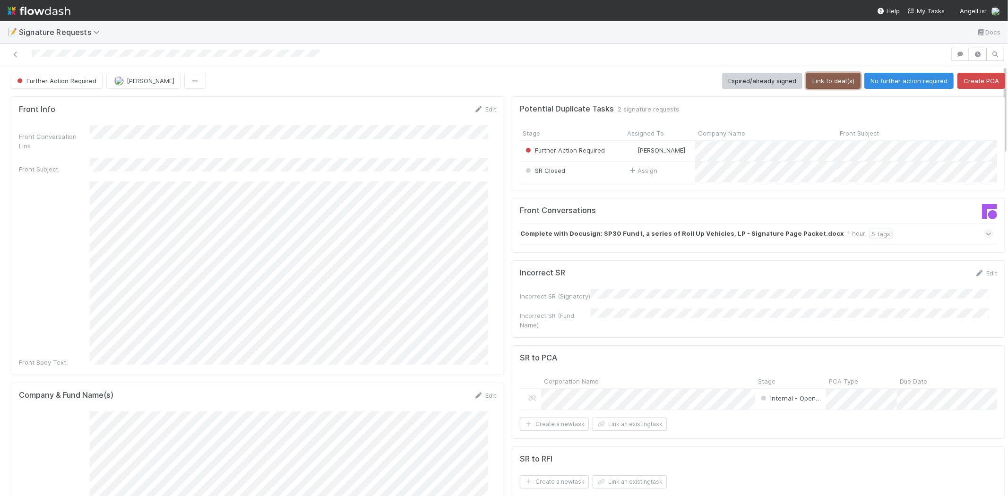
click at [813, 74] on button "Link to deal(s)" at bounding box center [833, 81] width 54 height 16
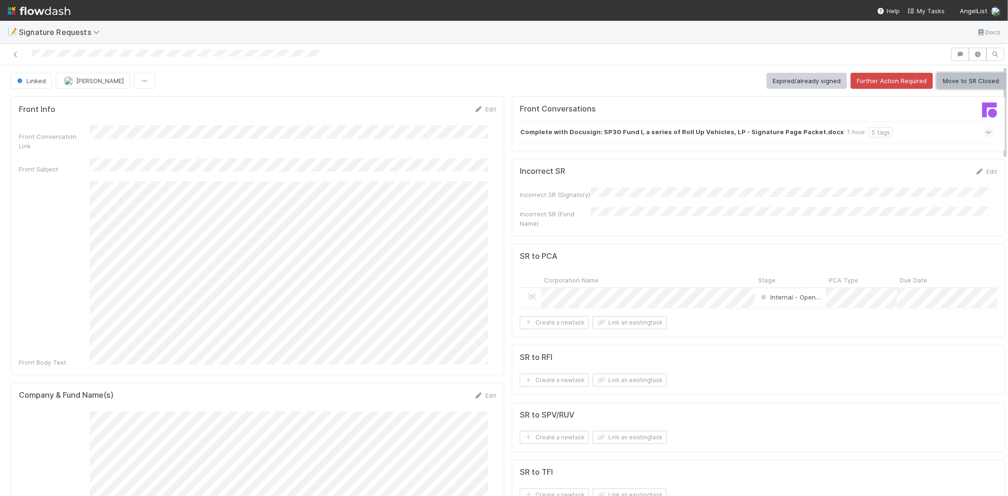
click at [958, 73] on button "Move to SR Closed" at bounding box center [971, 81] width 69 height 16
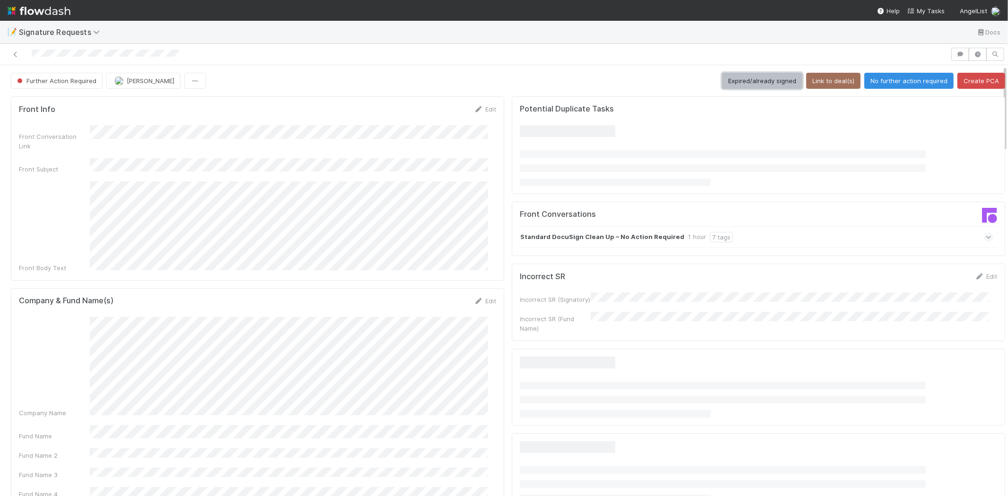
click at [738, 78] on button "Expired/already signed" at bounding box center [762, 81] width 80 height 16
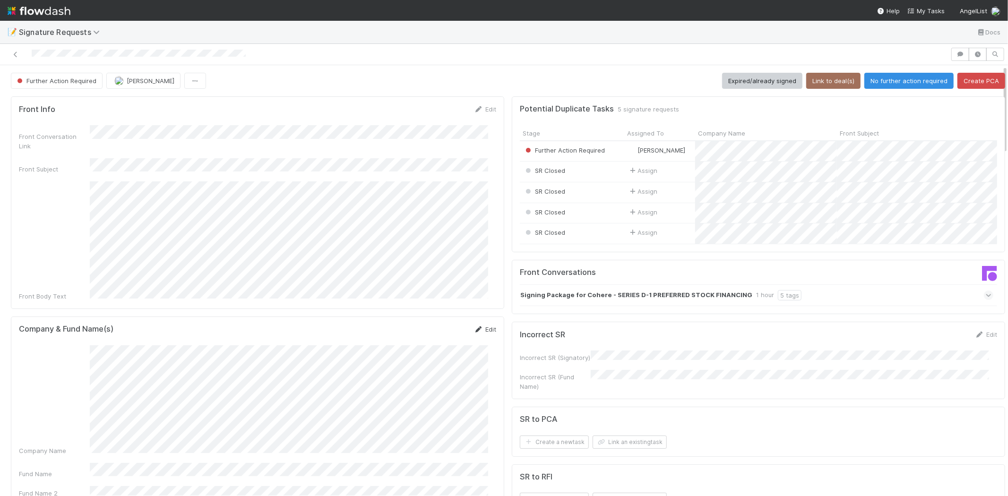
click at [481, 326] on link "Edit" at bounding box center [485, 330] width 22 height 8
click at [77, 355] on div "Company Name Fund Name Fund Name 2 Fund Name 3 Fund Name 4 Fund Name 5 Comptrol…" at bounding box center [257, 457] width 477 height 210
click at [438, 325] on button "Save" at bounding box center [445, 333] width 27 height 16
click at [608, 446] on button "Link an existing task" at bounding box center [630, 442] width 74 height 13
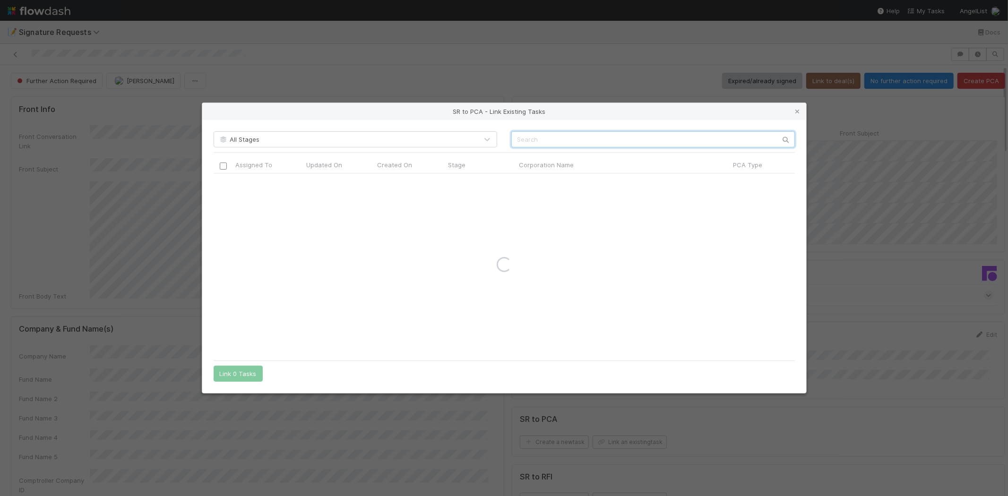
click at [541, 134] on input "text" at bounding box center [653, 139] width 284 height 16
paste input "Cohere Inc."
type input "Cohere Inc."
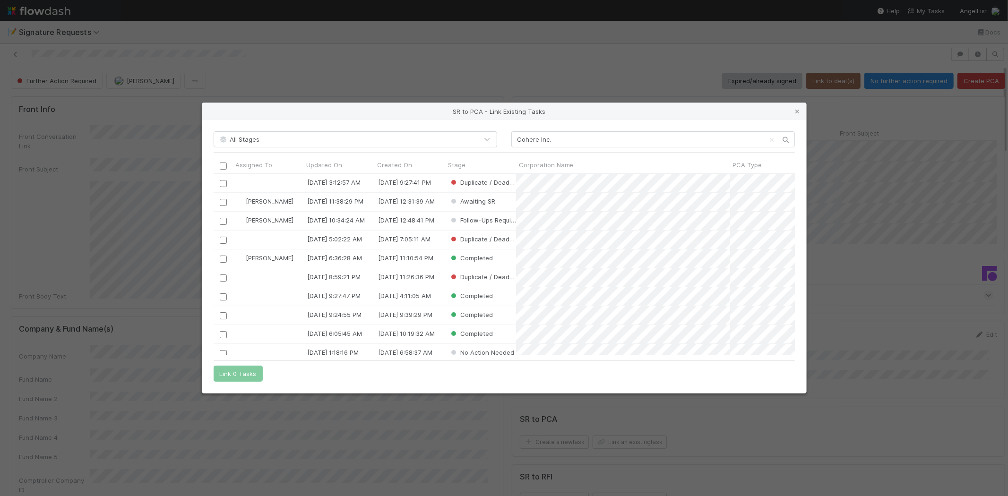
scroll to position [174, 573]
drag, startPoint x: 223, startPoint y: 202, endPoint x: 235, endPoint y: 375, distance: 173.8
click at [223, 202] on input "checkbox" at bounding box center [222, 202] width 7 height 7
click at [238, 377] on button "Link 1 Task" at bounding box center [236, 374] width 45 height 16
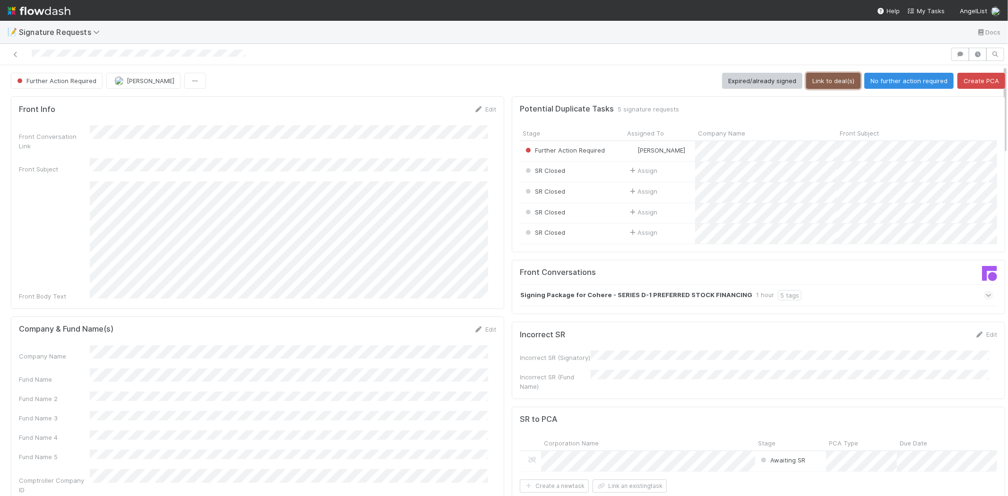
click at [820, 79] on button "Link to deal(s)" at bounding box center [833, 81] width 54 height 16
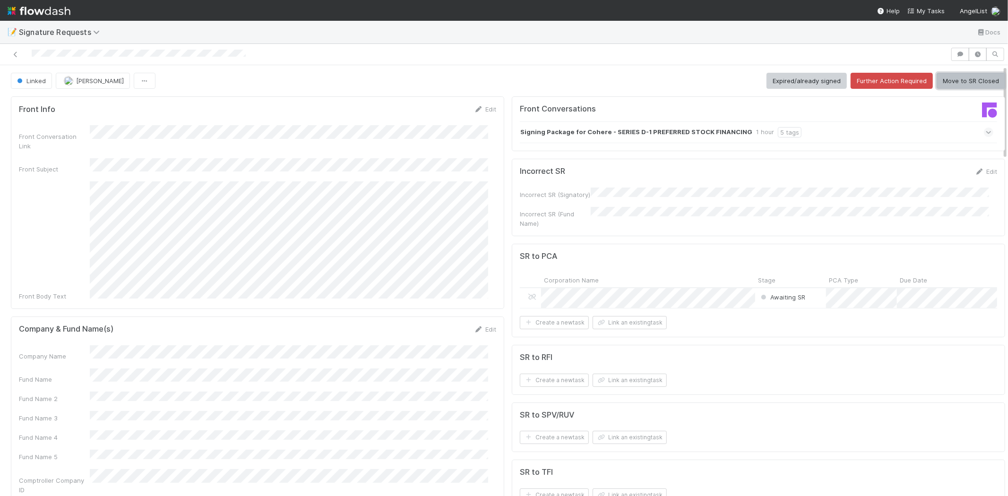
click at [947, 78] on button "Move to SR Closed" at bounding box center [971, 81] width 69 height 16
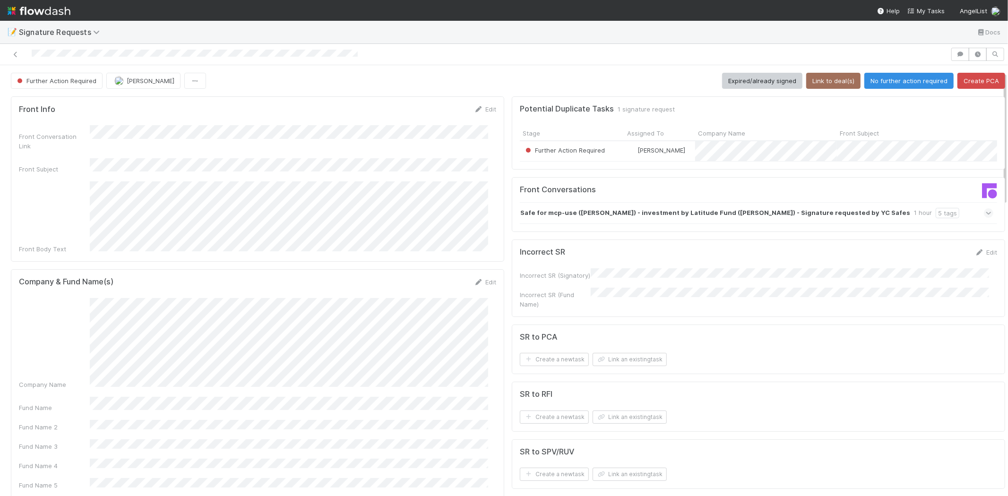
scroll to position [52, 0]
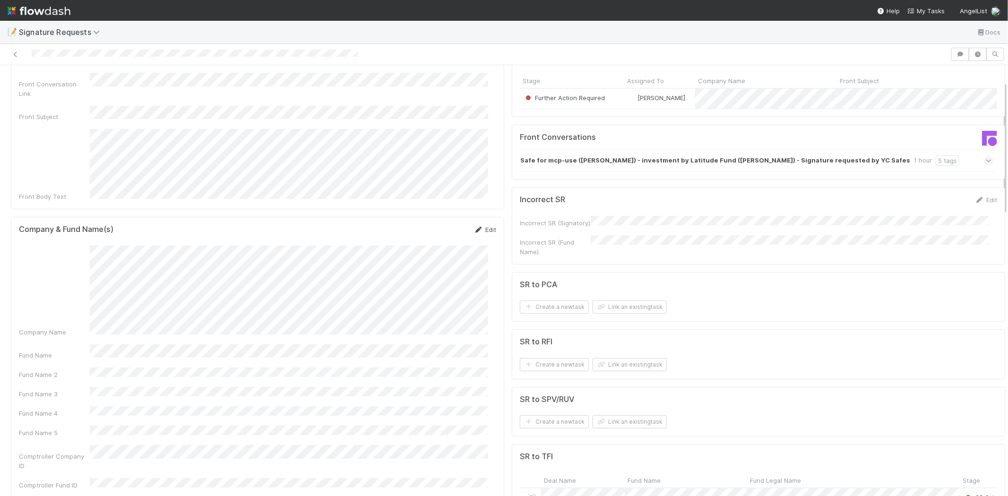
click at [485, 226] on link "Edit" at bounding box center [485, 230] width 22 height 8
click at [438, 225] on button "Save" at bounding box center [445, 233] width 27 height 16
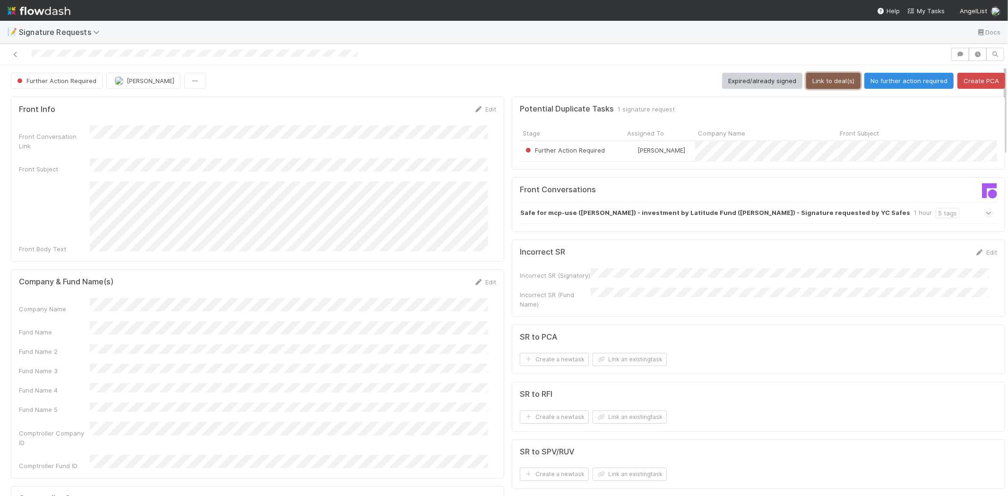
click at [823, 81] on button "Link to deal(s)" at bounding box center [833, 81] width 54 height 16
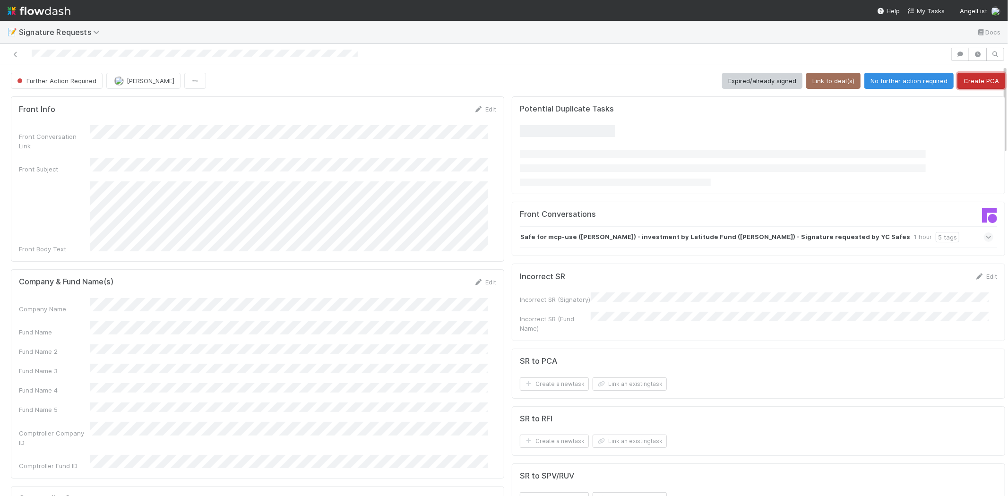
click at [974, 78] on button "Create PCA" at bounding box center [981, 81] width 48 height 16
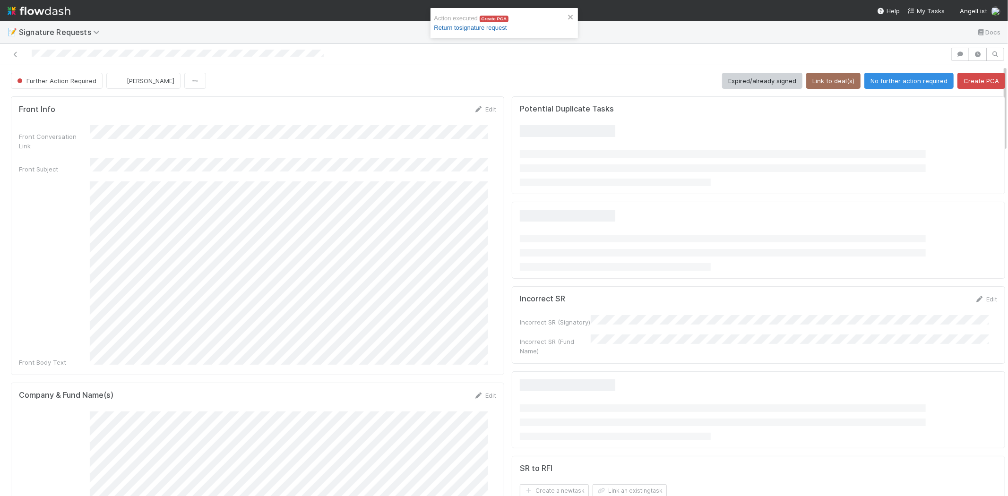
click at [470, 26] on link "Return to signature request" at bounding box center [470, 27] width 73 height 7
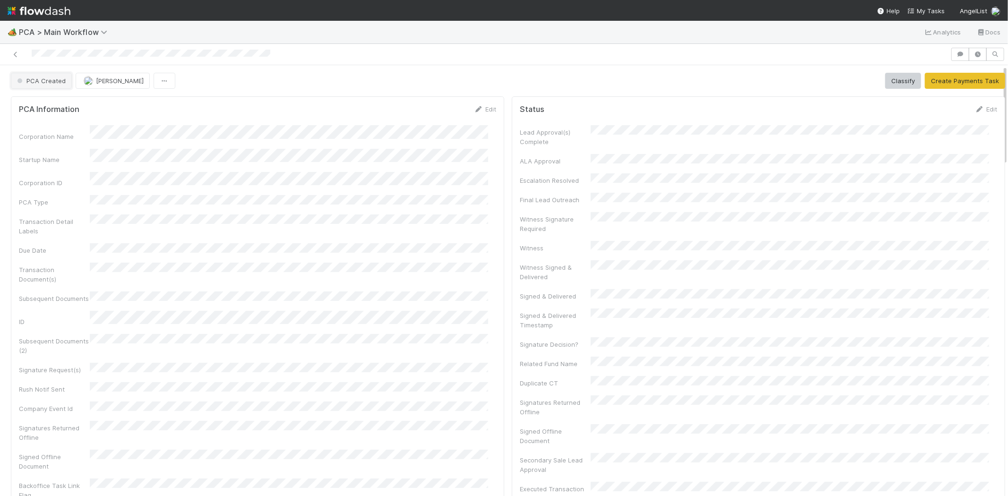
click at [42, 82] on span "PCA Created" at bounding box center [40, 81] width 51 height 8
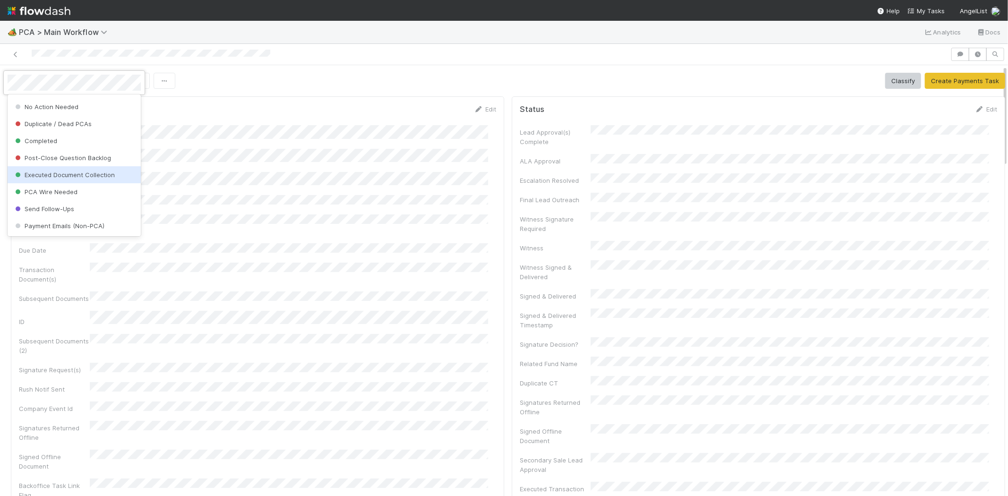
scroll to position [723, 0]
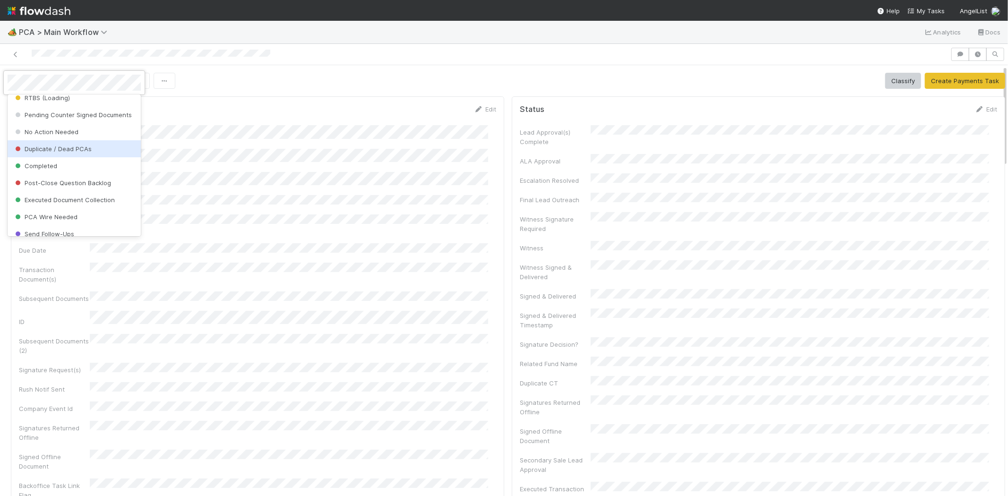
click at [65, 153] on span "Duplicate / Dead PCAs" at bounding box center [52, 149] width 78 height 8
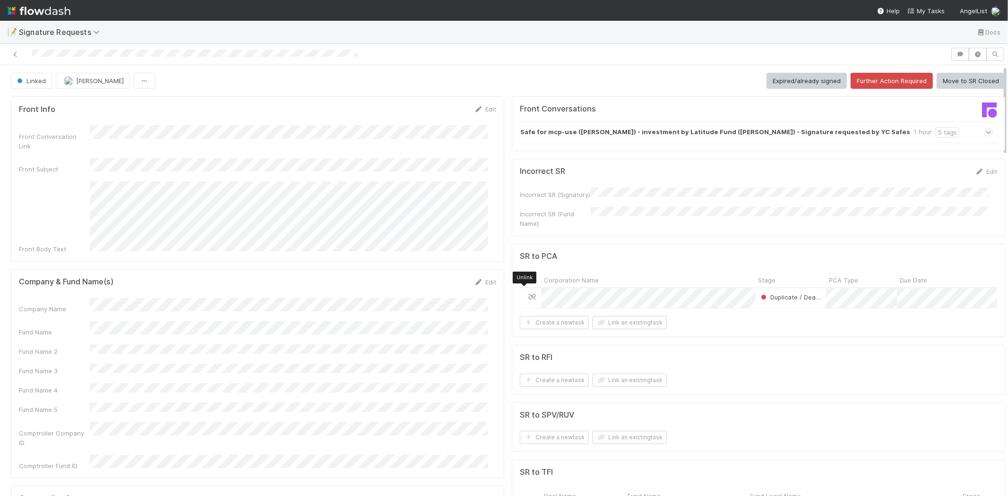
click at [527, 294] on icon at bounding box center [531, 297] width 9 height 6
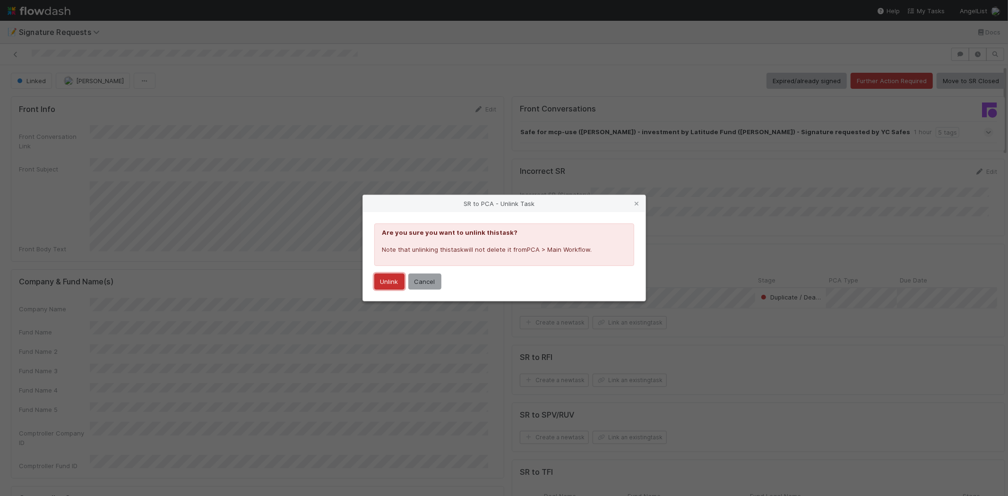
click at [382, 281] on button "Unlink" at bounding box center [389, 282] width 30 height 16
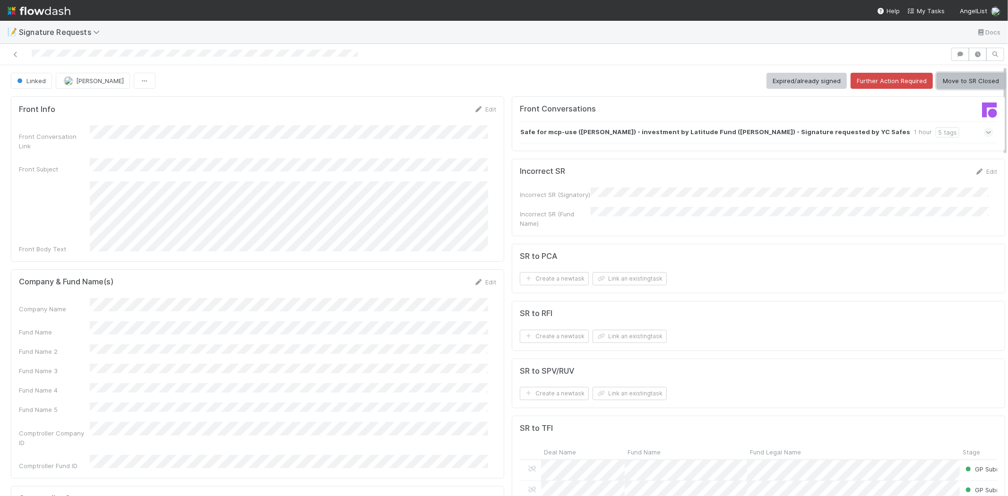
click at [958, 82] on button "Move to SR Closed" at bounding box center [971, 81] width 69 height 16
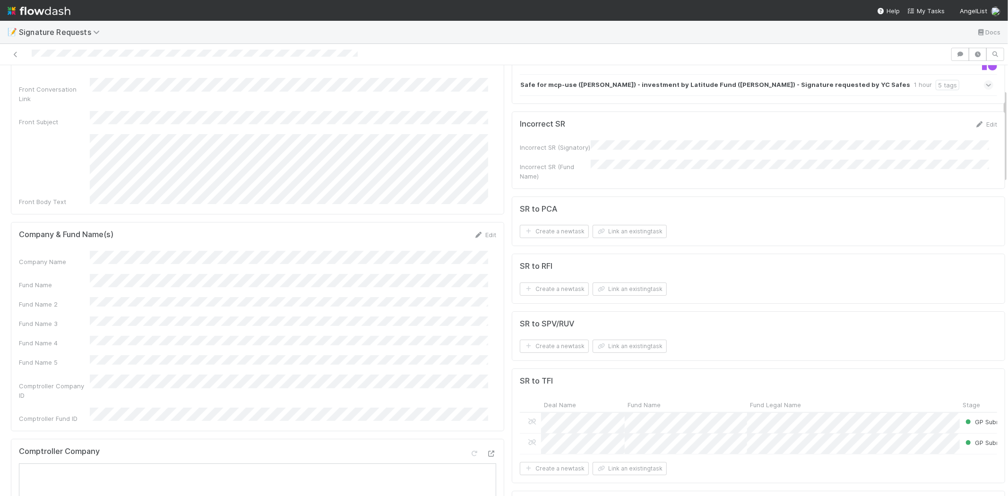
scroll to position [157, 0]
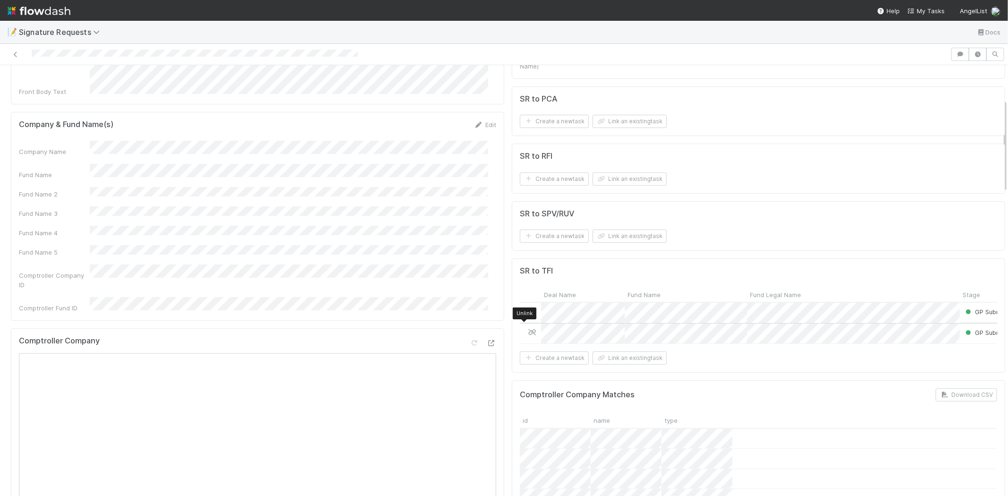
click at [527, 329] on icon at bounding box center [531, 332] width 9 height 6
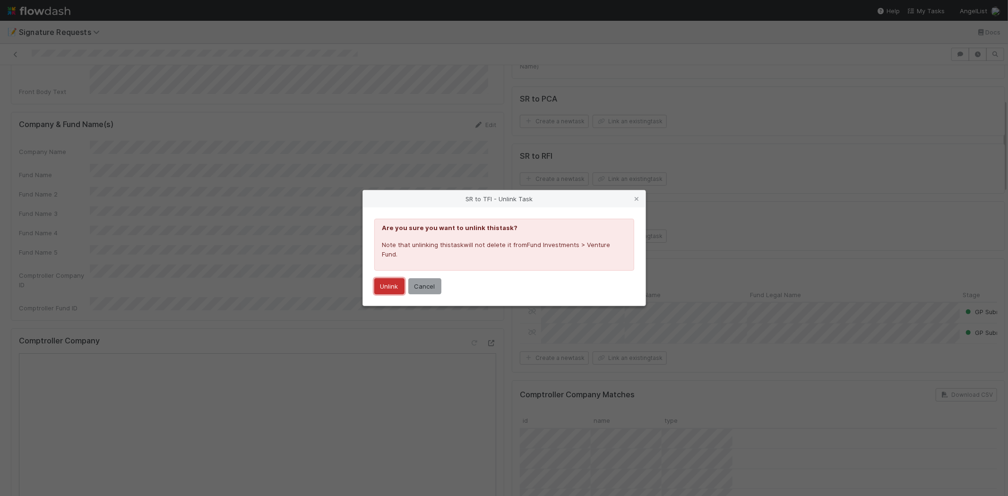
click at [386, 284] on button "Unlink" at bounding box center [389, 286] width 30 height 16
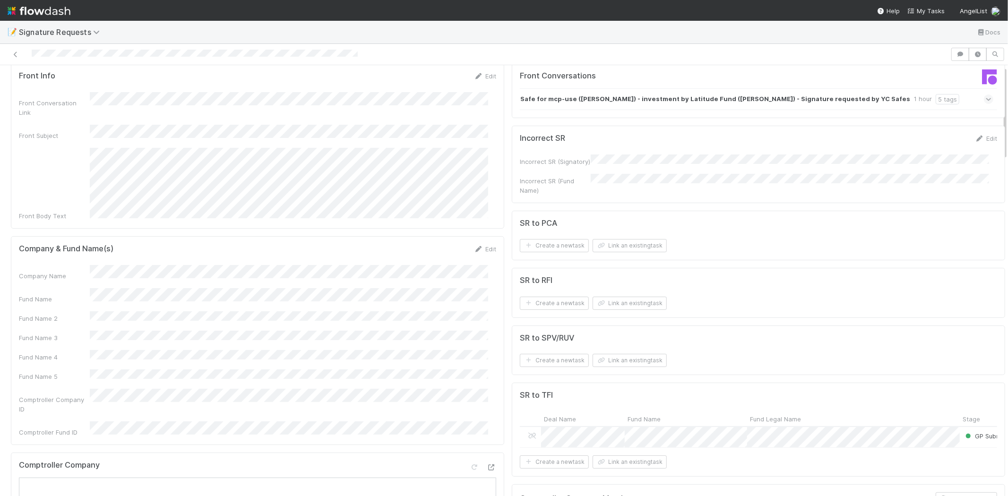
scroll to position [0, 0]
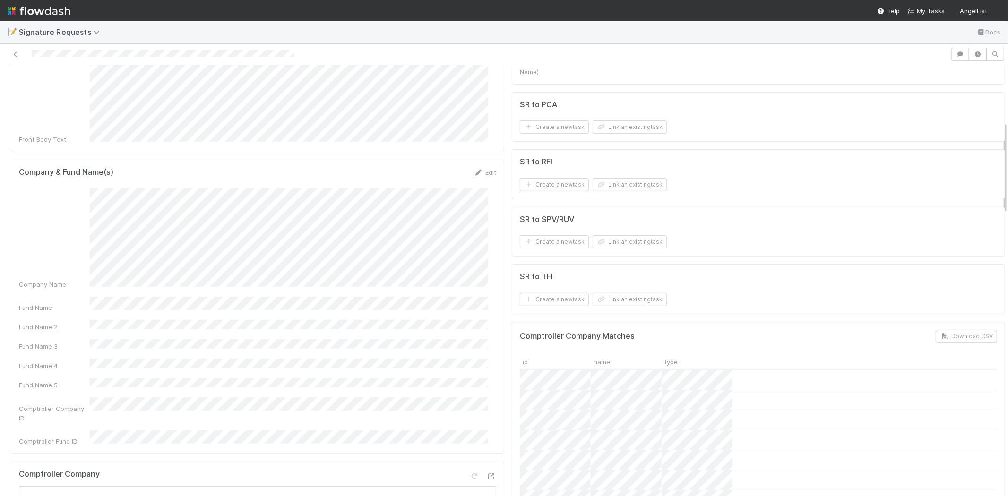
scroll to position [262, 0]
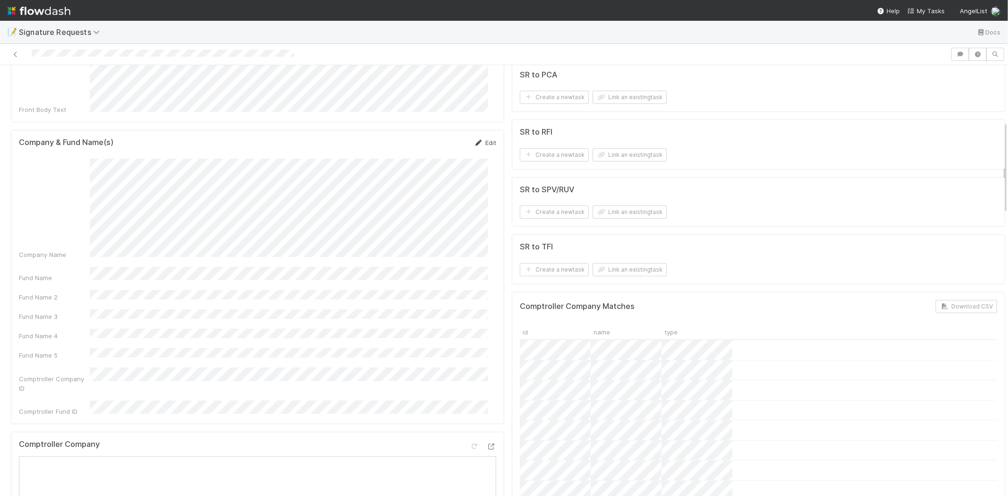
click at [484, 139] on link "Edit" at bounding box center [485, 143] width 22 height 8
click at [432, 138] on button "Save" at bounding box center [445, 146] width 27 height 16
click at [604, 100] on button "Link an existing task" at bounding box center [630, 97] width 74 height 13
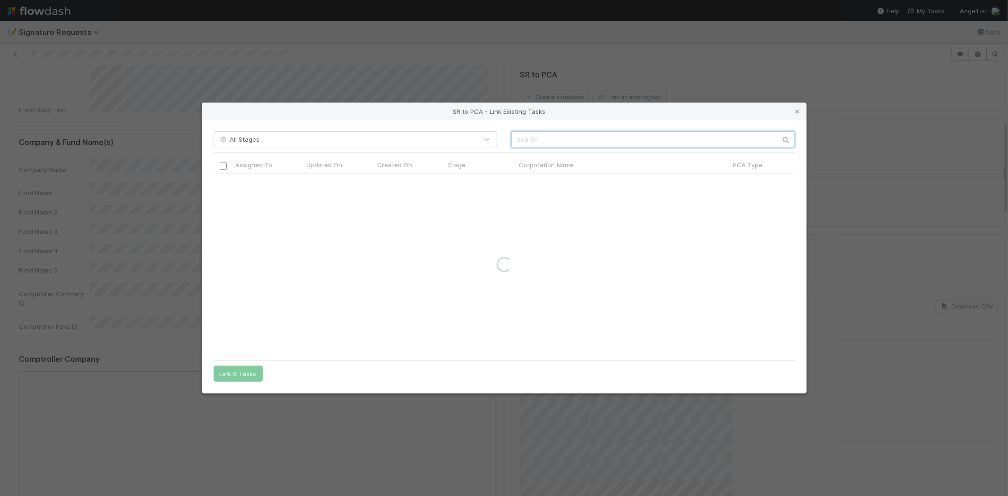
click at [537, 137] on input "text" at bounding box center [653, 139] width 284 height 16
paste input "Vista AI, Inc."
type input "Vista AI, Inc."
click at [412, 264] on div "7/11/25, 8:20:13 AM 6/5/25, 9:31:11 PM Completed" at bounding box center [504, 264] width 581 height 181
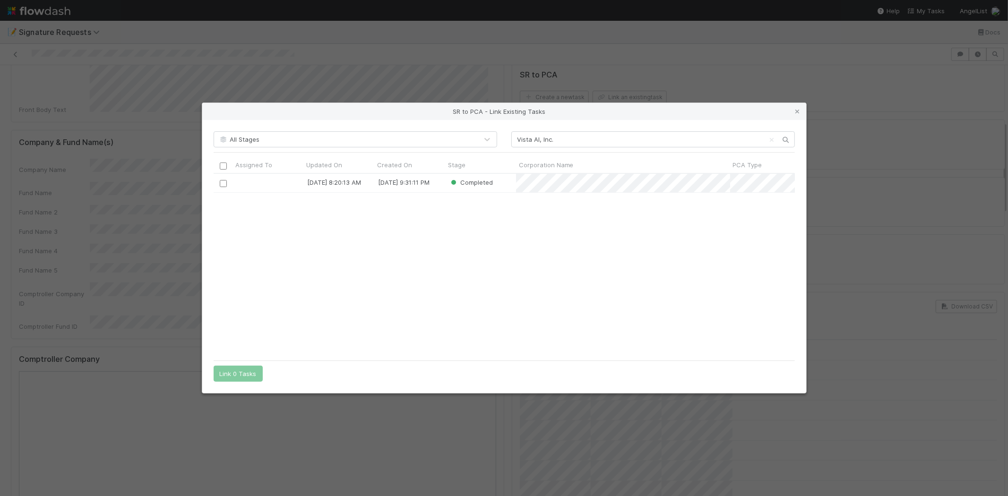
click at [797, 112] on icon at bounding box center [797, 112] width 9 height 6
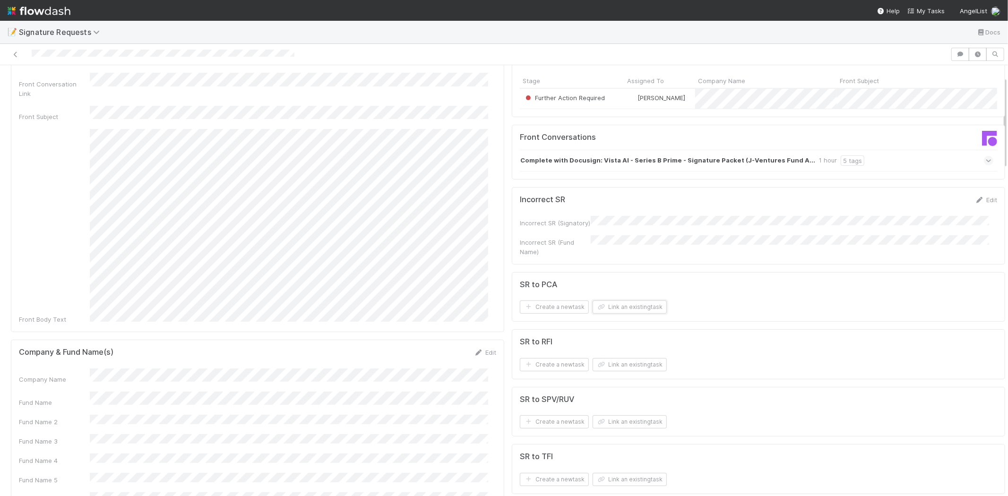
scroll to position [0, 0]
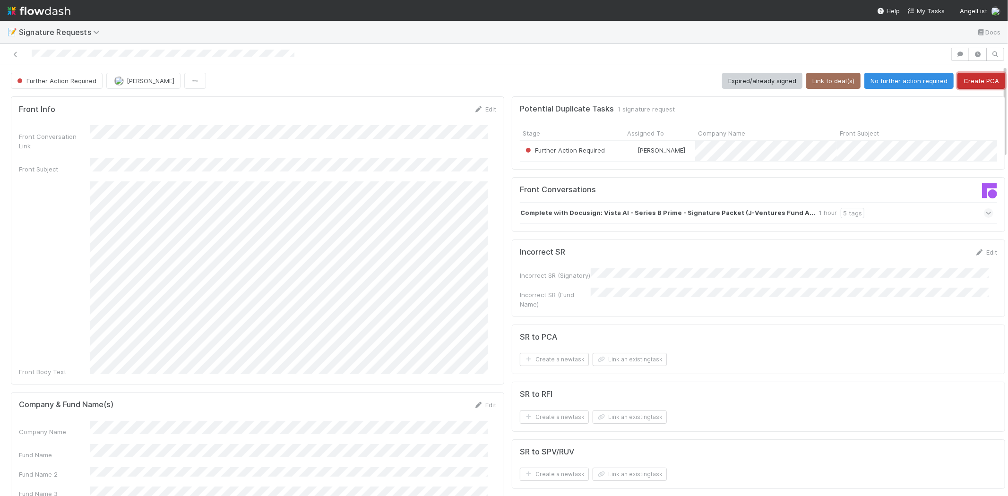
click at [965, 77] on button "Create PCA" at bounding box center [981, 81] width 48 height 16
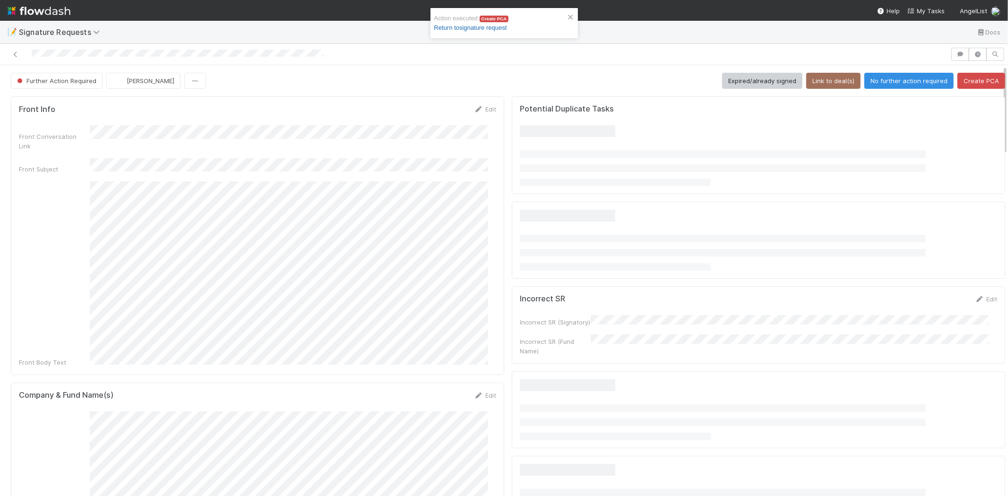
click at [471, 30] on link "Return to signature request" at bounding box center [470, 27] width 73 height 7
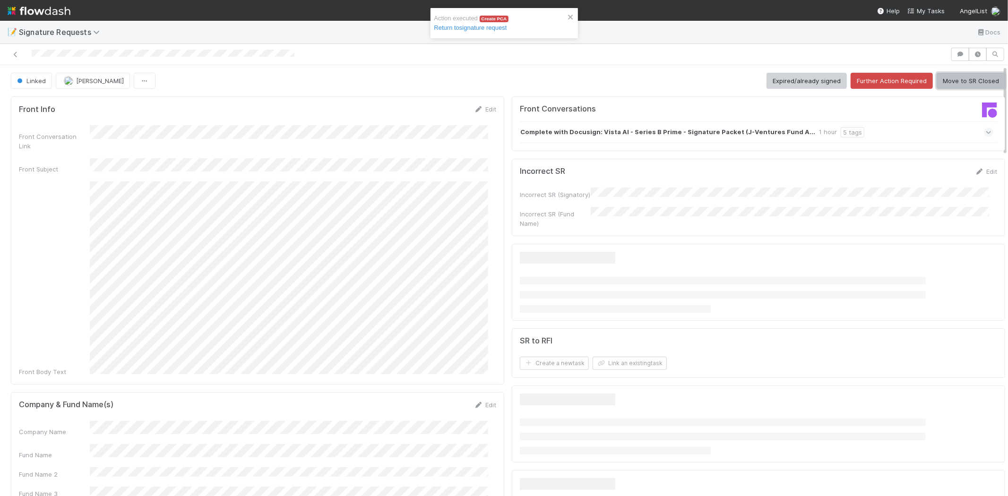
click at [948, 83] on button "Move to SR Closed" at bounding box center [971, 81] width 69 height 16
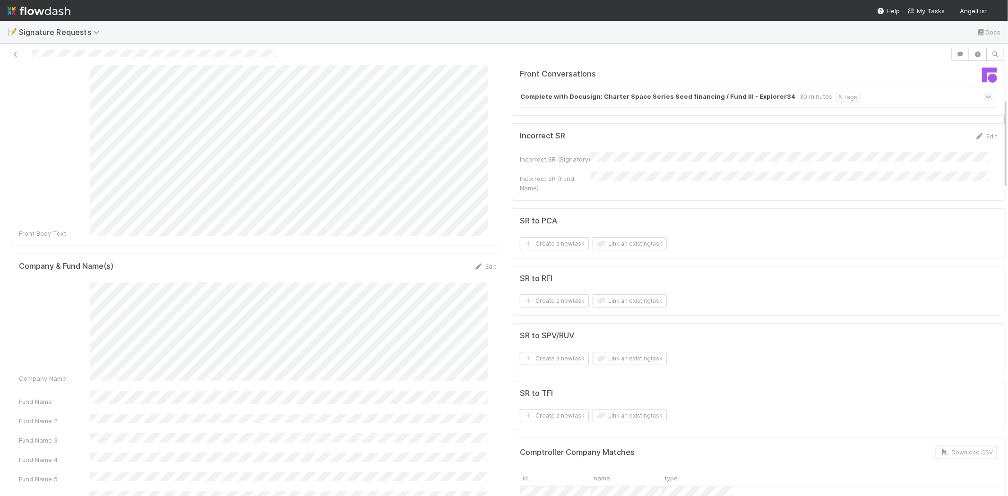
scroll to position [262, 0]
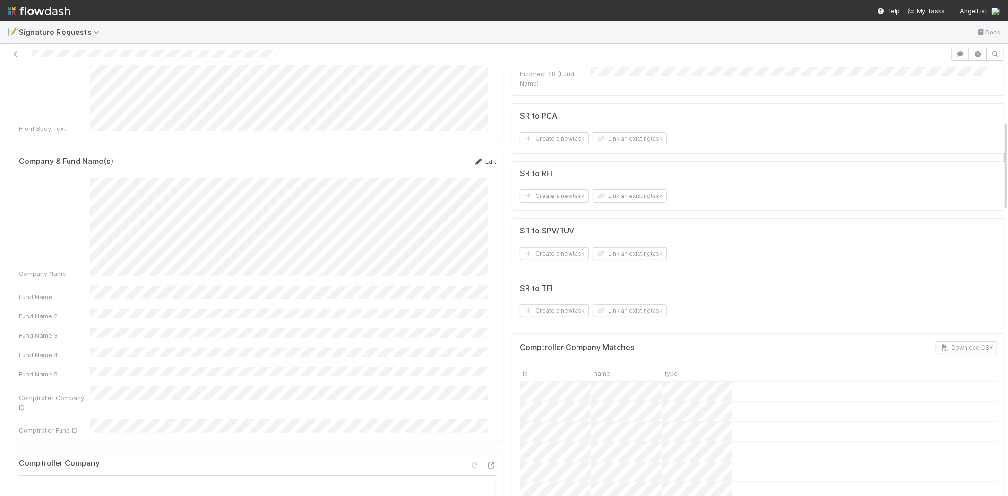
click at [488, 158] on link "Edit" at bounding box center [485, 162] width 22 height 8
click at [41, 210] on div "Fund Name" at bounding box center [257, 219] width 477 height 18
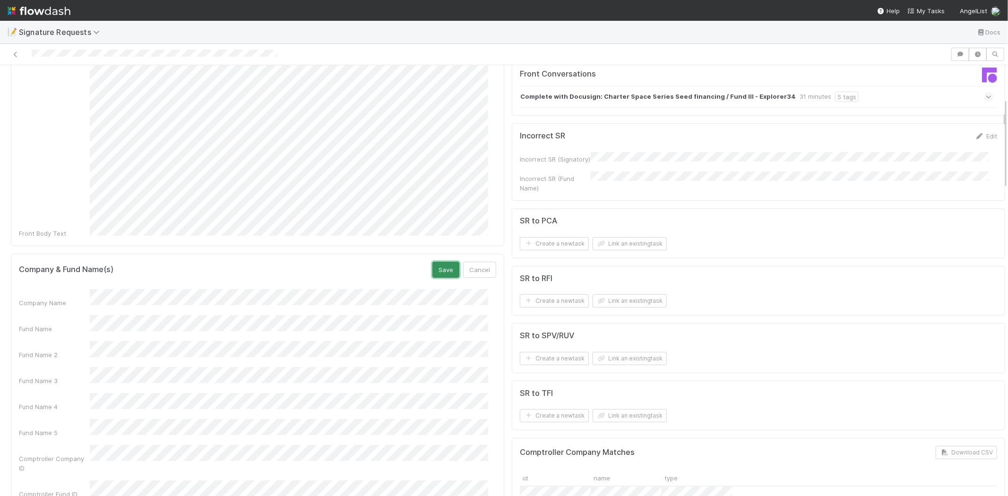
click at [442, 262] on button "Save" at bounding box center [445, 270] width 27 height 16
click at [605, 243] on button "Link an existing task" at bounding box center [630, 243] width 74 height 13
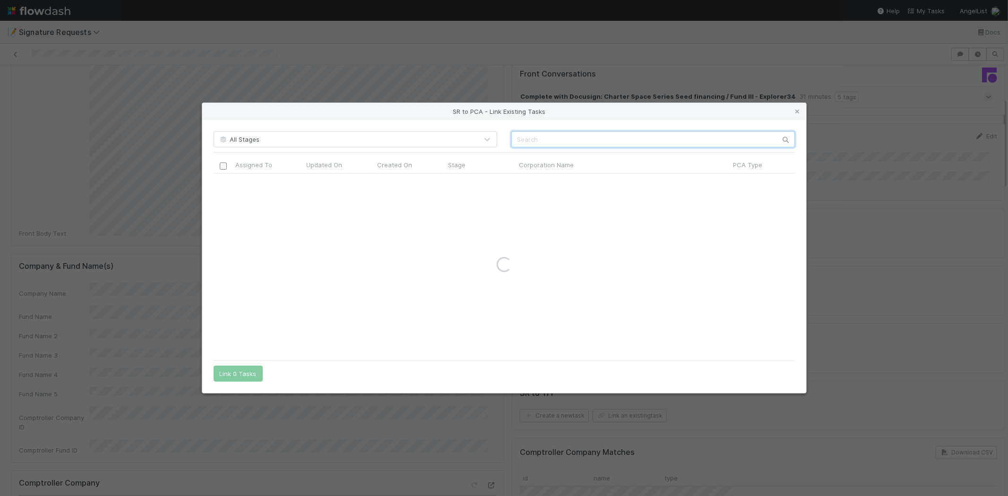
click at [535, 134] on input "text" at bounding box center [653, 139] width 284 height 16
paste input "Charter Space Technologies Ltd"
type input "Charter Space Technologies Ltd"
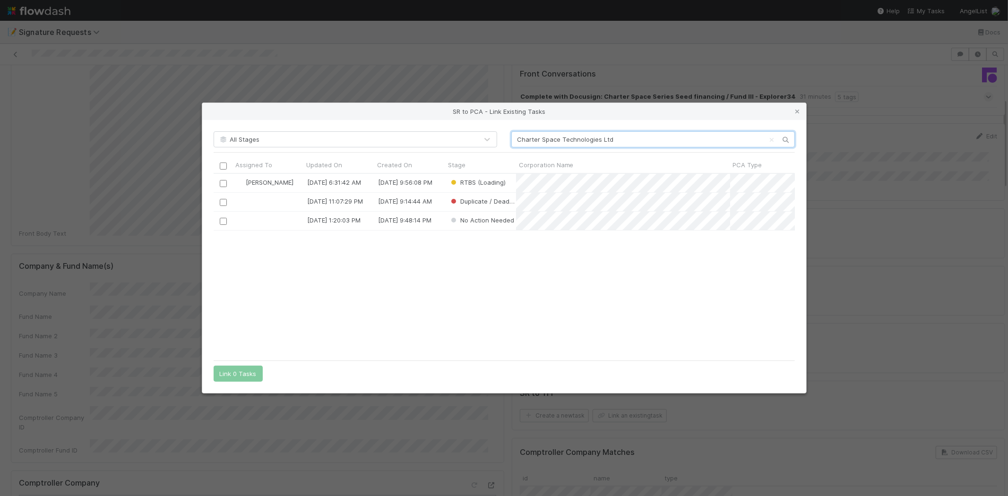
scroll to position [174, 573]
click at [416, 256] on div "Zachary Conley 8/26/25, 6:31:42 AM 8/22/25, 9:56:08 PM RTBS (Loading) 8/22/25, …" at bounding box center [504, 264] width 581 height 181
click at [224, 185] on input "checkbox" at bounding box center [222, 183] width 7 height 7
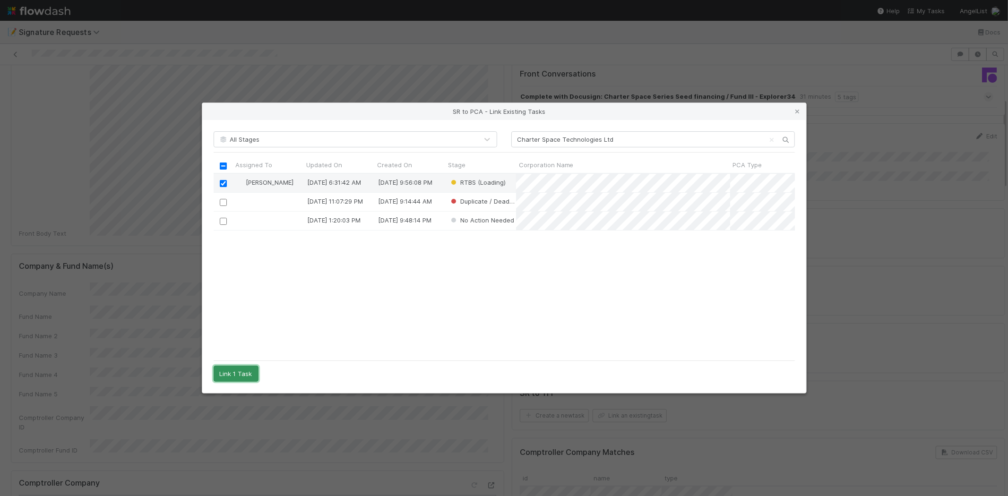
click at [217, 372] on button "Link 1 Task" at bounding box center [236, 374] width 45 height 16
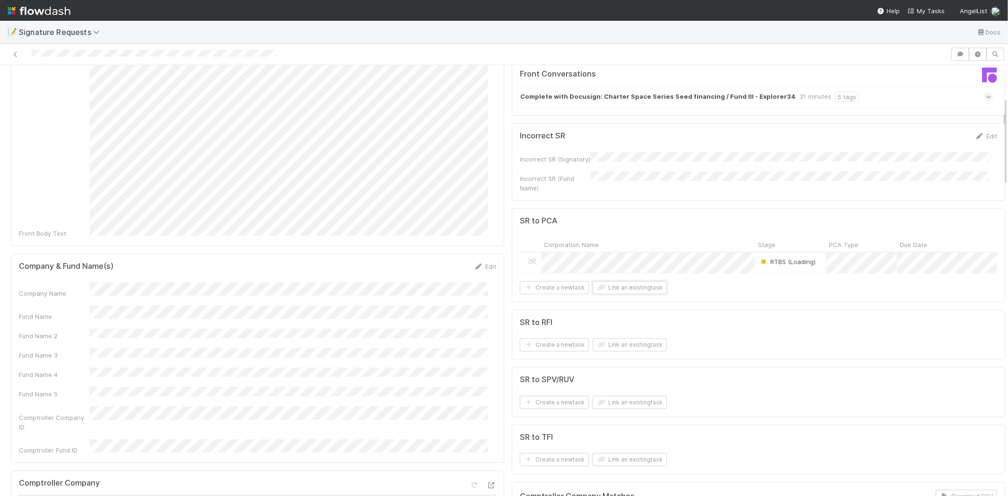
scroll to position [0, 0]
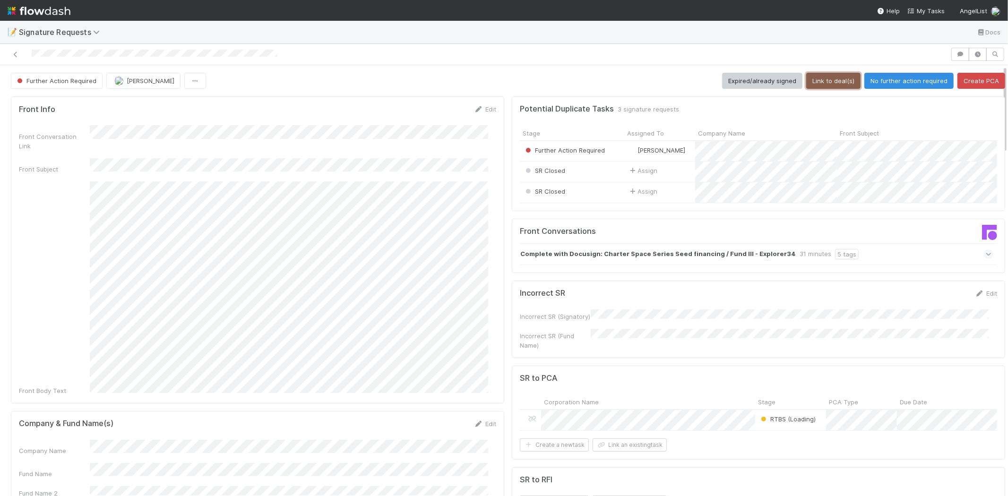
click at [813, 79] on button "Link to deal(s)" at bounding box center [833, 81] width 54 height 16
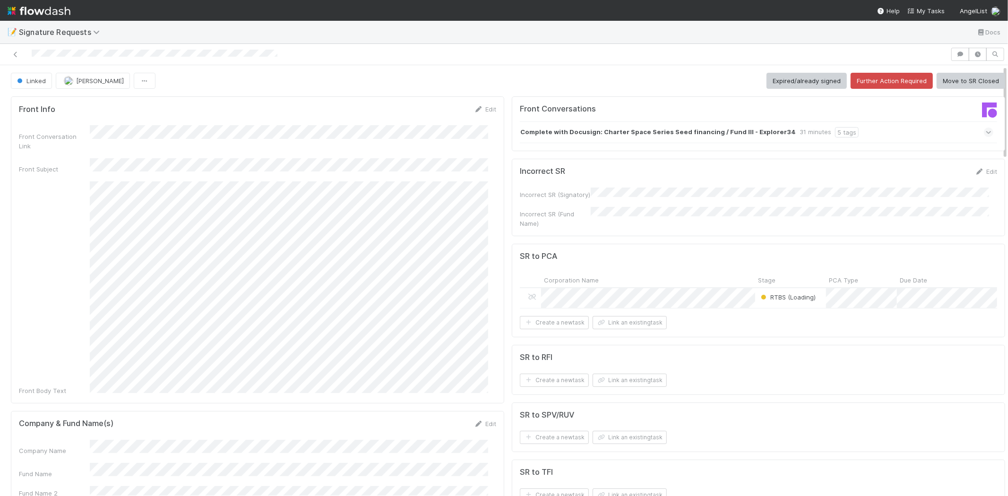
click at [939, 77] on button "Move to SR Closed" at bounding box center [971, 81] width 69 height 16
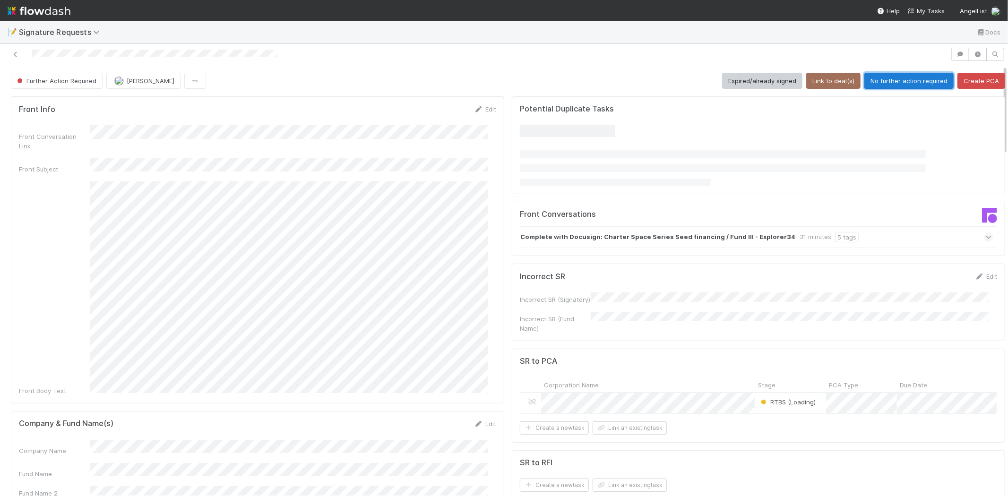
click at [870, 82] on button "No further action required" at bounding box center [908, 81] width 89 height 16
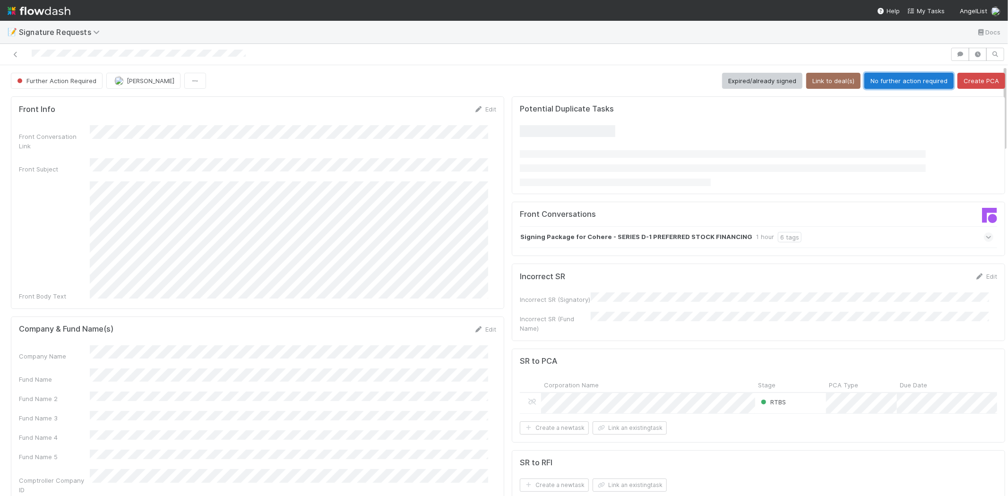
click at [875, 81] on button "No further action required" at bounding box center [908, 81] width 89 height 16
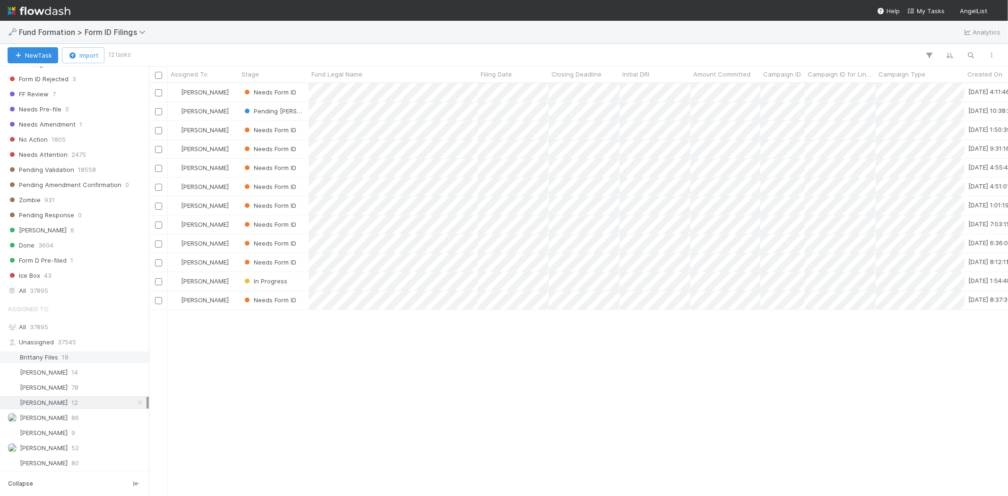
scroll to position [286, 0]
click at [81, 436] on div "[PERSON_NAME] 9" at bounding box center [77, 432] width 139 height 12
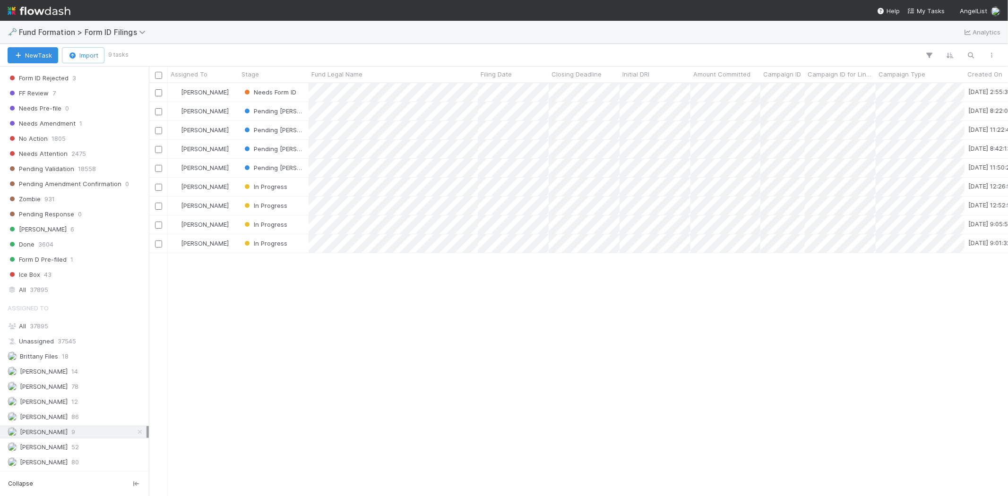
scroll to position [405, 851]
click at [68, 404] on span "[PERSON_NAME]" at bounding box center [44, 402] width 48 height 8
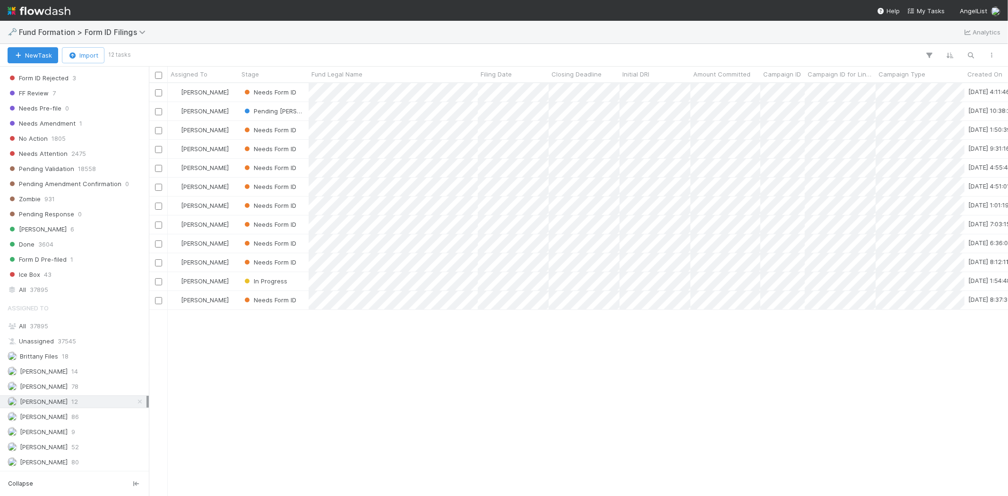
scroll to position [405, 851]
